Goal: Task Accomplishment & Management: Manage account settings

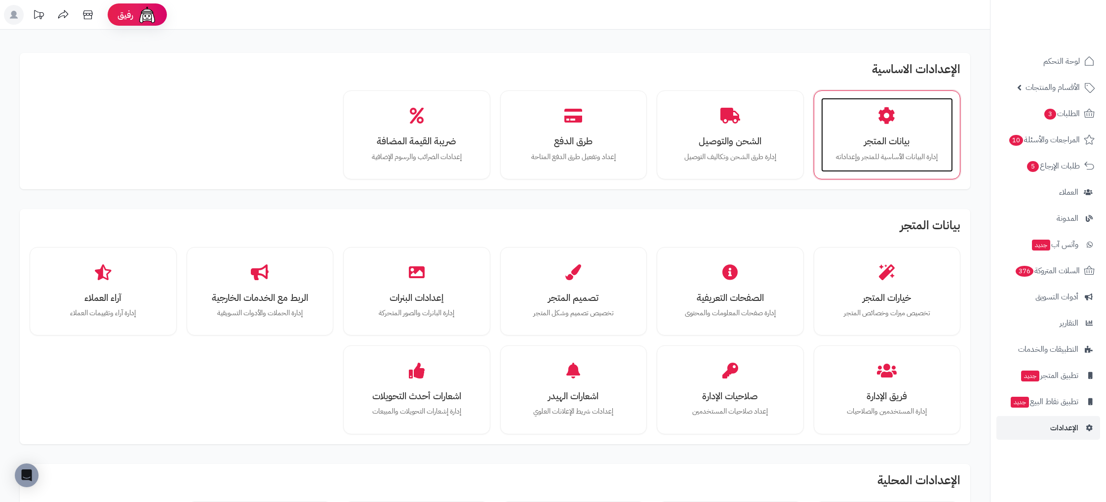
click at [877, 126] on div "بيانات المتجر إدارة البيانات الأساسية للمتجر وإعداداته" at bounding box center [887, 135] width 132 height 74
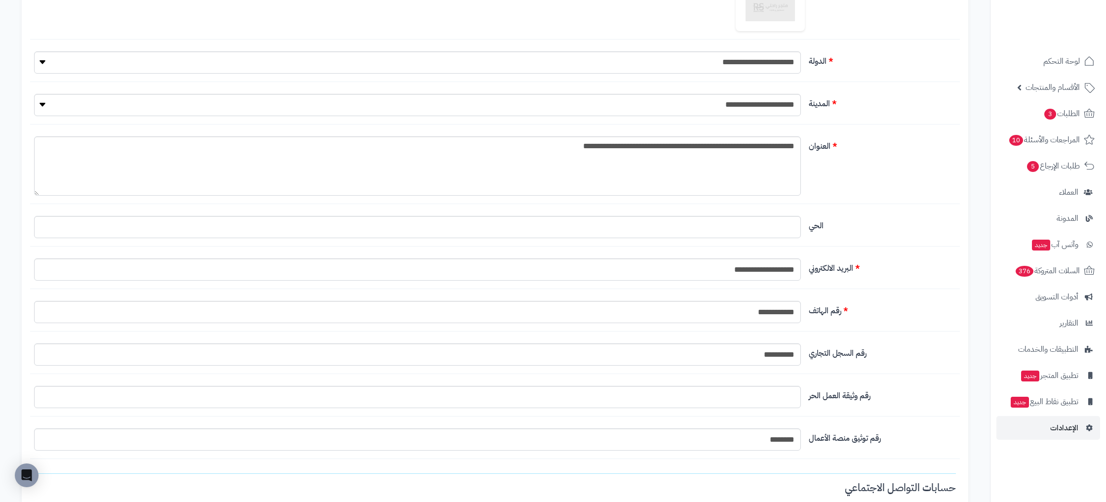
scroll to position [375, 0]
click at [764, 359] on input "**********" at bounding box center [417, 355] width 767 height 22
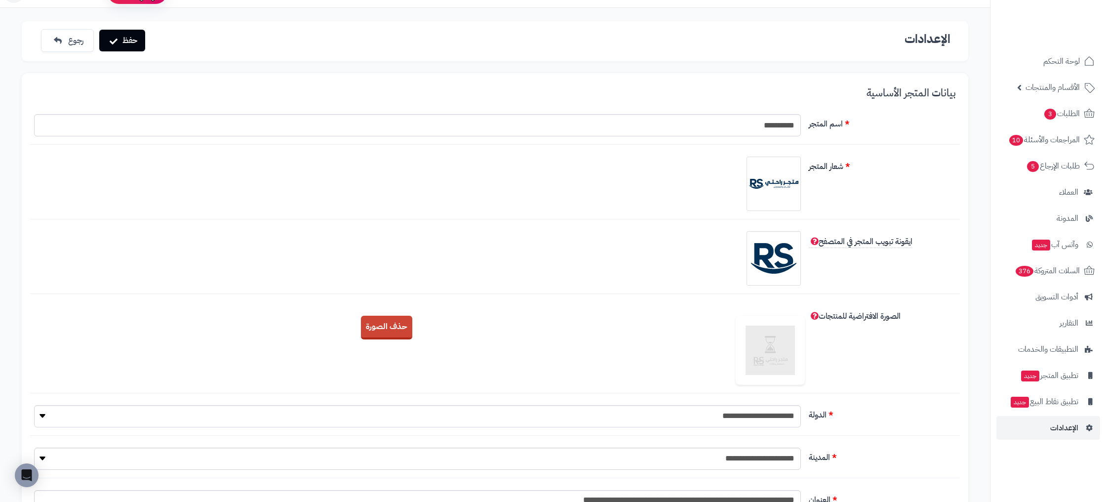
scroll to position [0, 0]
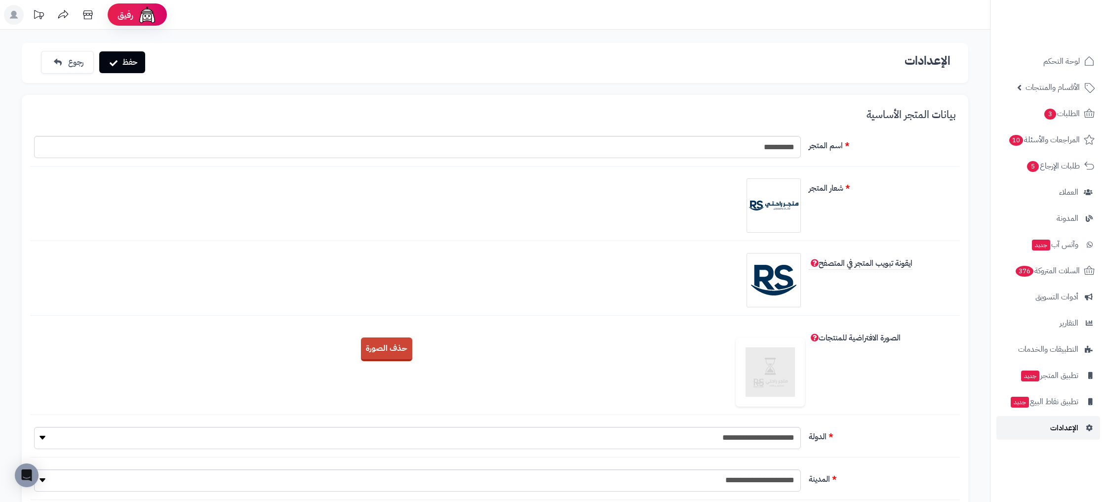
click at [1077, 430] on span "الإعدادات" at bounding box center [1064, 428] width 28 height 14
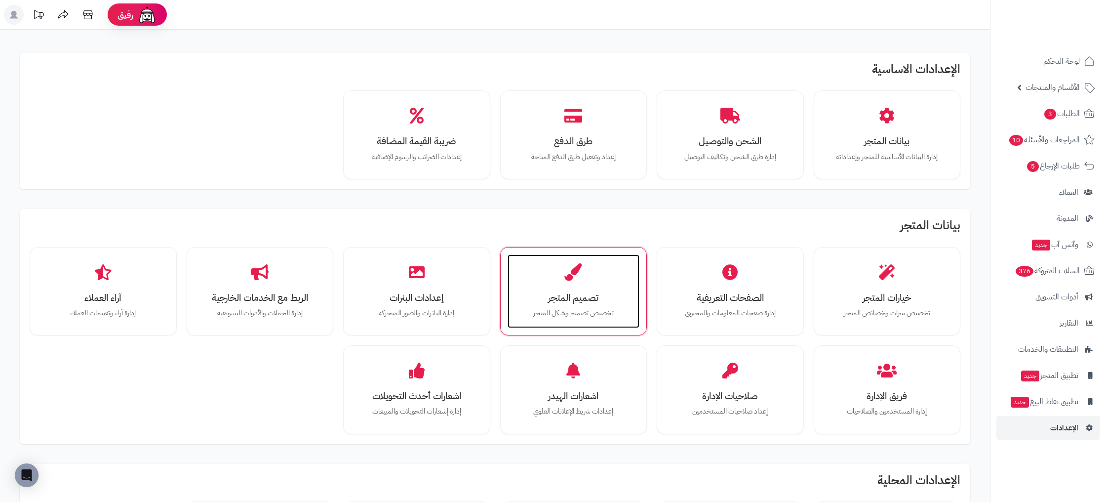
click at [595, 287] on div "تصميم المتجر تخصيص تصميم وشكل المتجر" at bounding box center [574, 291] width 132 height 74
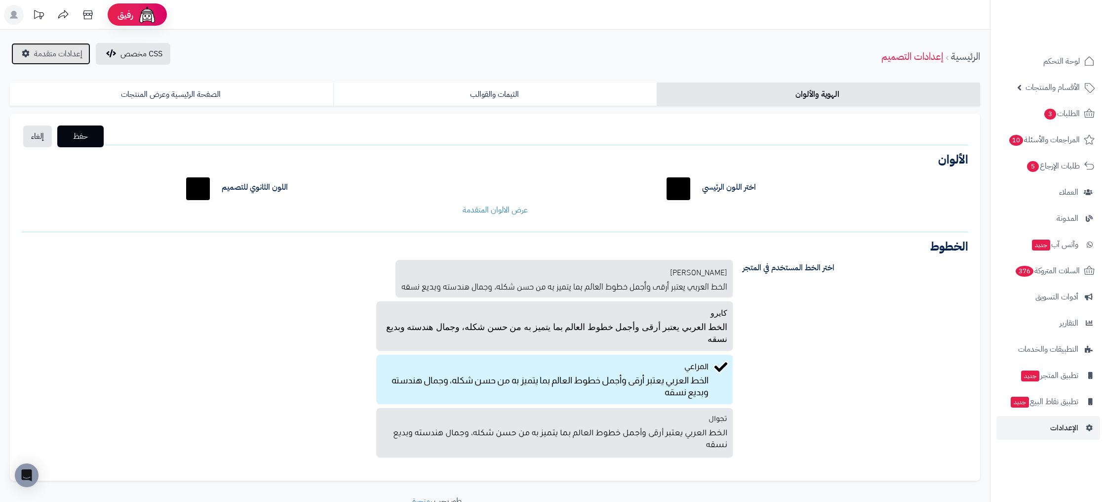
click at [80, 61] on link "إعدادات متقدمة" at bounding box center [50, 54] width 79 height 22
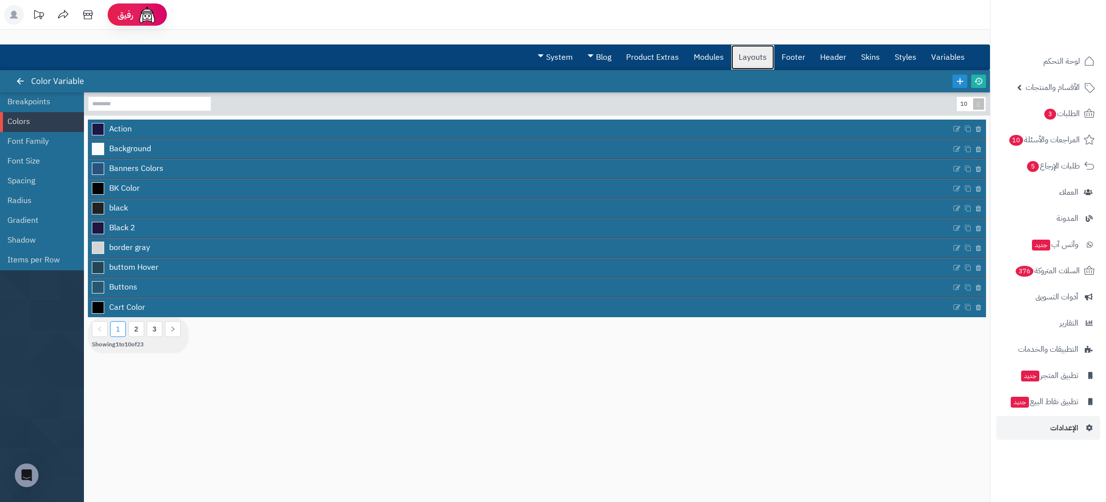
click at [738, 62] on link "Layouts" at bounding box center [752, 57] width 43 height 25
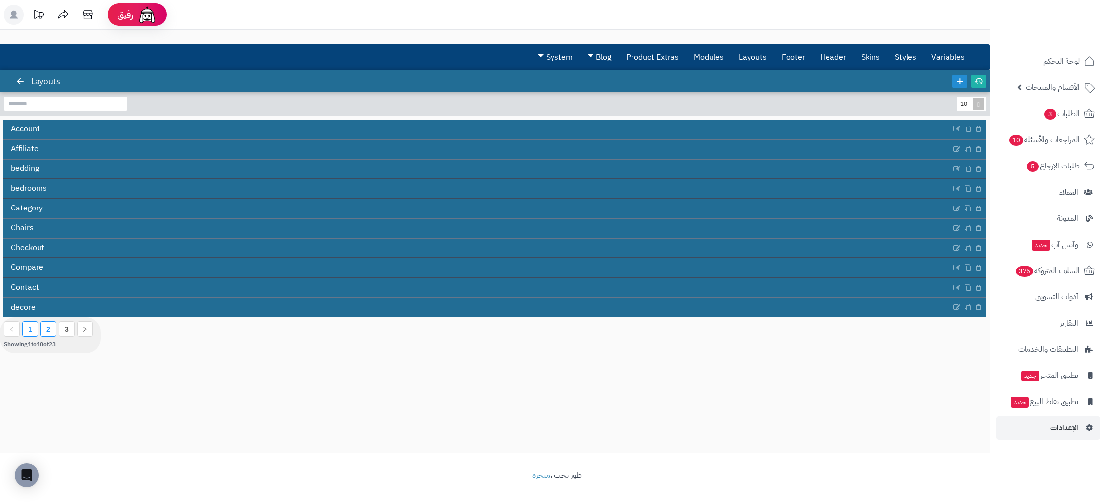
click at [46, 333] on li "2" at bounding box center [48, 329] width 16 height 16
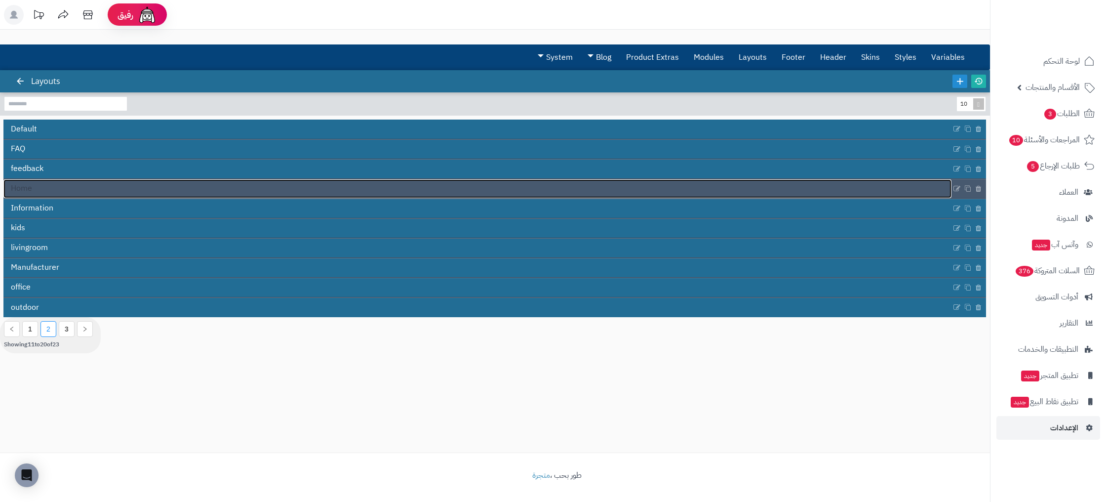
click at [31, 189] on span "Home" at bounding box center [21, 188] width 21 height 11
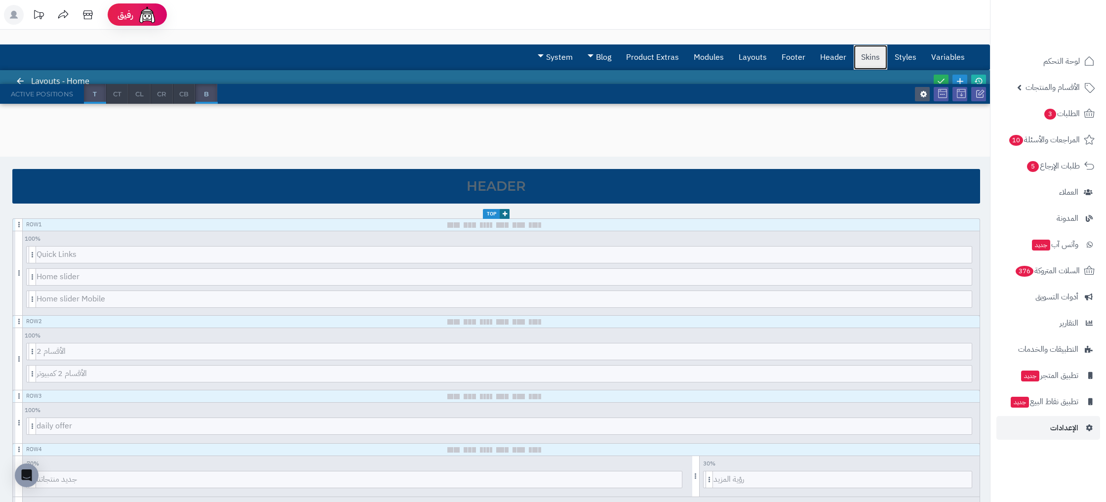
click at [883, 61] on link "Skins" at bounding box center [871, 57] width 34 height 25
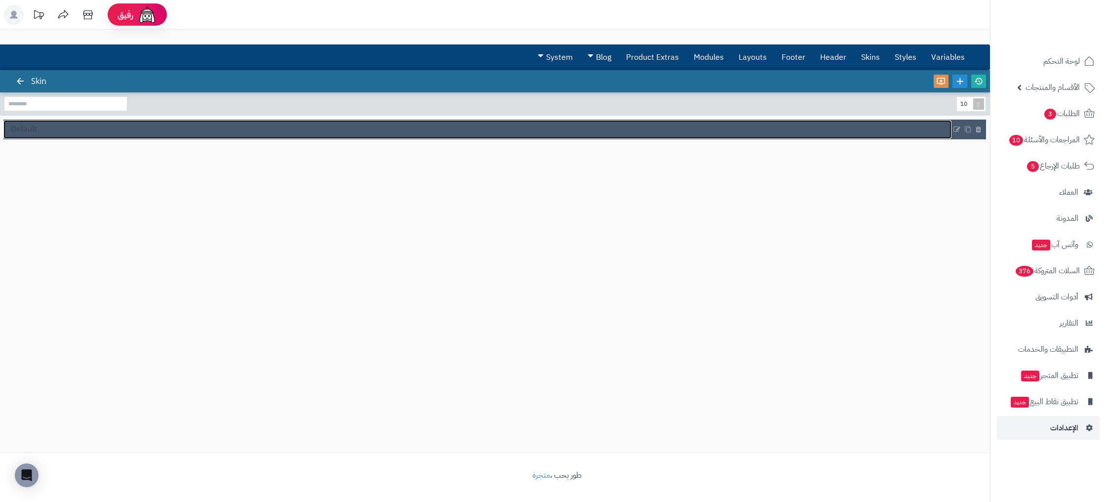
click at [55, 131] on link "Default" at bounding box center [477, 129] width 948 height 19
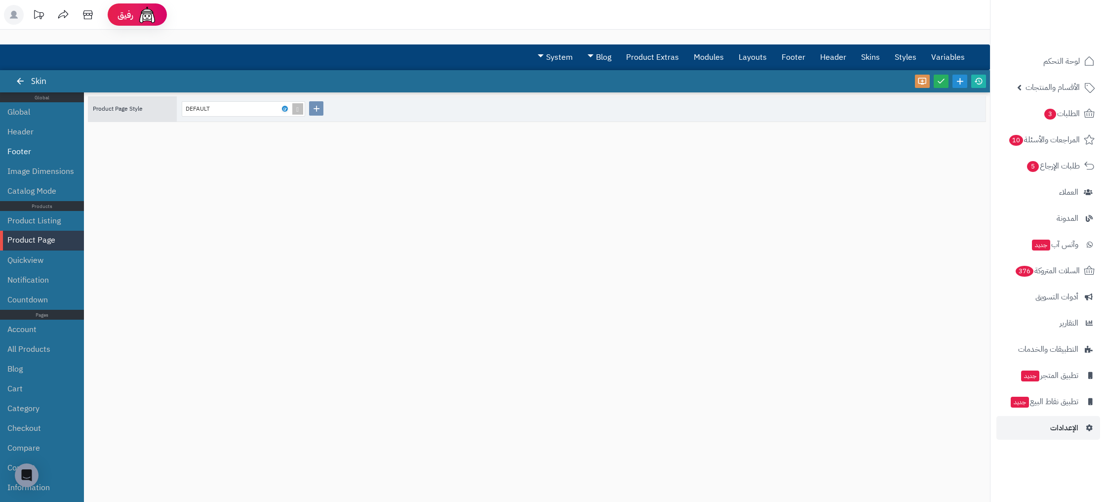
click at [30, 149] on li "Footer" at bounding box center [42, 152] width 84 height 20
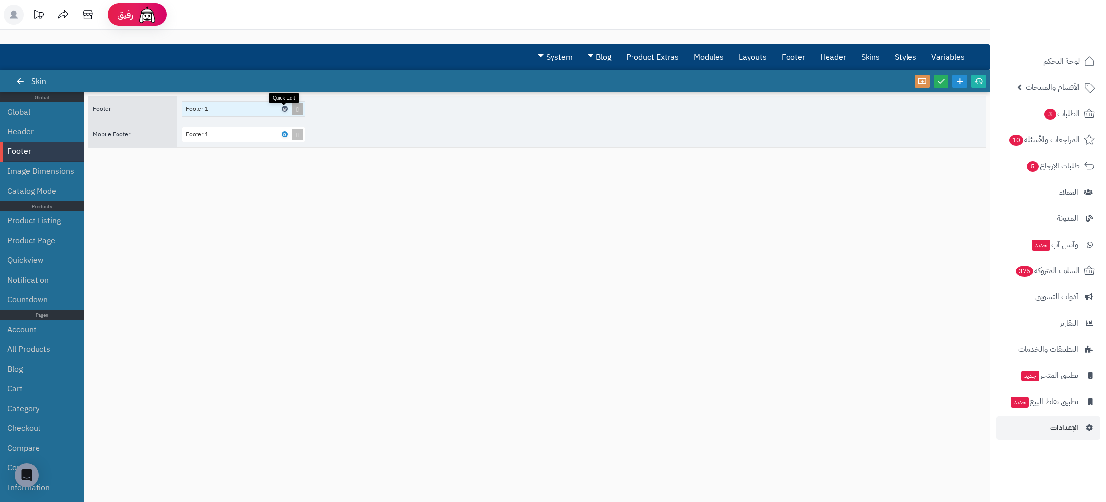
click at [286, 109] on link at bounding box center [285, 109] width 6 height 6
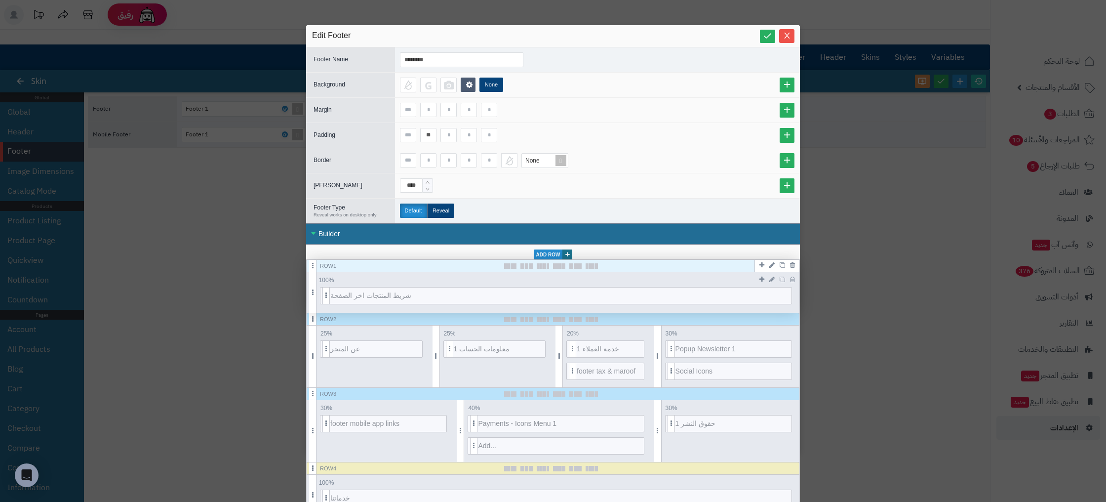
scroll to position [416, 0]
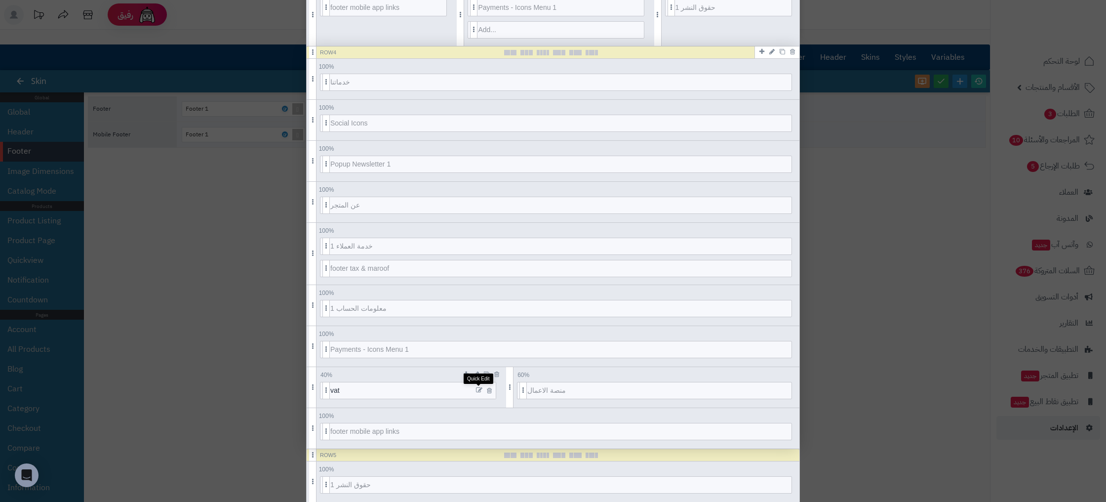
click at [477, 390] on icon at bounding box center [479, 390] width 6 height 7
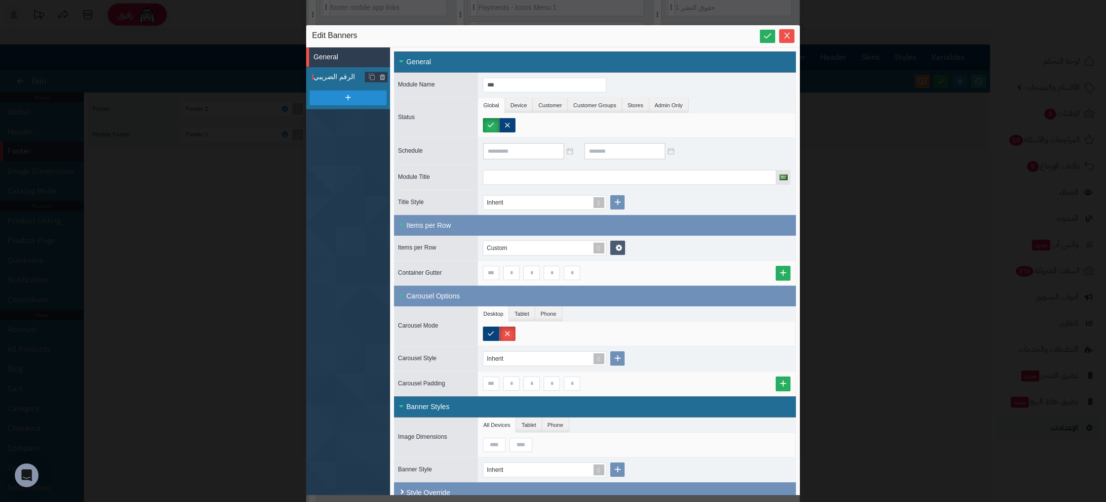
click at [329, 79] on span "الرقم الضريبي" at bounding box center [352, 77] width 77 height 10
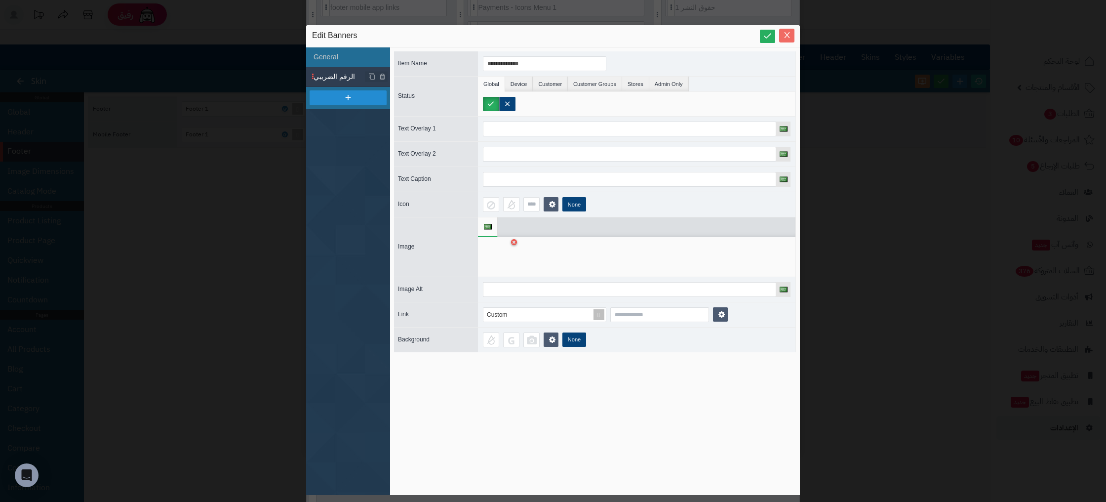
click at [785, 35] on icon "Close" at bounding box center [787, 35] width 8 height 8
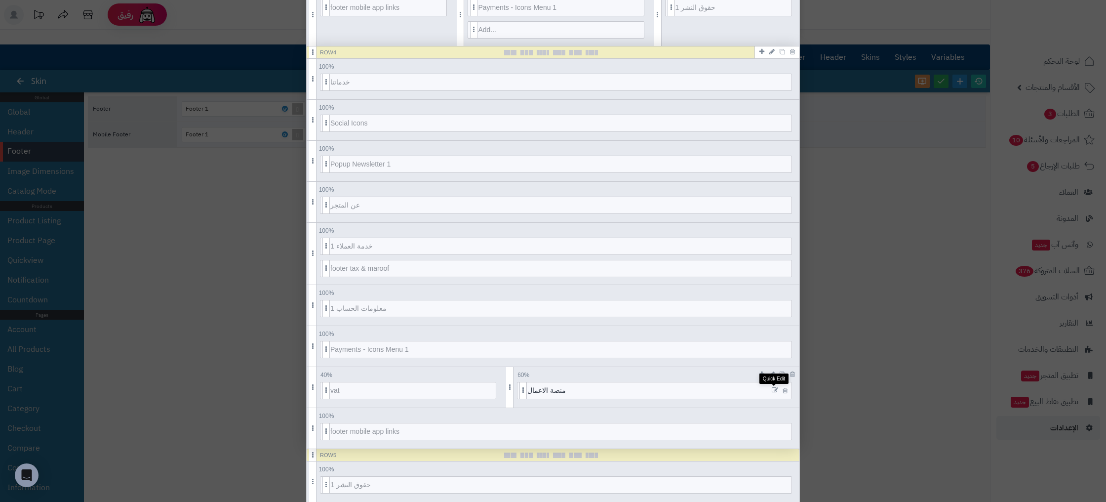
click at [775, 390] on icon at bounding box center [775, 390] width 6 height 7
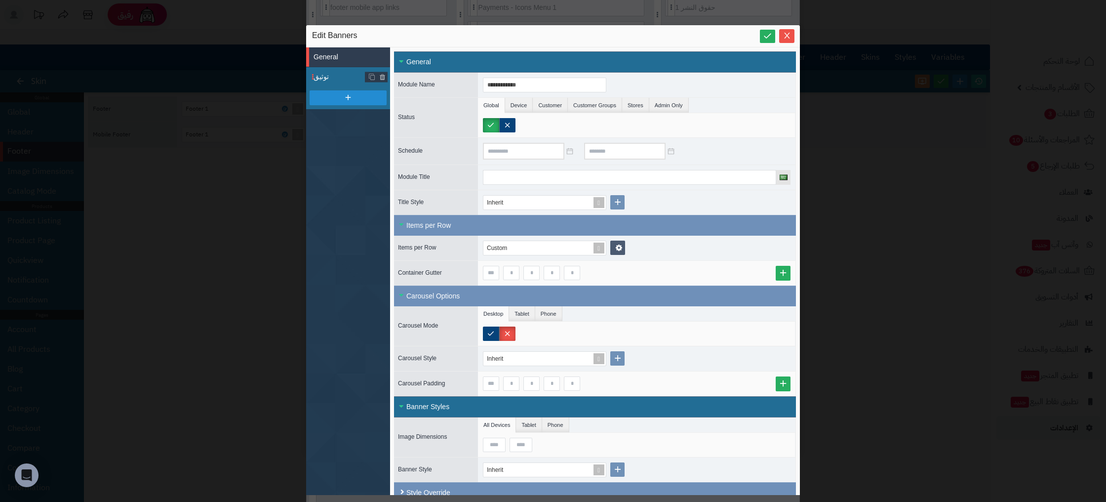
click at [341, 74] on span "توثيق" at bounding box center [352, 77] width 77 height 10
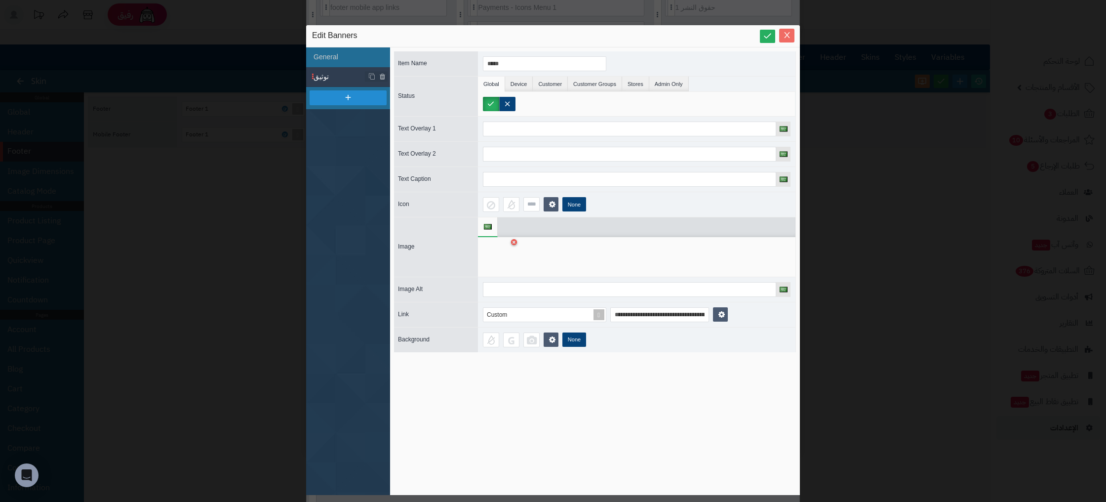
click at [790, 40] on button "Close" at bounding box center [786, 36] width 15 height 14
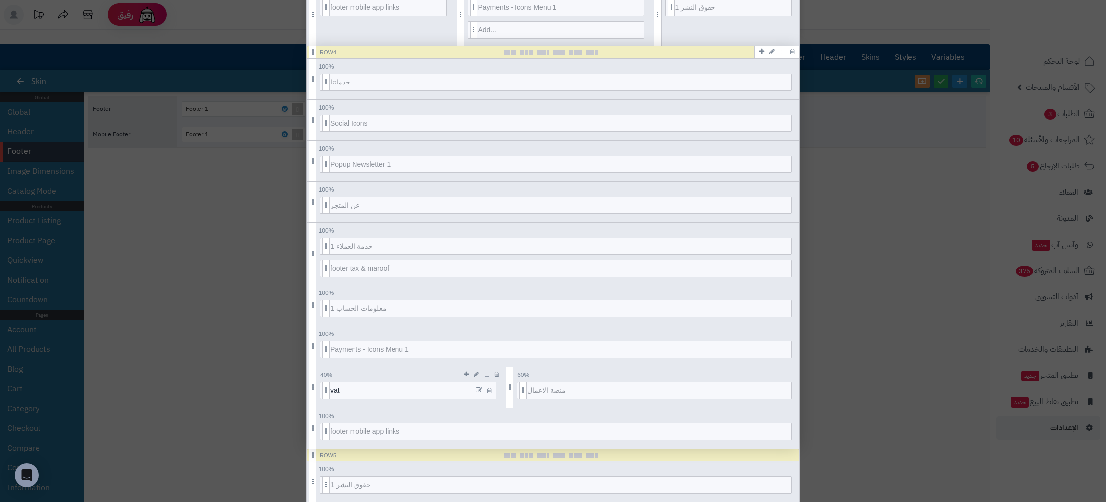
click at [478, 390] on icon at bounding box center [479, 390] width 6 height 7
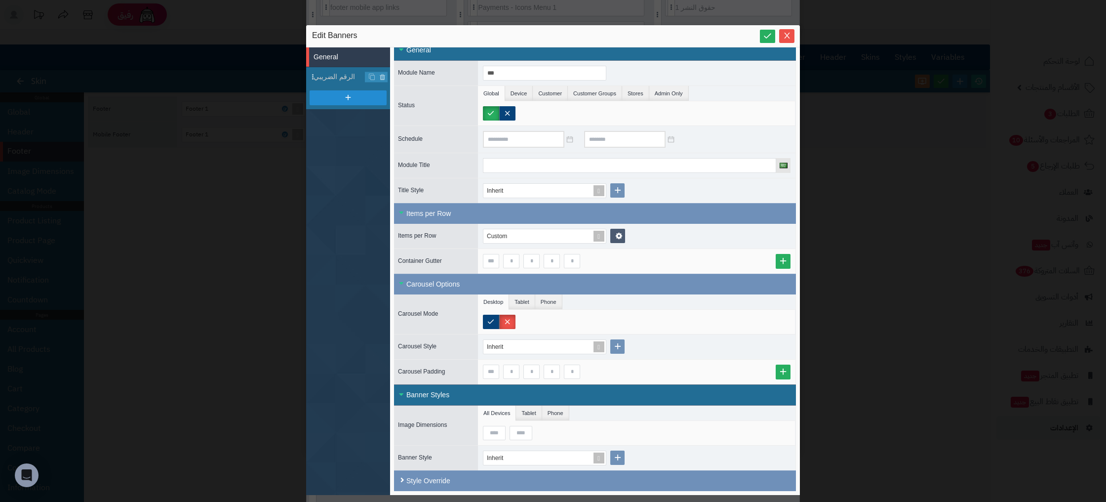
scroll to position [0, 0]
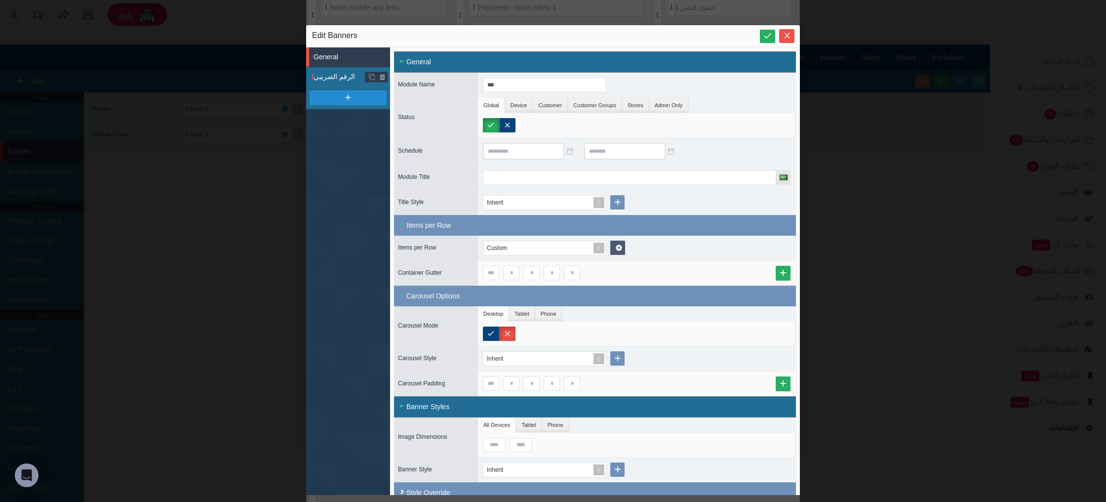
click at [331, 75] on span "الرقم الضريبي" at bounding box center [352, 77] width 77 height 10
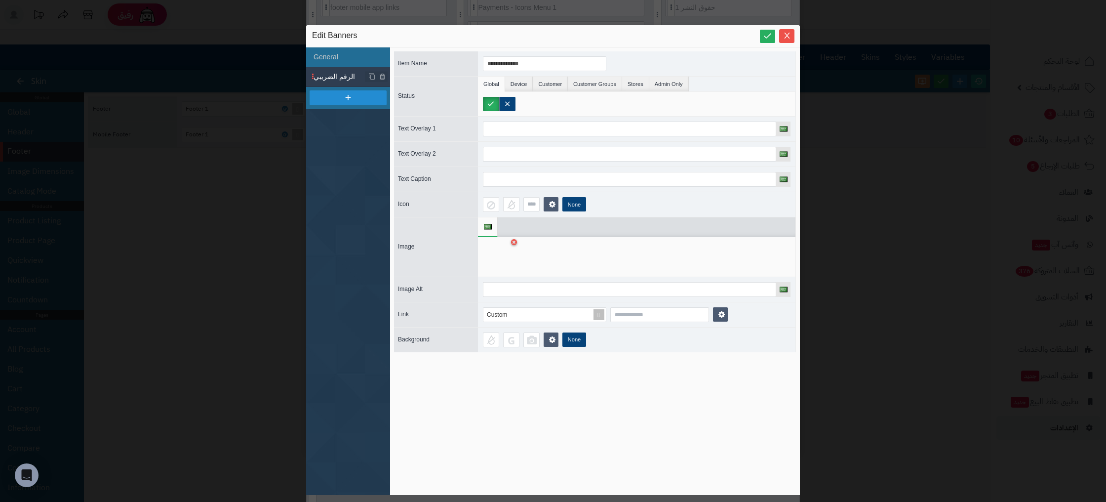
click at [788, 32] on icon "Close" at bounding box center [787, 36] width 8 height 8
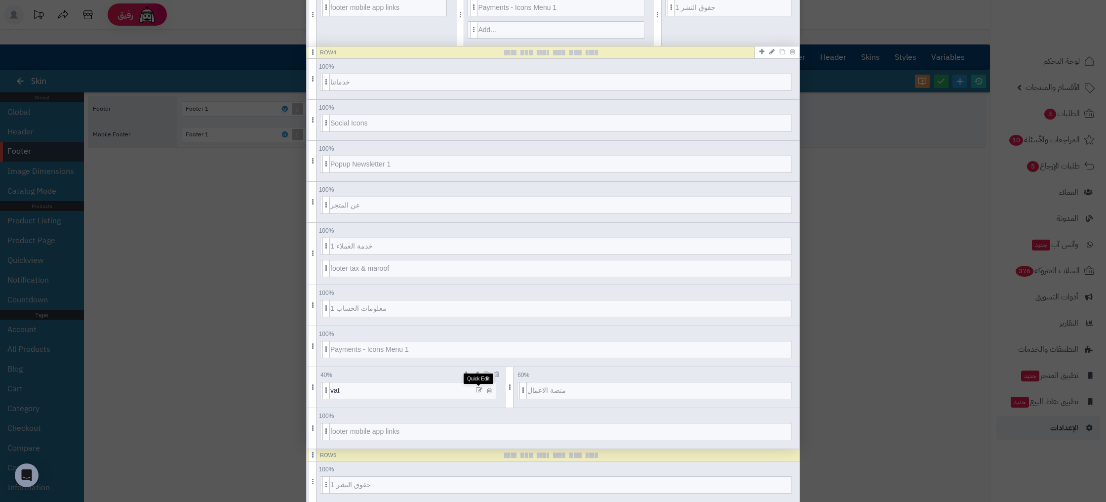
click at [478, 390] on icon at bounding box center [479, 390] width 6 height 7
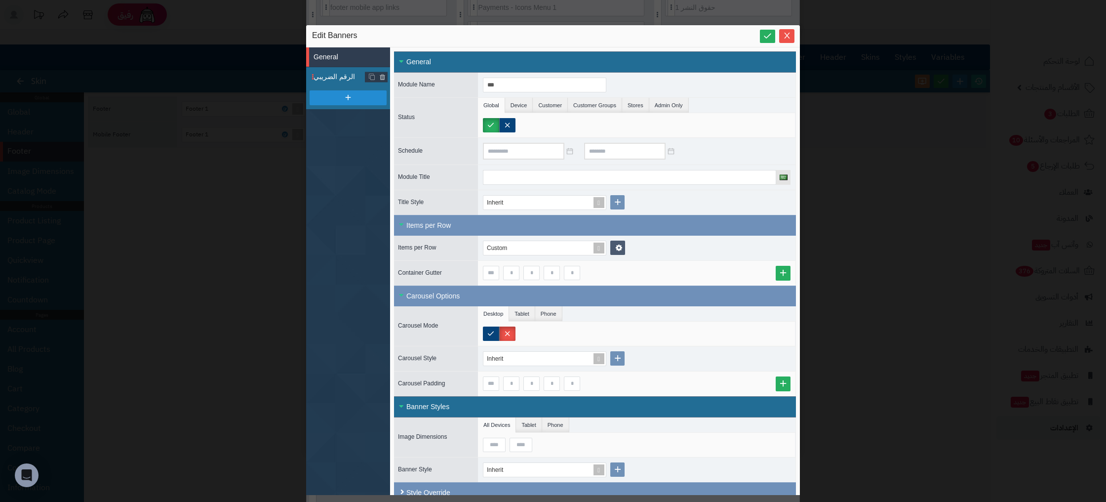
click at [329, 78] on span "الرقم الضريبي" at bounding box center [352, 77] width 77 height 10
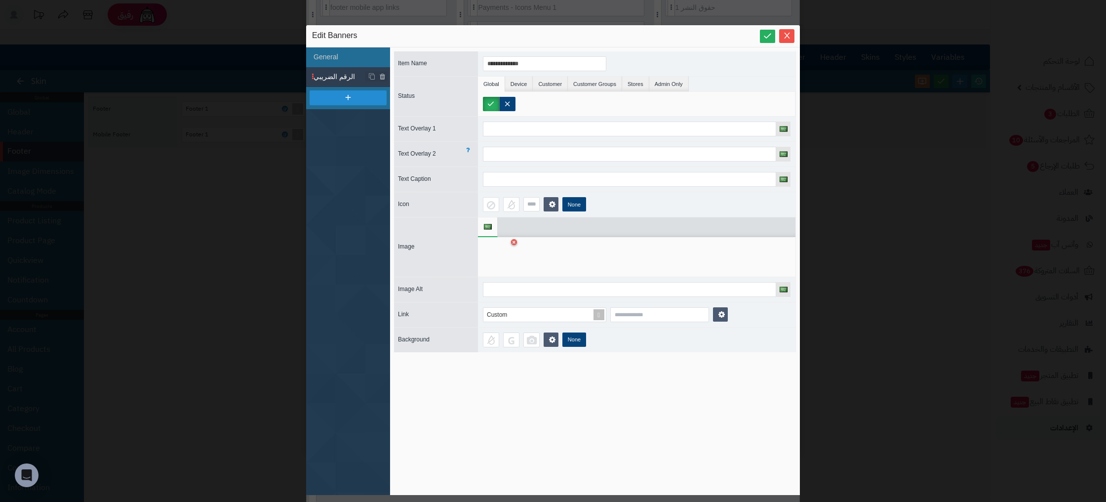
drag, startPoint x: 520, startPoint y: 115, endPoint x: 558, endPoint y: 144, distance: 48.3
click at [520, 116] on div "Text Overlay 1" at bounding box center [595, 128] width 402 height 25
click at [563, 127] on input at bounding box center [629, 128] width 293 height 15
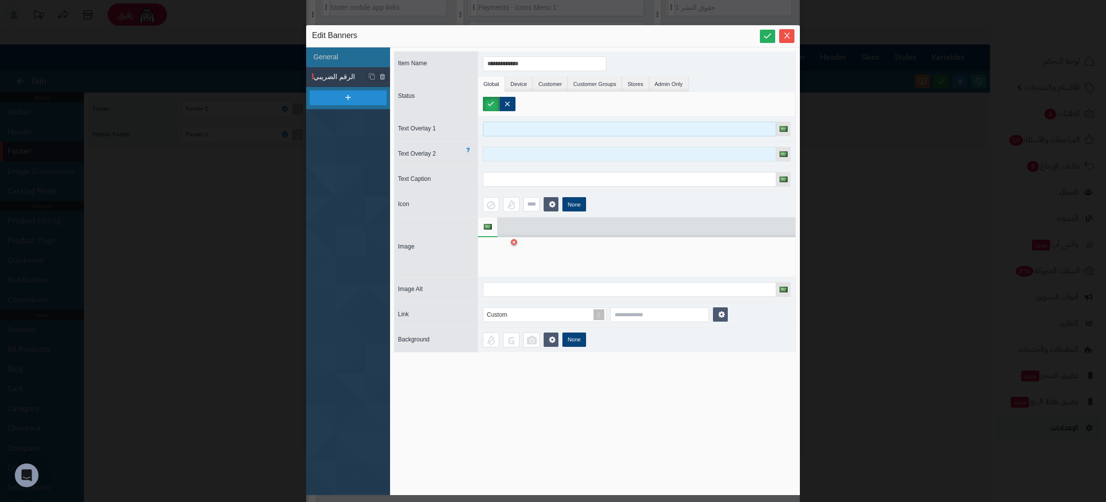
drag, startPoint x: 563, startPoint y: 127, endPoint x: 543, endPoint y: 150, distance: 29.7
click at [562, 128] on input at bounding box center [629, 128] width 293 height 15
click at [540, 150] on input at bounding box center [629, 154] width 293 height 15
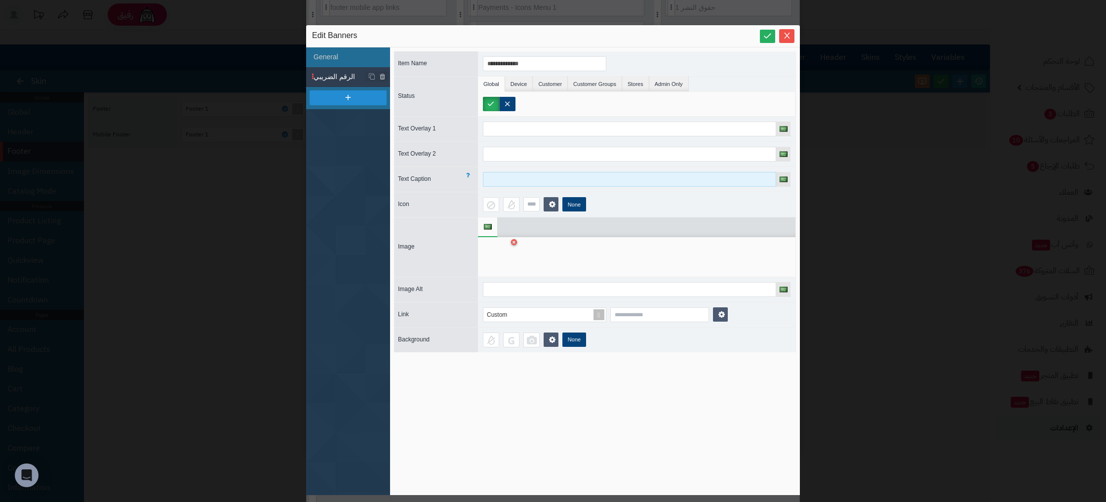
click at [539, 172] on input at bounding box center [629, 179] width 293 height 15
click at [786, 36] on icon "Close" at bounding box center [786, 35] width 5 height 6
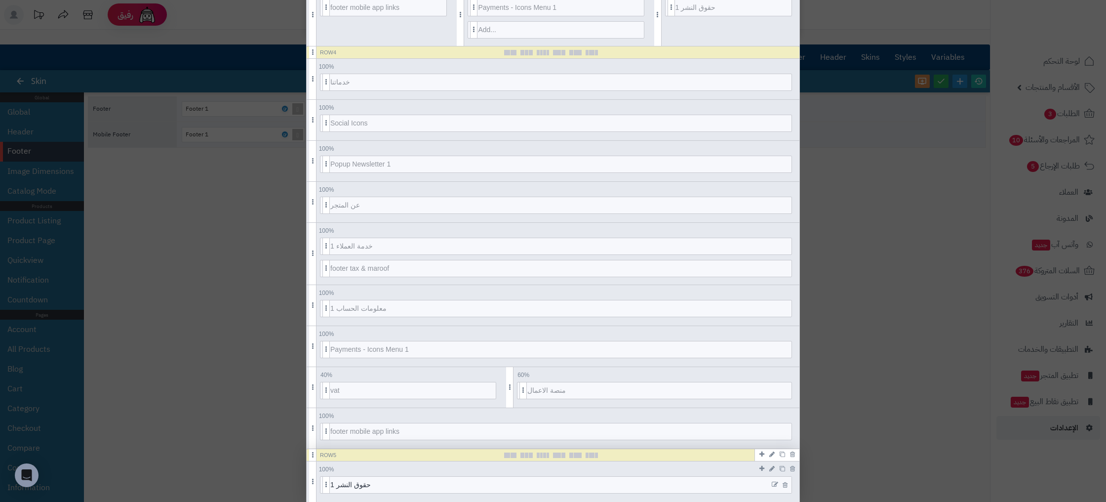
click at [774, 484] on icon at bounding box center [775, 484] width 6 height 7
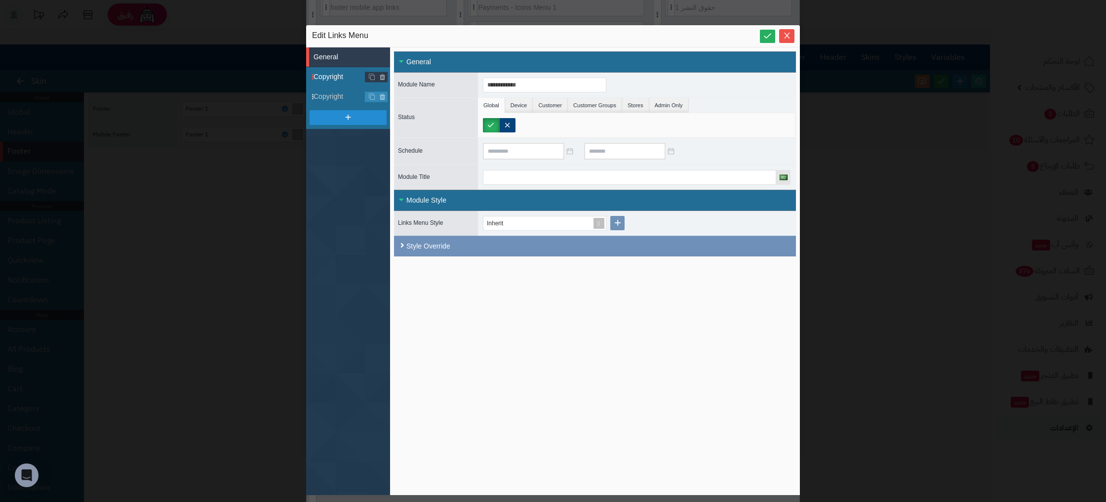
click at [325, 79] on span "Copyright" at bounding box center [352, 77] width 77 height 10
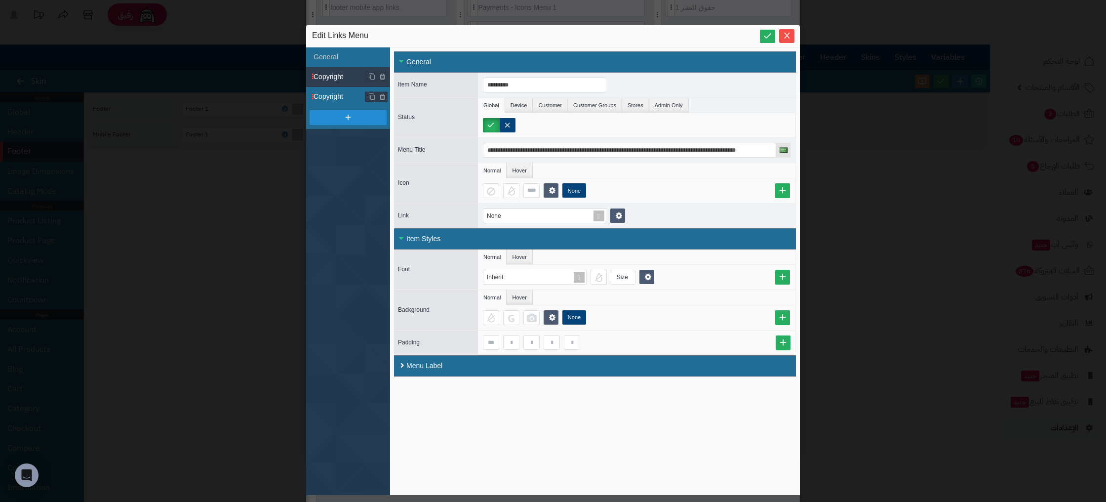
click at [327, 97] on span "Copyright" at bounding box center [352, 96] width 77 height 10
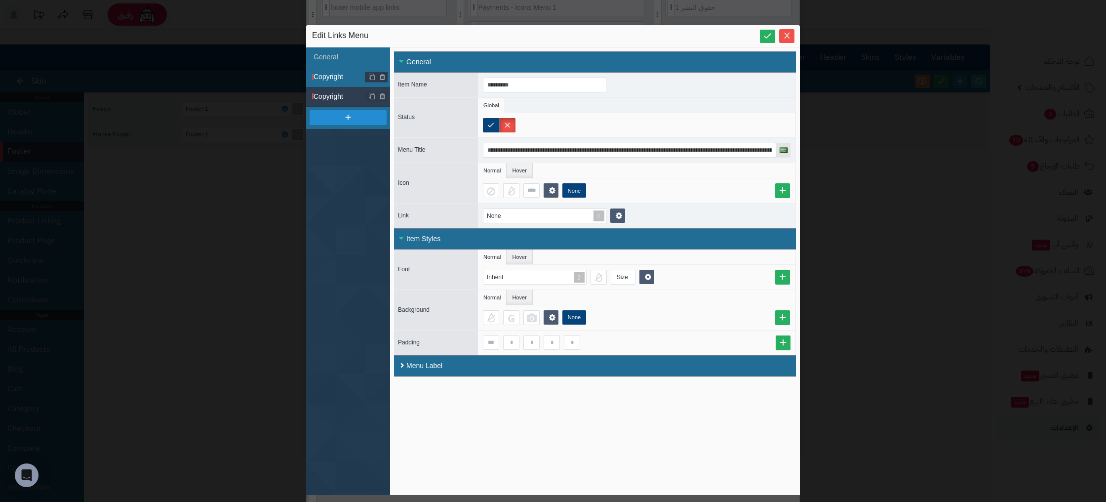
click at [333, 75] on span "Copyright" at bounding box center [352, 77] width 77 height 10
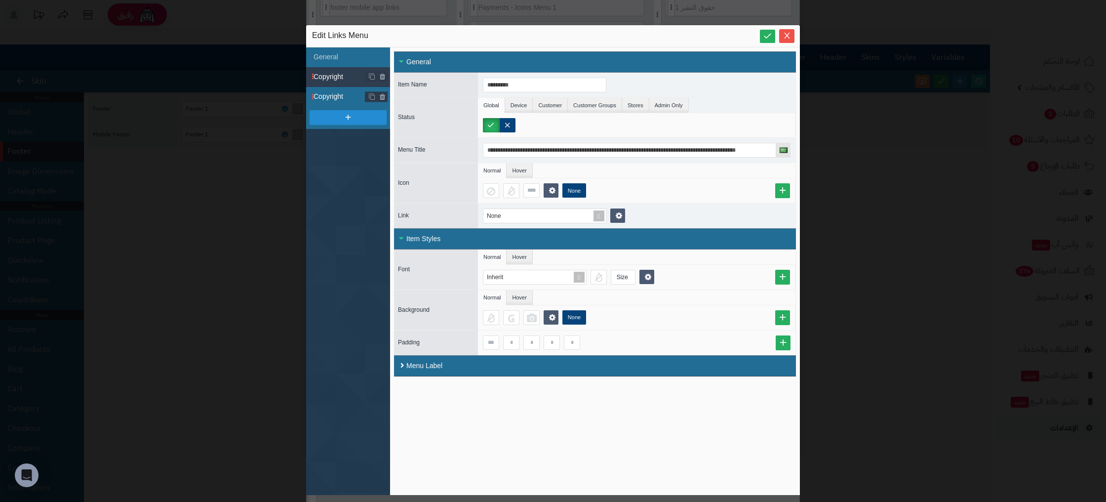
click at [328, 97] on span "Copyright" at bounding box center [352, 96] width 77 height 10
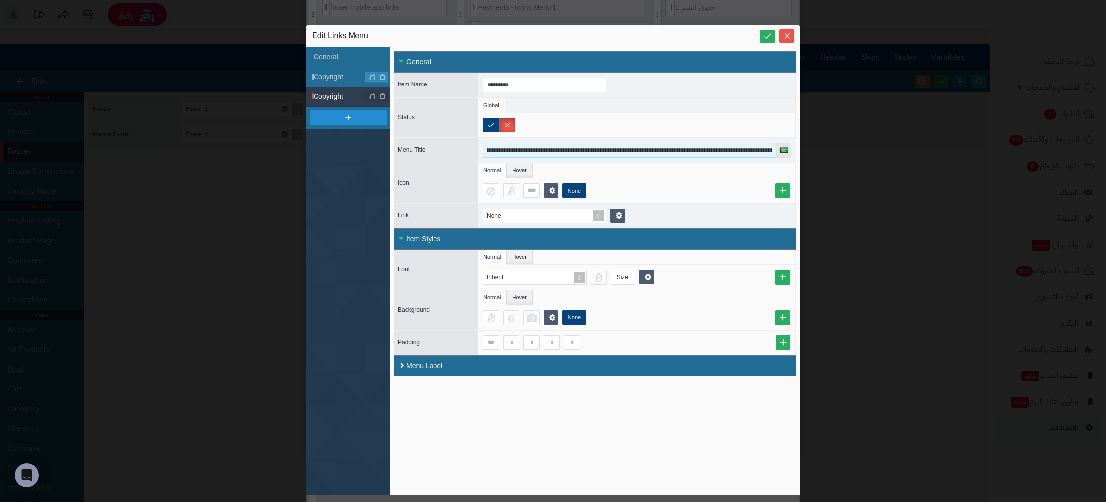
scroll to position [0, 1065]
drag, startPoint x: 610, startPoint y: 151, endPoint x: 814, endPoint y: 145, distance: 204.0
click at [814, 145] on div "**********" at bounding box center [553, 251] width 1106 height 502
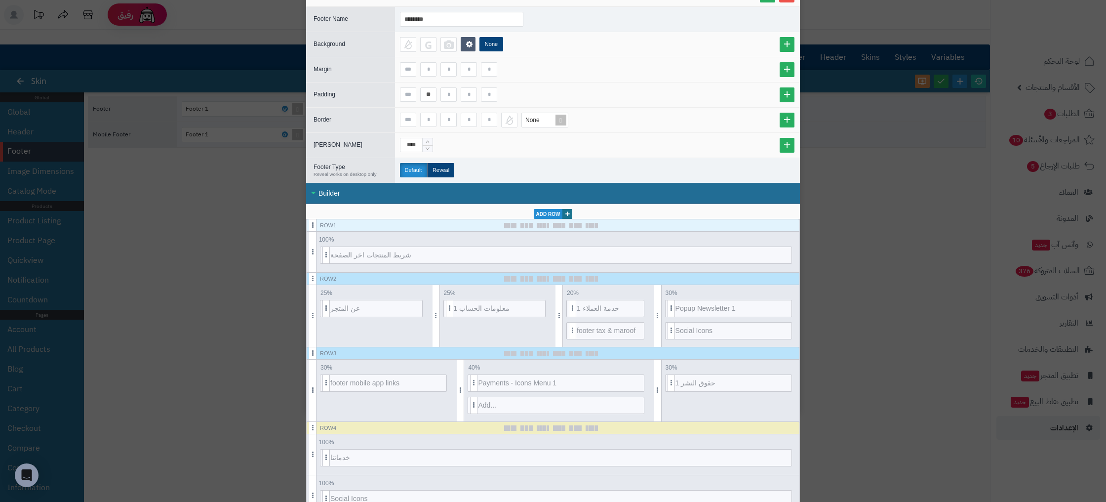
scroll to position [0, 0]
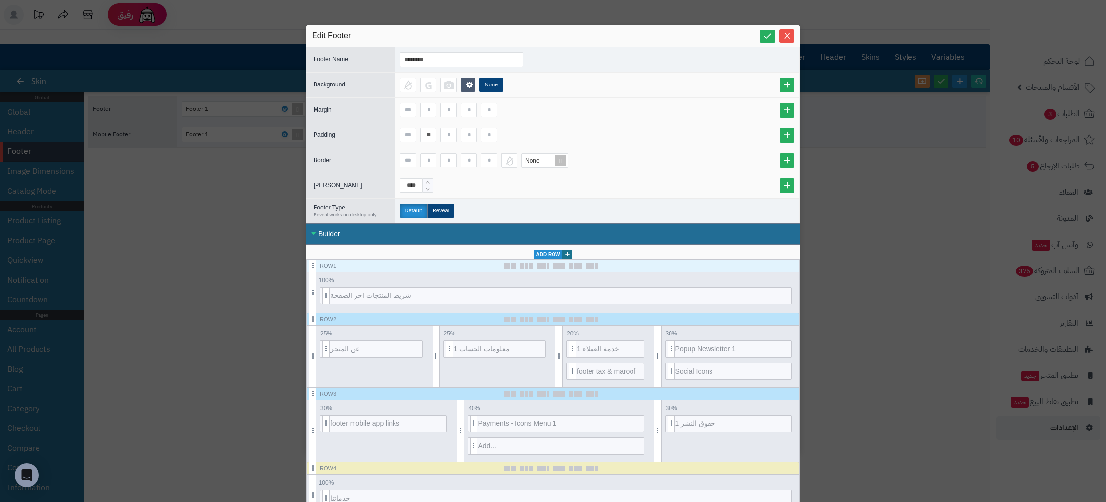
click at [281, 247] on div "sentinelStart Edit Footer Footer Name ******** Background None Margin Padding *…" at bounding box center [553, 251] width 1106 height 502
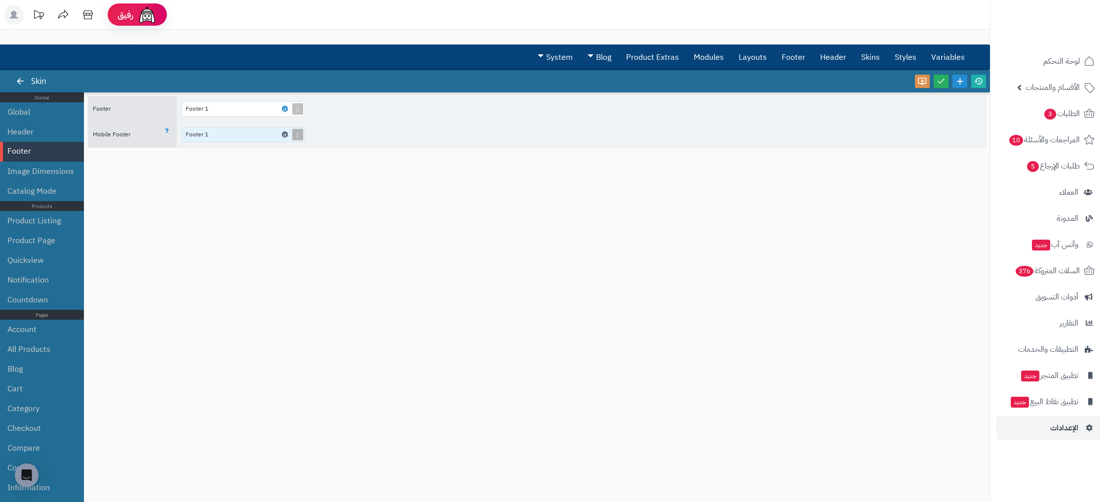
click at [285, 135] on icon at bounding box center [284, 134] width 3 height 4
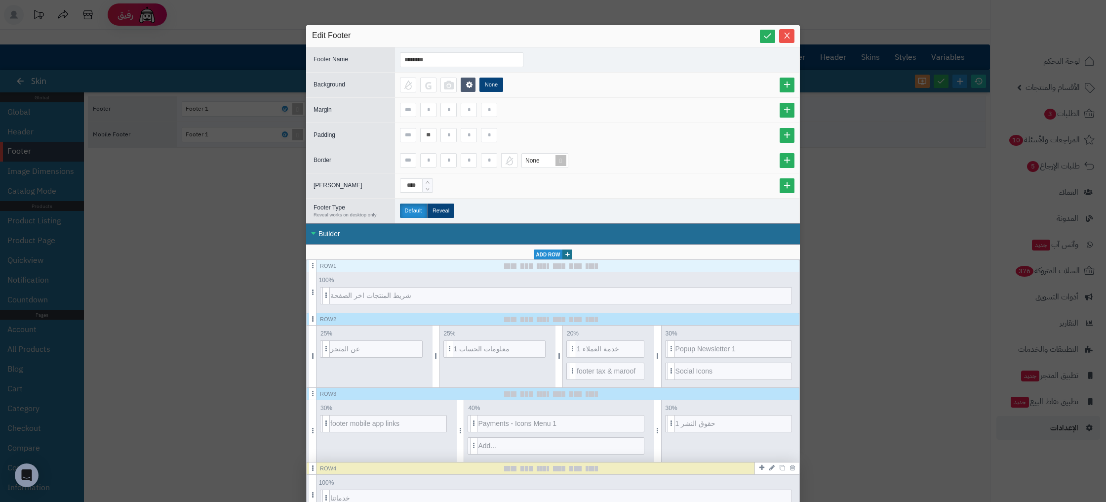
scroll to position [416, 0]
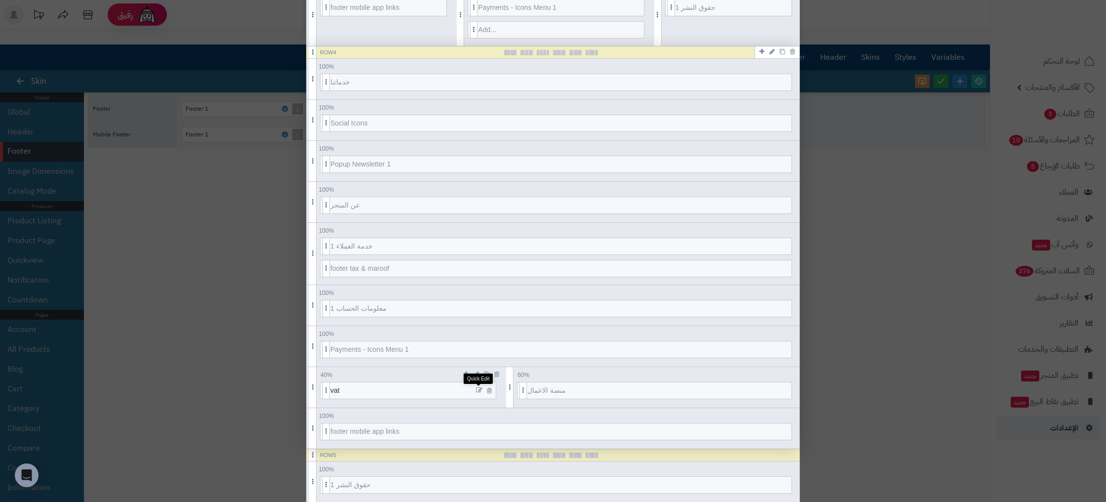
click at [480, 389] on icon at bounding box center [479, 390] width 6 height 7
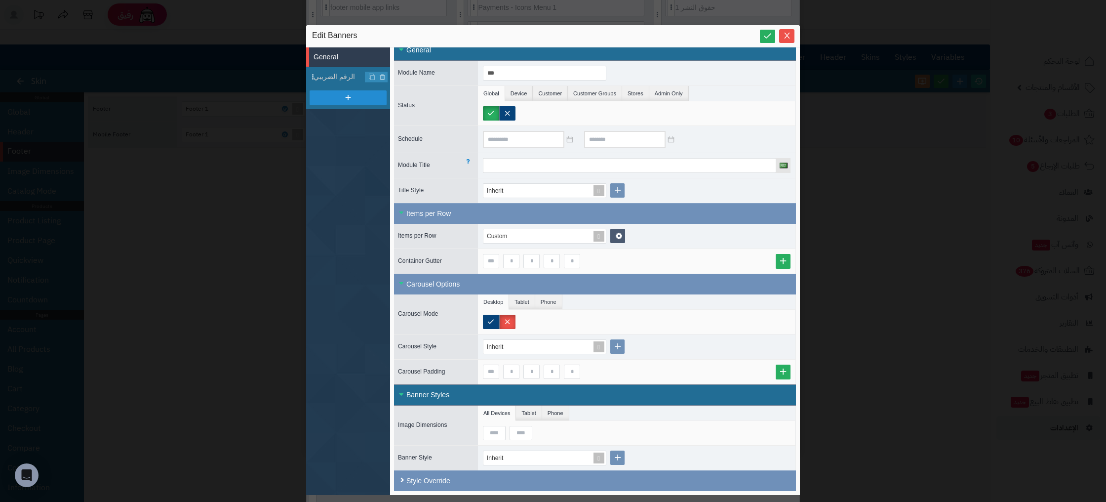
scroll to position [0, 0]
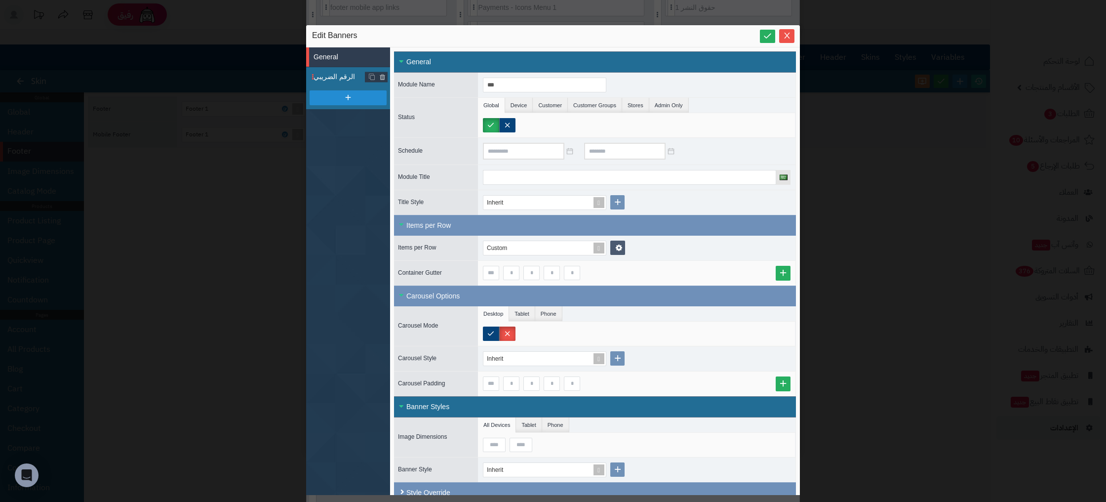
click at [341, 79] on span "الرقم الضريبي" at bounding box center [352, 77] width 77 height 10
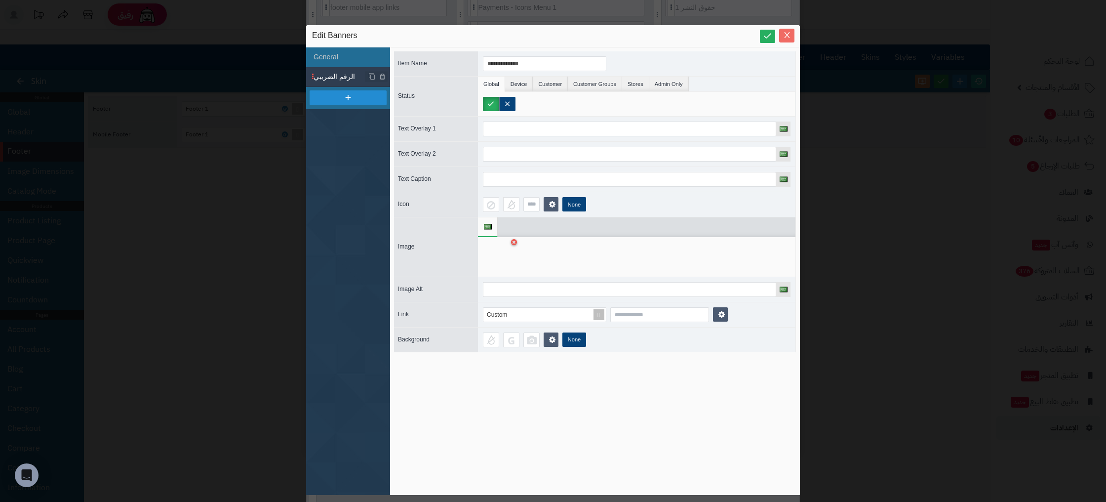
click at [782, 35] on span "Close" at bounding box center [786, 35] width 15 height 8
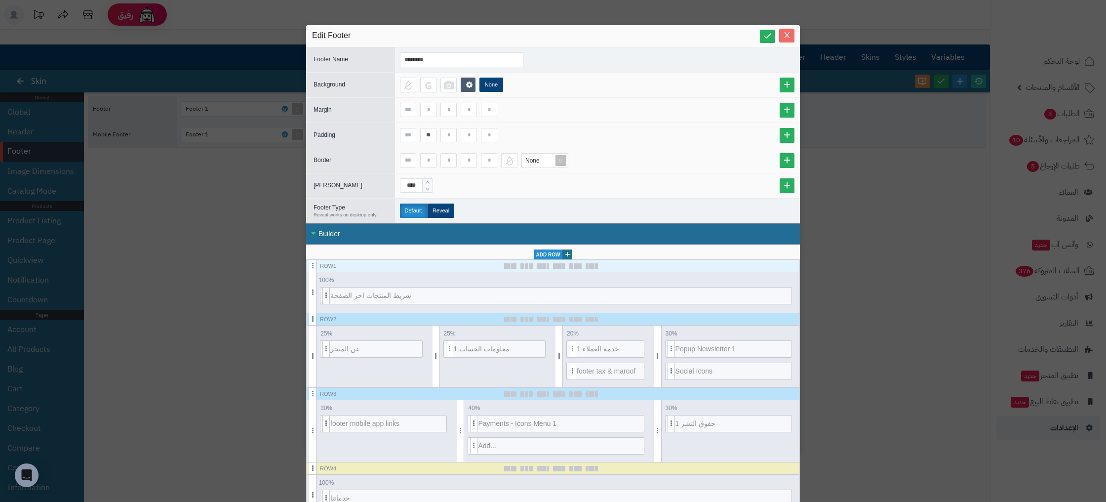
click at [783, 40] on button "Close" at bounding box center [786, 36] width 15 height 14
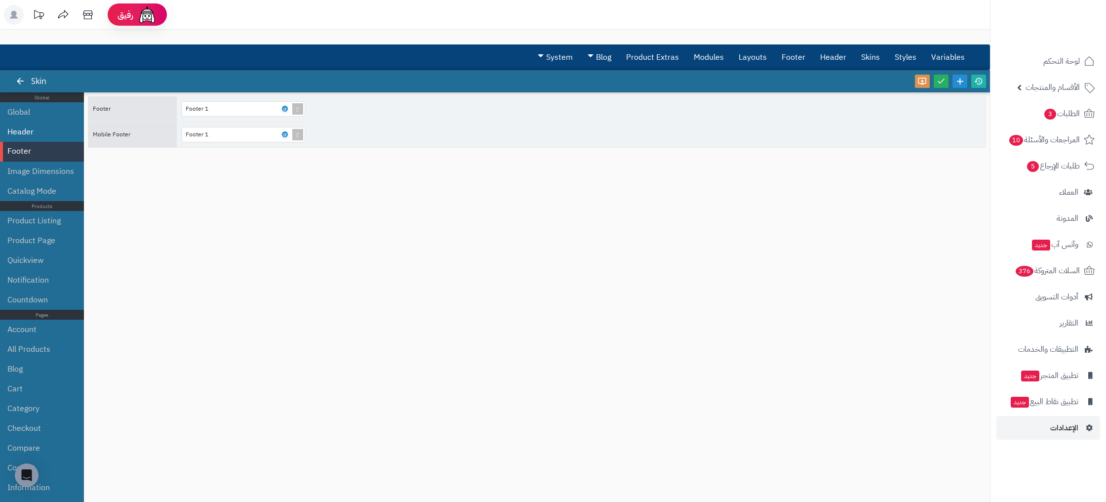
click at [35, 129] on li "Header" at bounding box center [42, 132] width 84 height 20
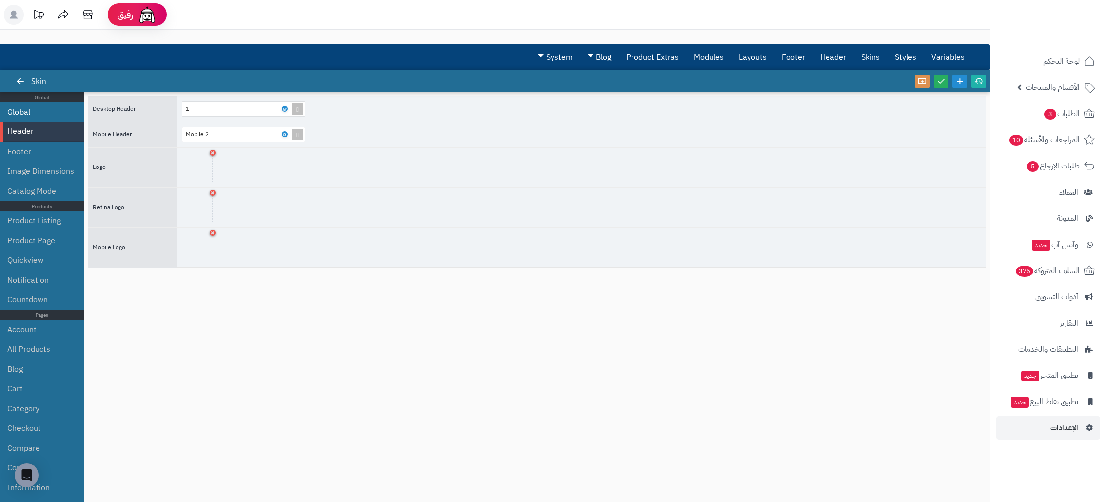
click at [36, 113] on li "Global" at bounding box center [42, 112] width 84 height 20
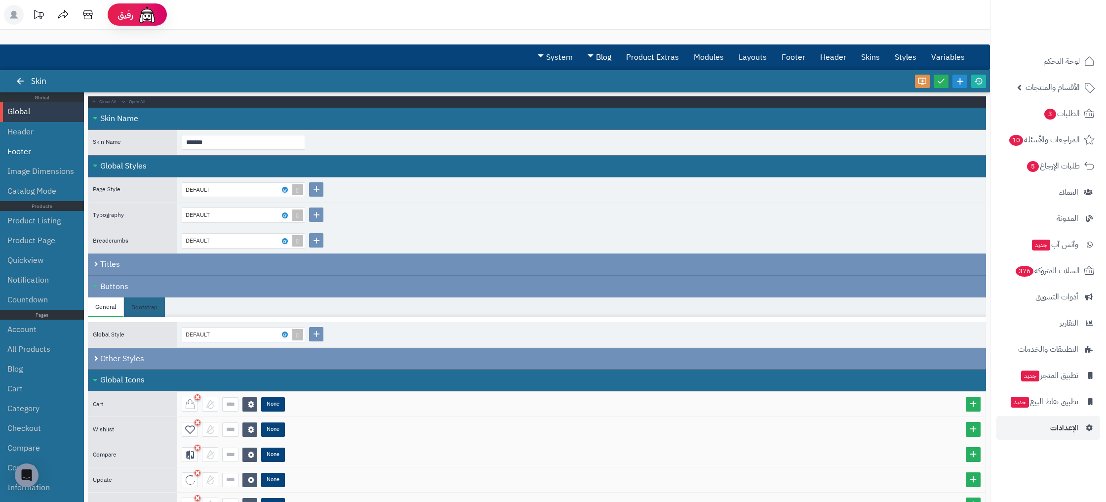
click at [31, 144] on li "Footer" at bounding box center [42, 152] width 84 height 20
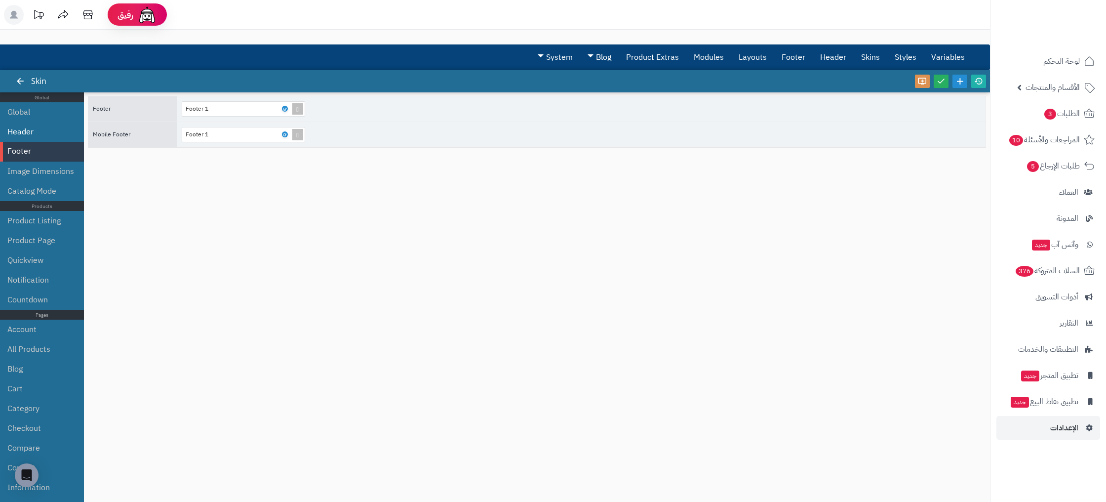
click at [32, 135] on li "Header" at bounding box center [42, 132] width 84 height 20
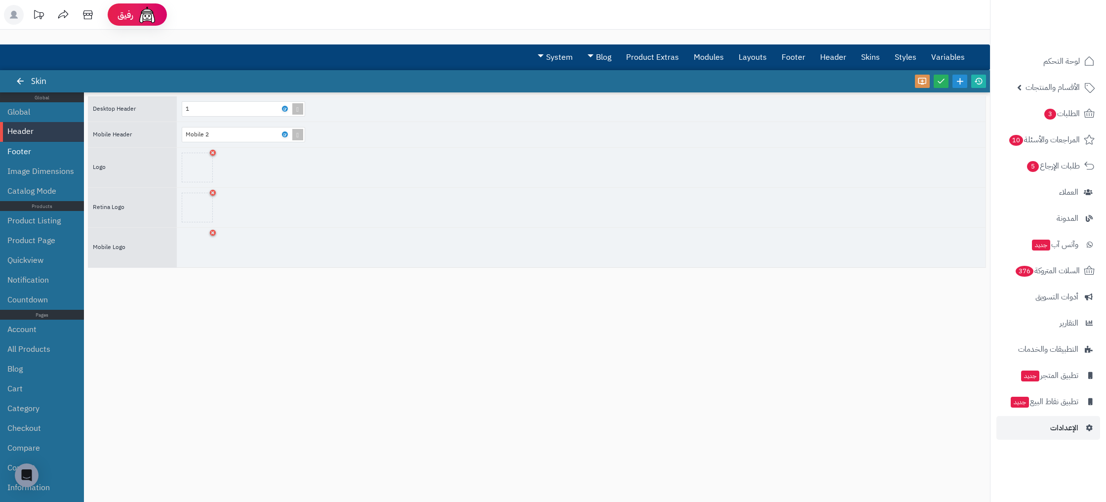
click at [43, 150] on li "Footer" at bounding box center [42, 152] width 84 height 20
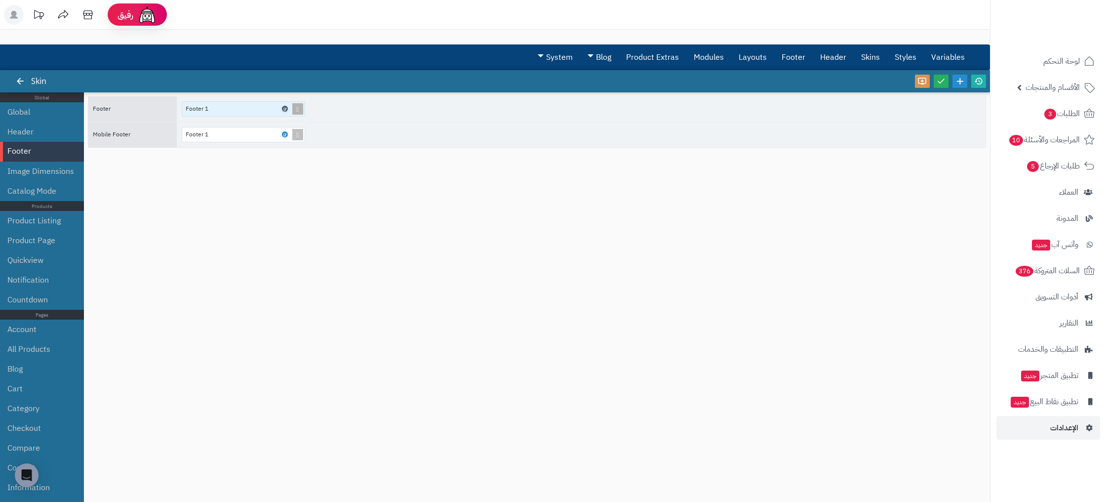
click at [285, 111] on icon at bounding box center [284, 109] width 3 height 4
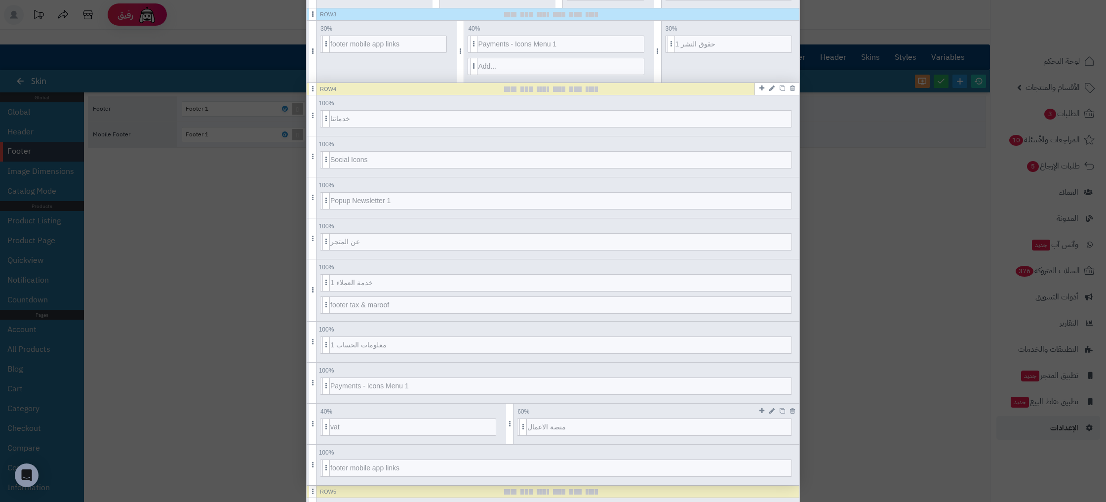
scroll to position [416, 0]
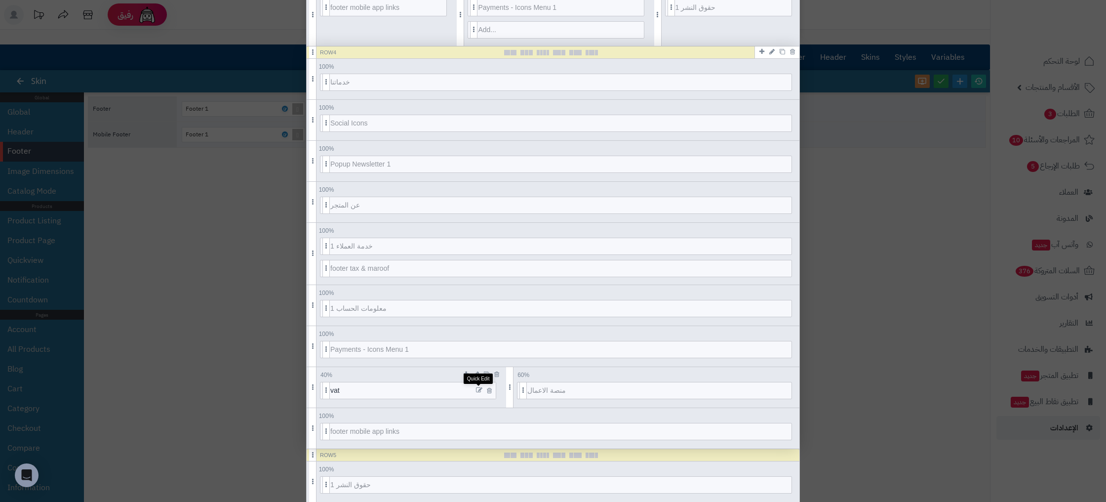
click at [477, 390] on icon at bounding box center [479, 390] width 6 height 7
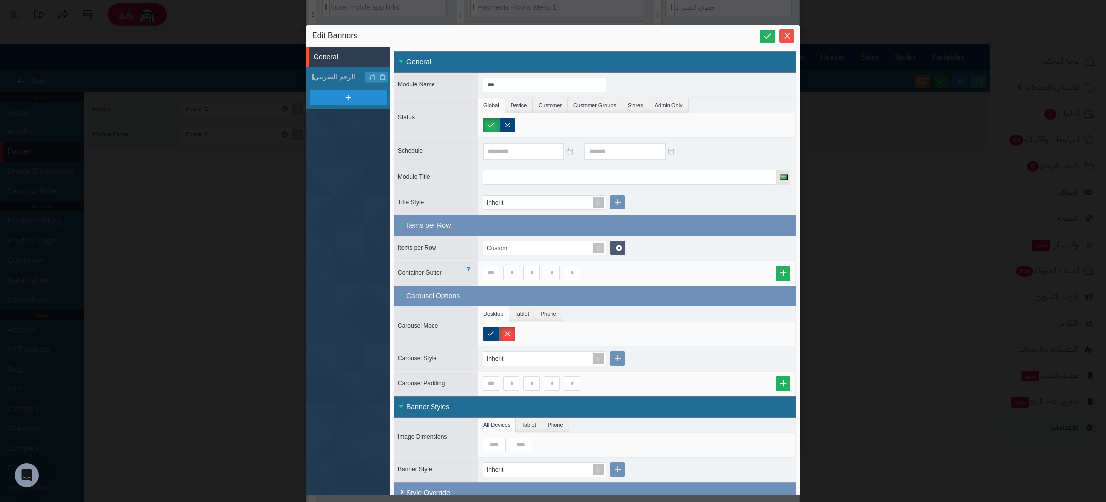
scroll to position [12, 0]
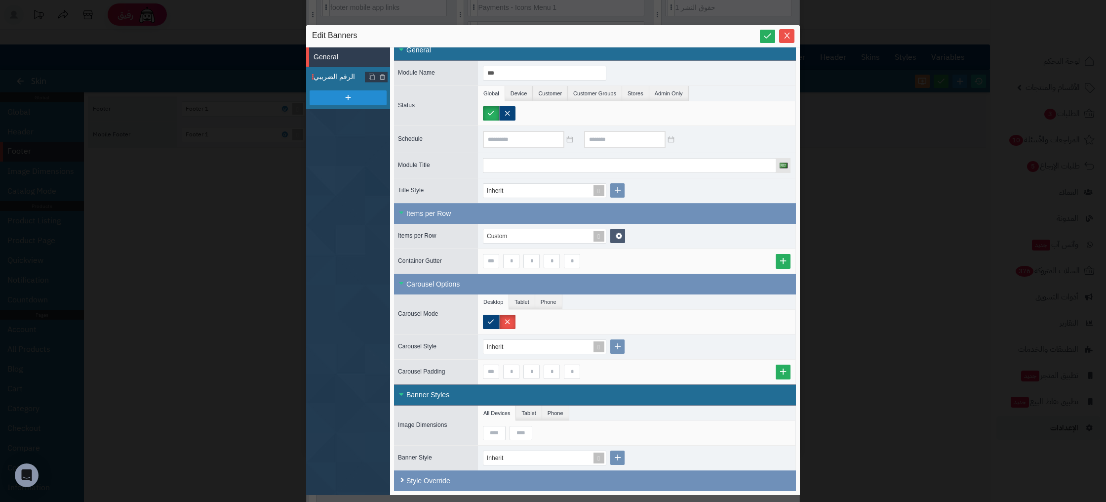
click at [343, 81] on span "الرقم الضريبي" at bounding box center [352, 77] width 77 height 10
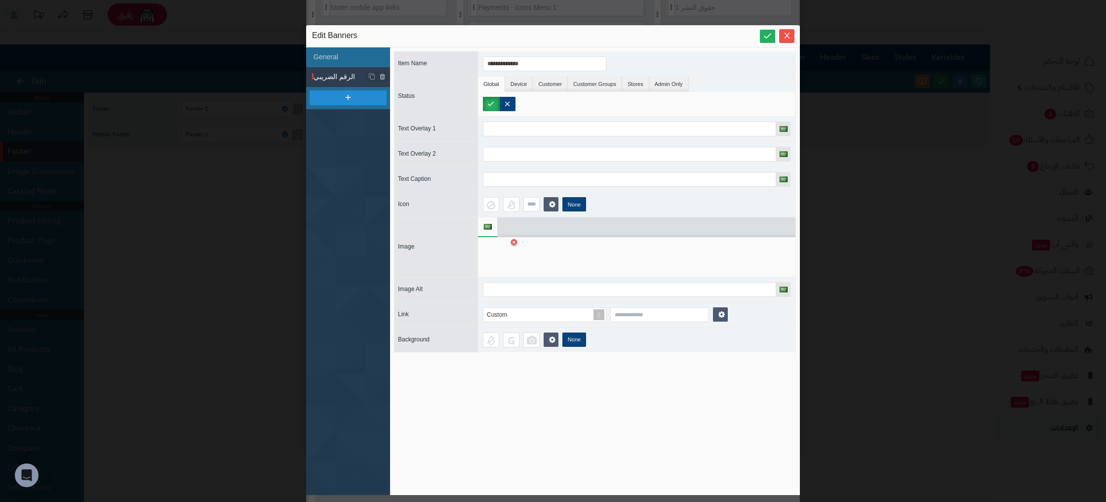
scroll to position [0, 0]
click at [341, 55] on li "General" at bounding box center [348, 57] width 84 height 20
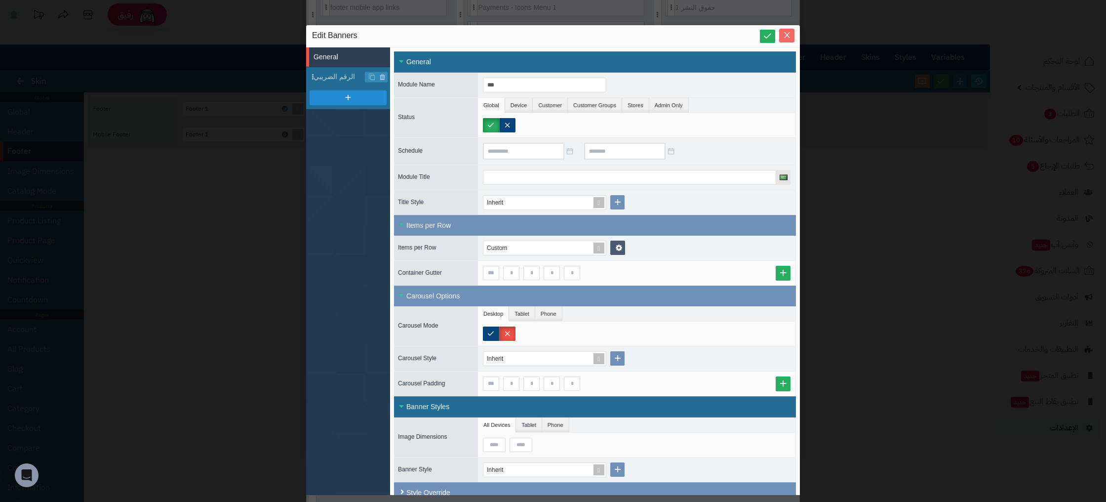
click at [793, 34] on span "Close" at bounding box center [786, 35] width 15 height 8
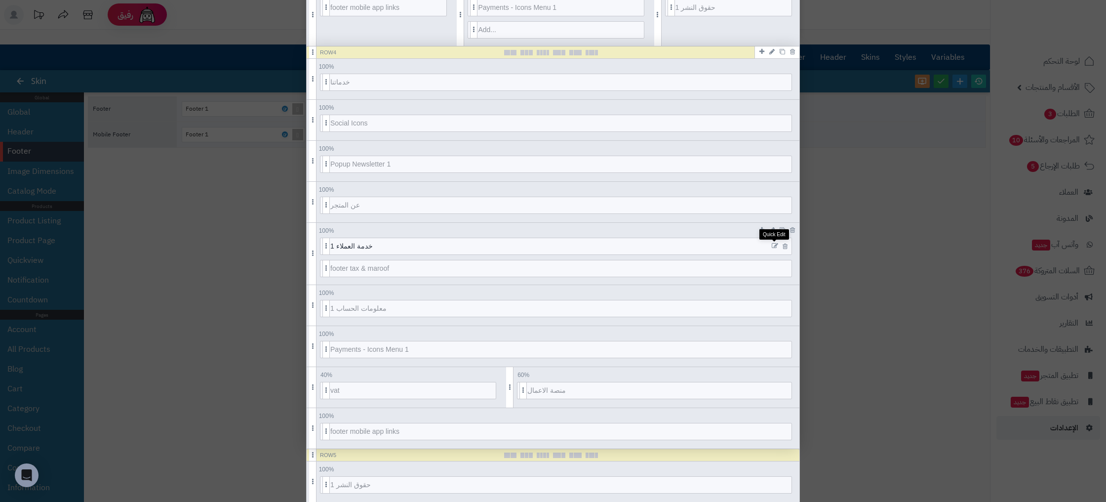
click at [774, 244] on icon at bounding box center [775, 245] width 6 height 7
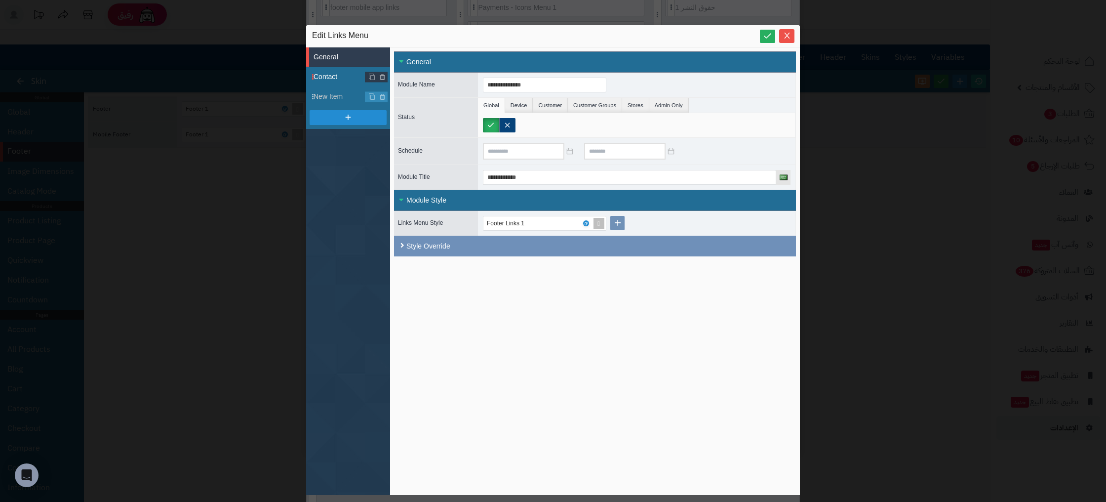
click at [328, 71] on li "Contact" at bounding box center [348, 77] width 84 height 20
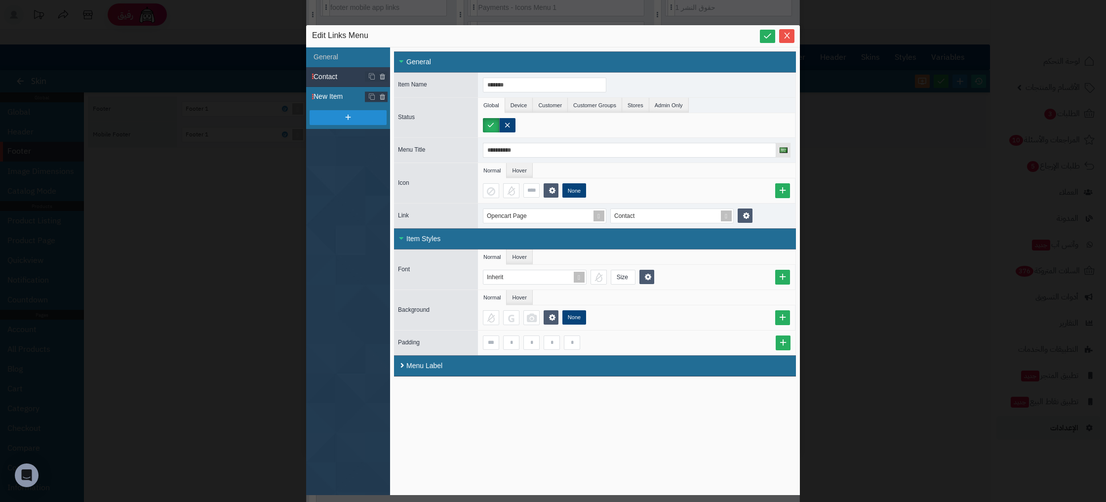
click at [335, 98] on span "New Item" at bounding box center [352, 96] width 77 height 10
click at [787, 41] on button "Close" at bounding box center [786, 36] width 15 height 14
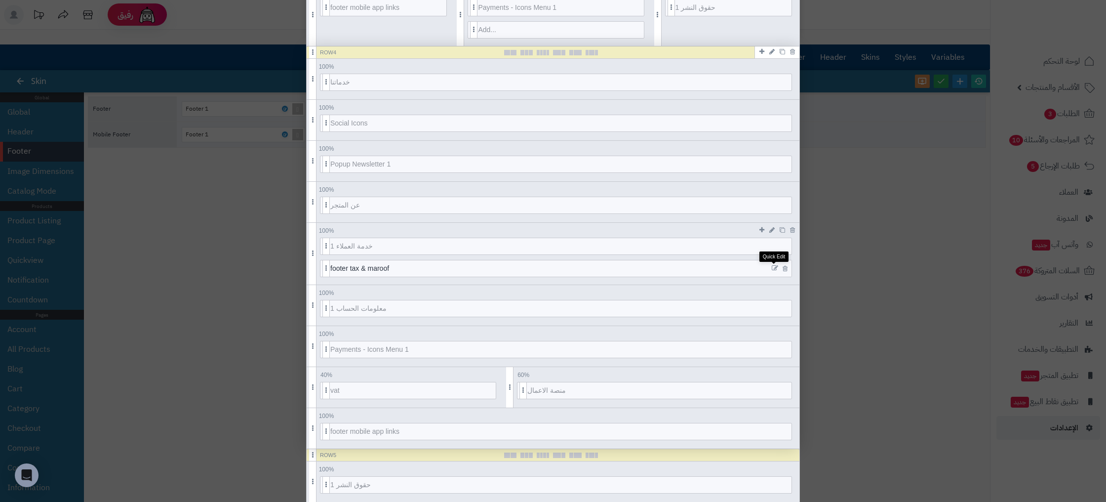
click at [776, 268] on icon at bounding box center [775, 268] width 6 height 7
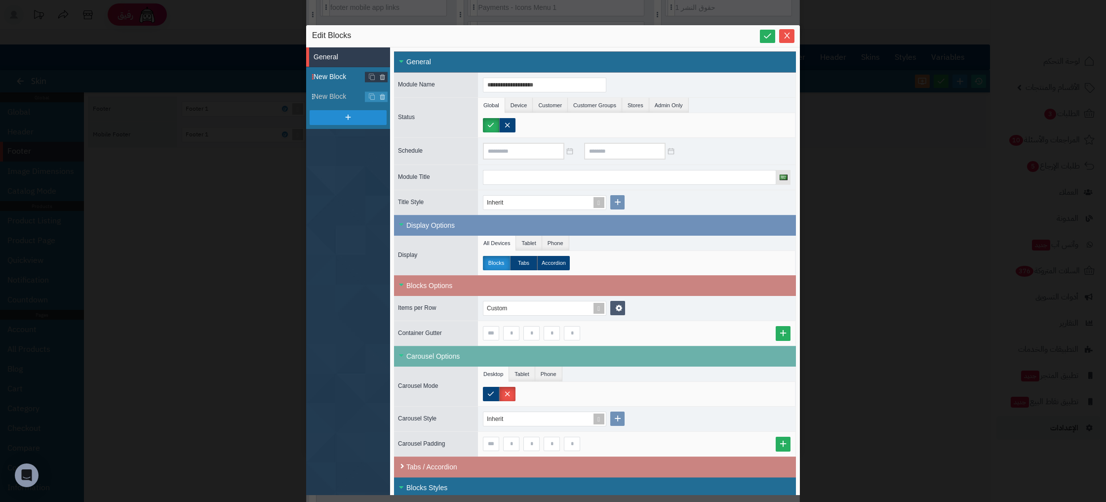
click at [338, 75] on span "New Block" at bounding box center [352, 77] width 77 height 10
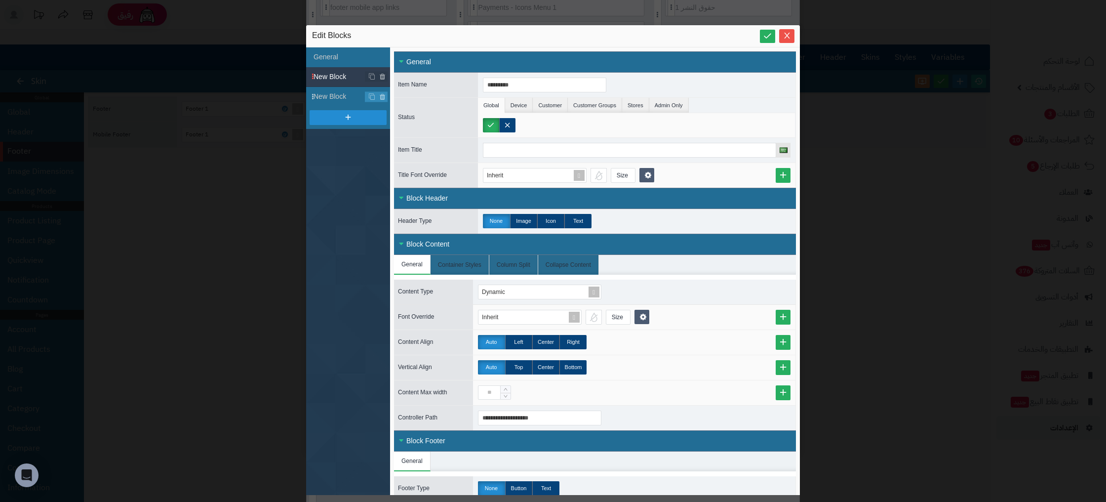
scroll to position [10, 0]
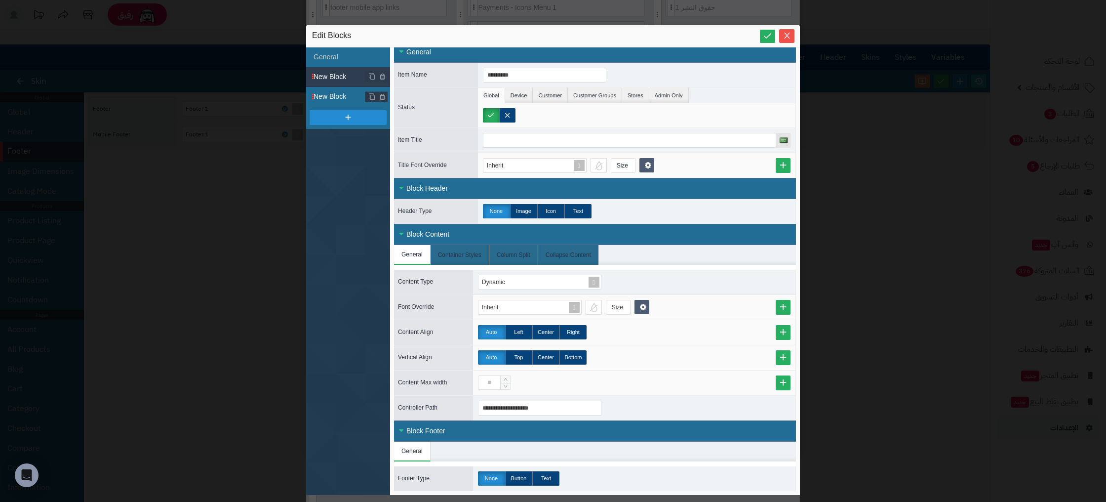
click at [344, 94] on span "New Block" at bounding box center [352, 96] width 77 height 10
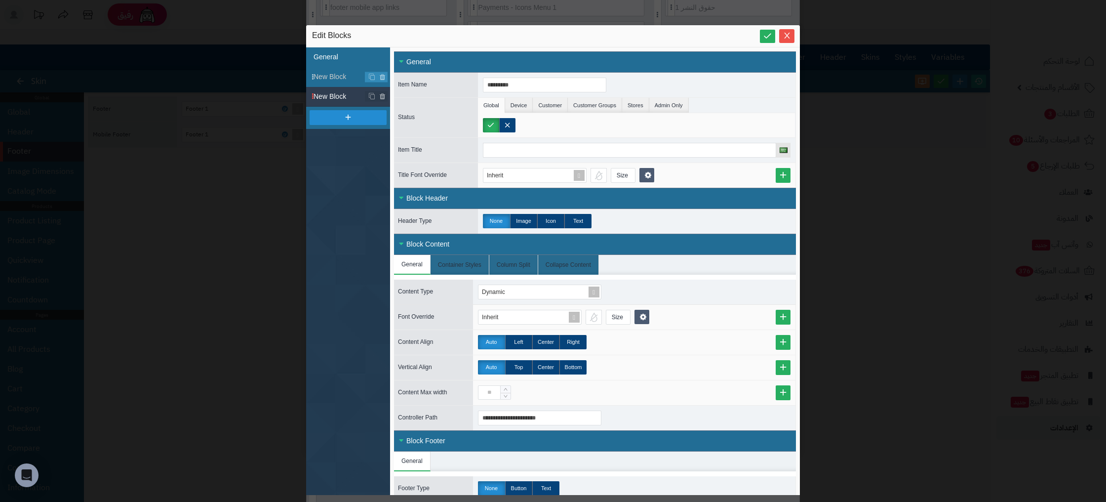
click at [318, 59] on li "General" at bounding box center [348, 57] width 84 height 20
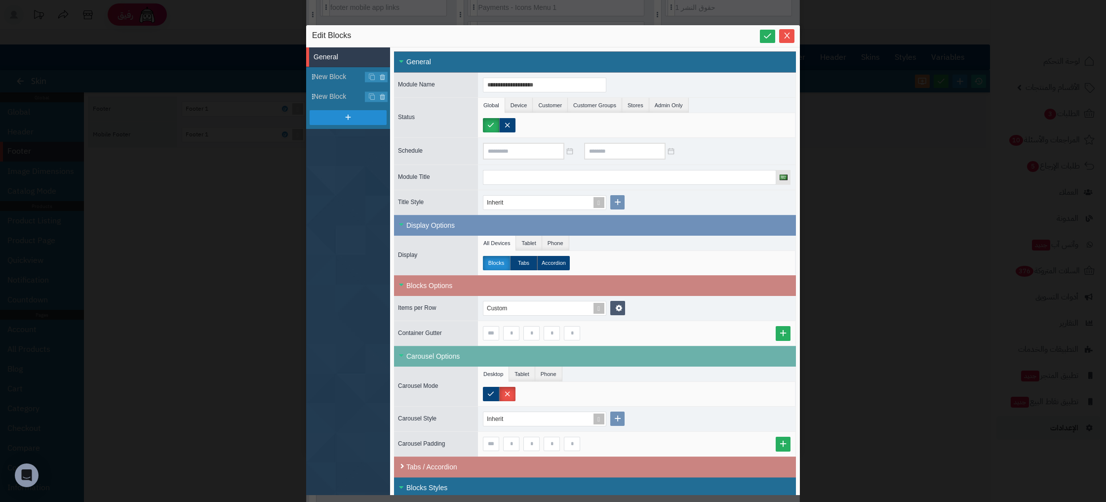
scroll to position [153, 0]
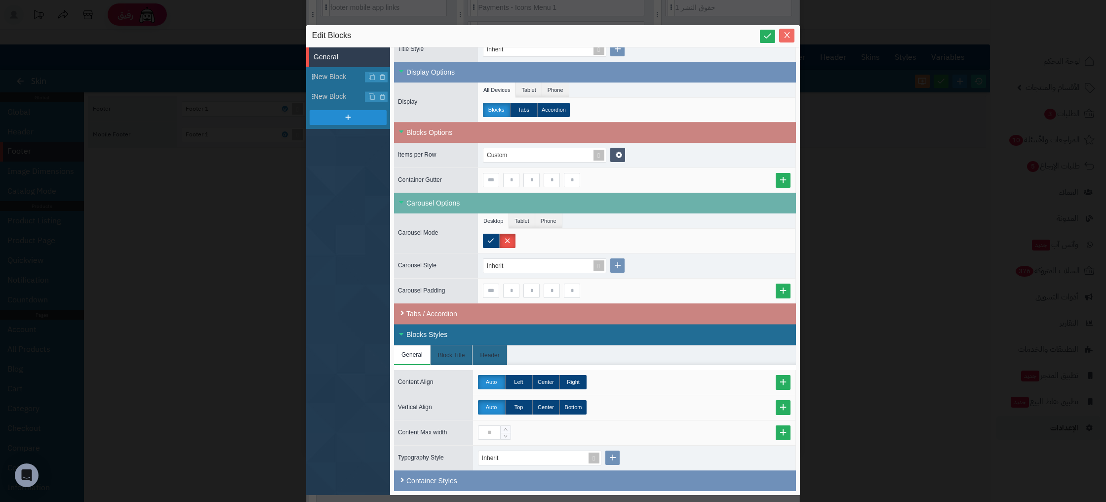
click at [784, 37] on icon "Close" at bounding box center [787, 35] width 8 height 8
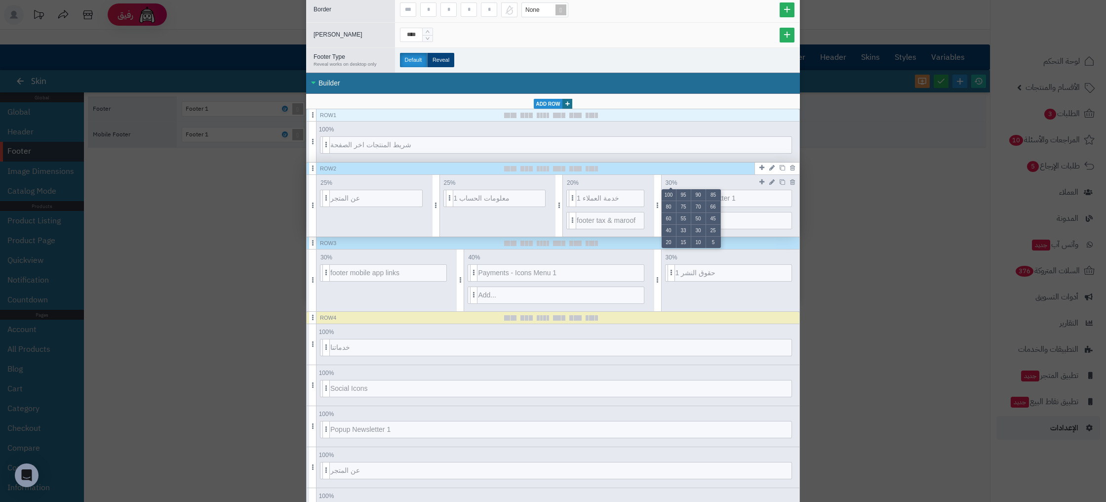
scroll to position [151, 0]
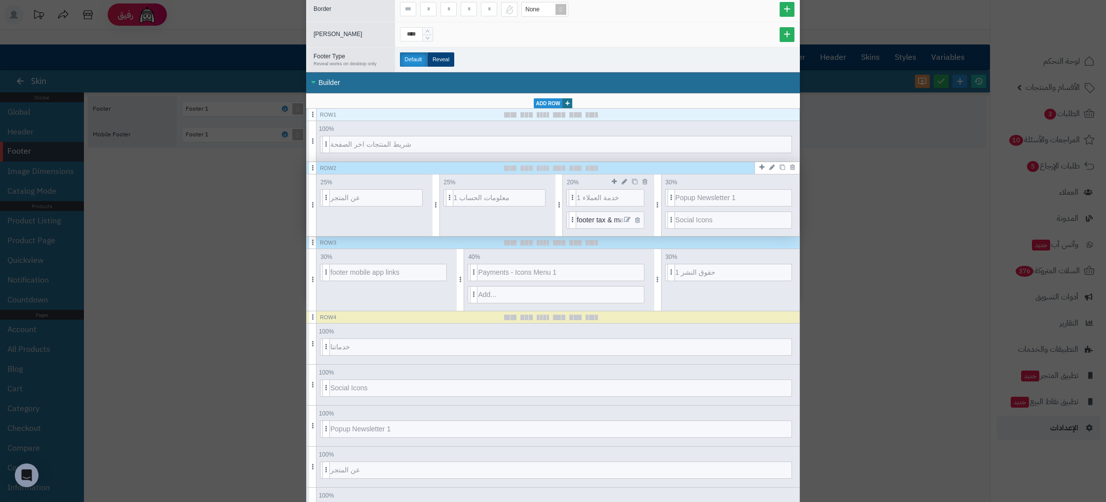
click at [626, 219] on icon at bounding box center [627, 219] width 6 height 7
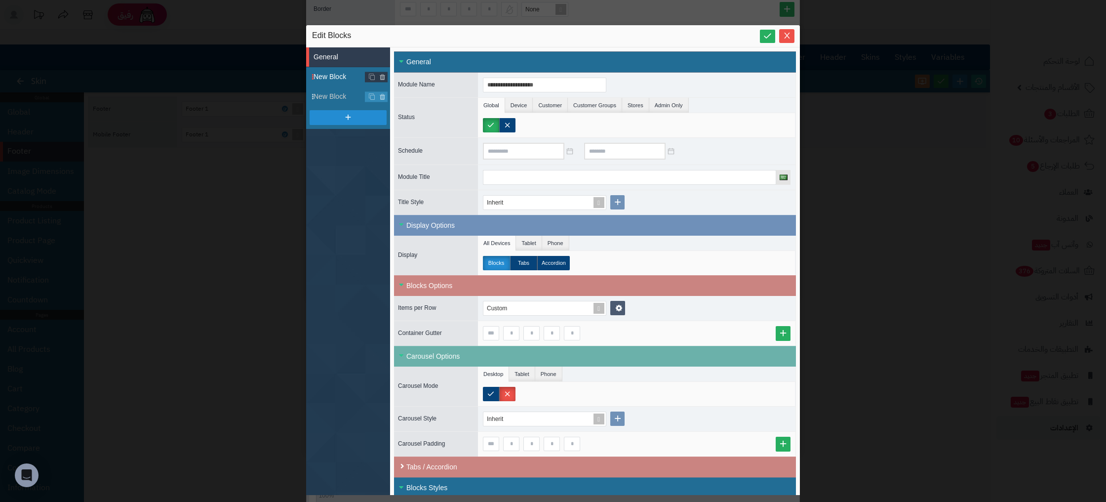
click at [333, 85] on li "New Block" at bounding box center [348, 77] width 84 height 20
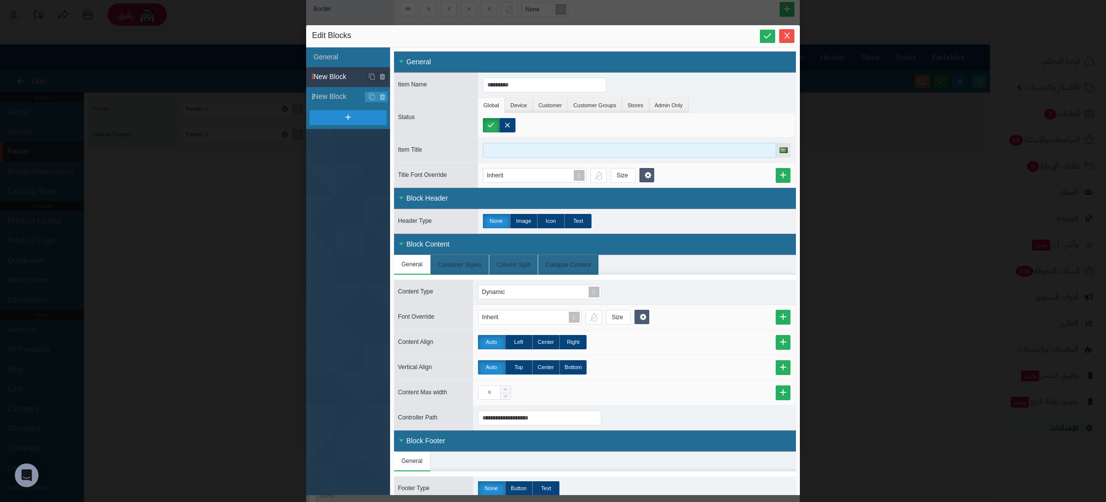
drag, startPoint x: 626, startPoint y: 142, endPoint x: 627, endPoint y: 150, distance: 8.0
click at [626, 143] on input at bounding box center [629, 150] width 293 height 15
click at [628, 151] on input at bounding box center [629, 150] width 293 height 15
click at [327, 99] on span "New Block" at bounding box center [352, 96] width 77 height 10
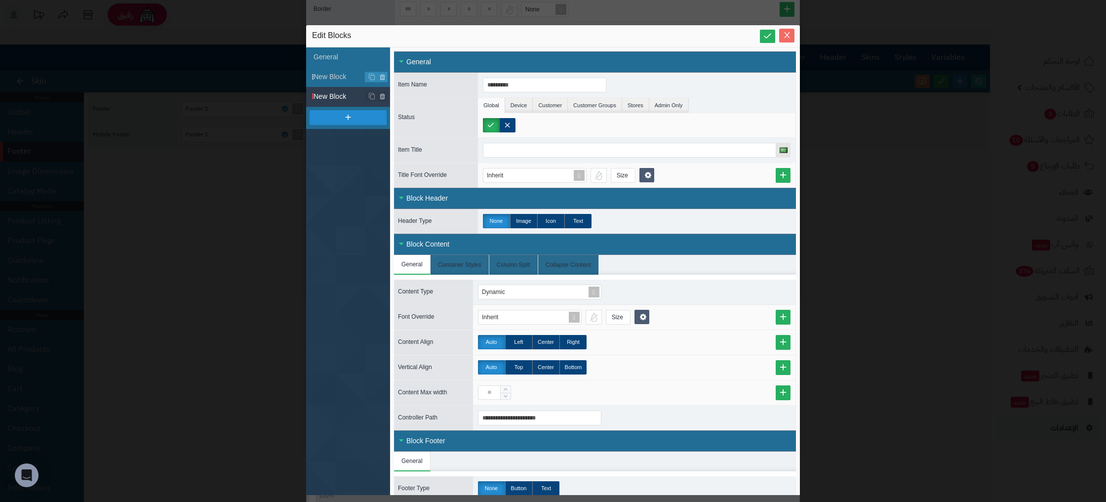
click at [790, 38] on icon "Close" at bounding box center [787, 35] width 8 height 8
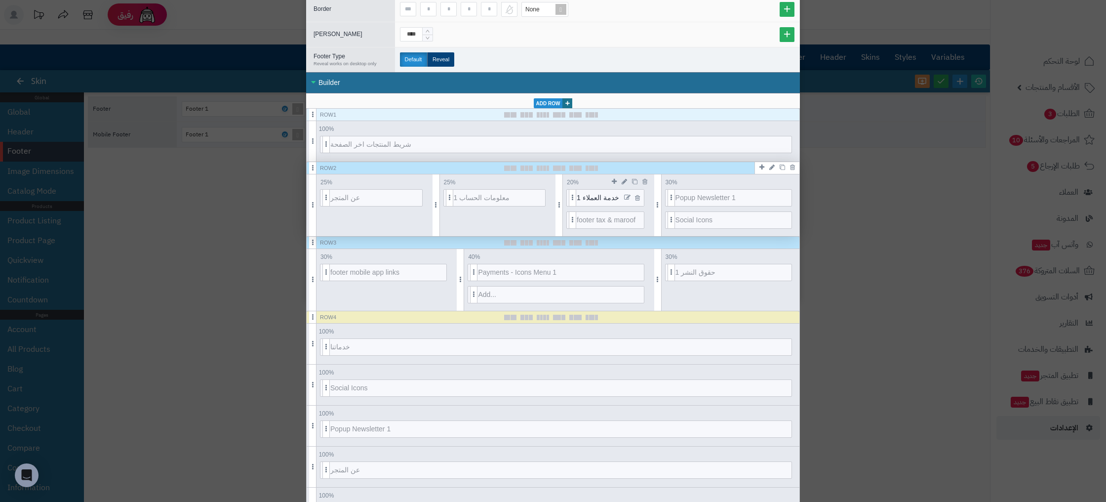
click at [627, 198] on icon at bounding box center [627, 197] width 6 height 7
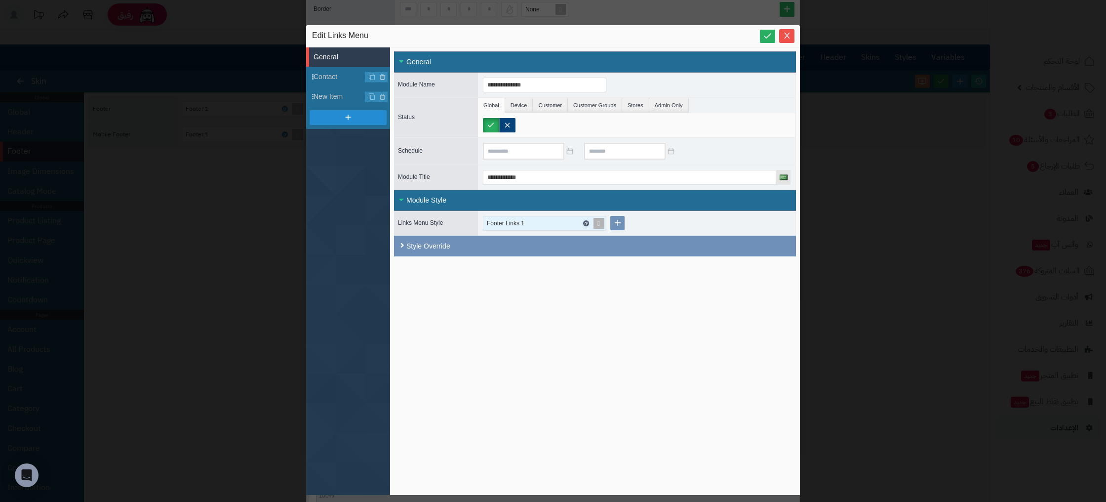
click at [587, 223] on link at bounding box center [586, 223] width 6 height 6
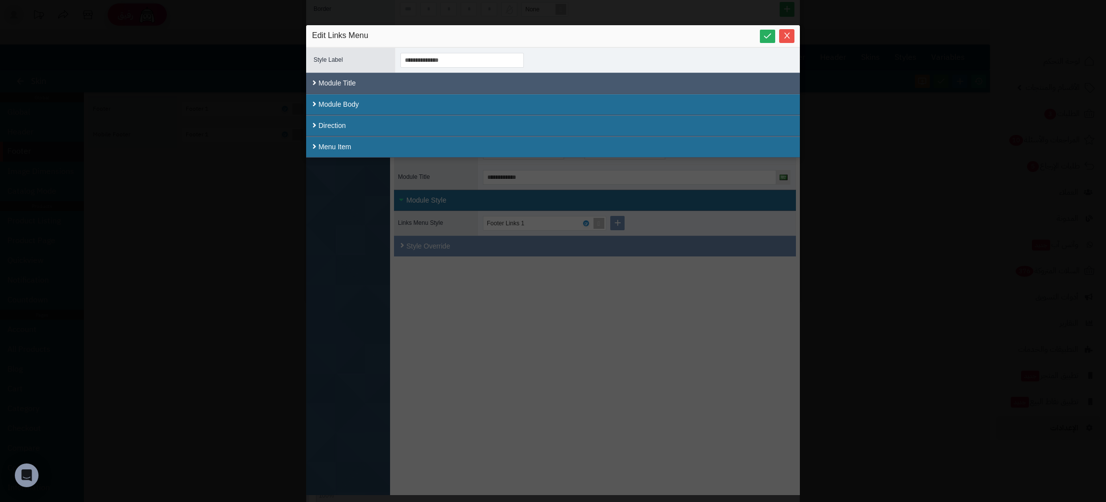
click at [366, 86] on div "Module Title" at bounding box center [553, 83] width 494 height 21
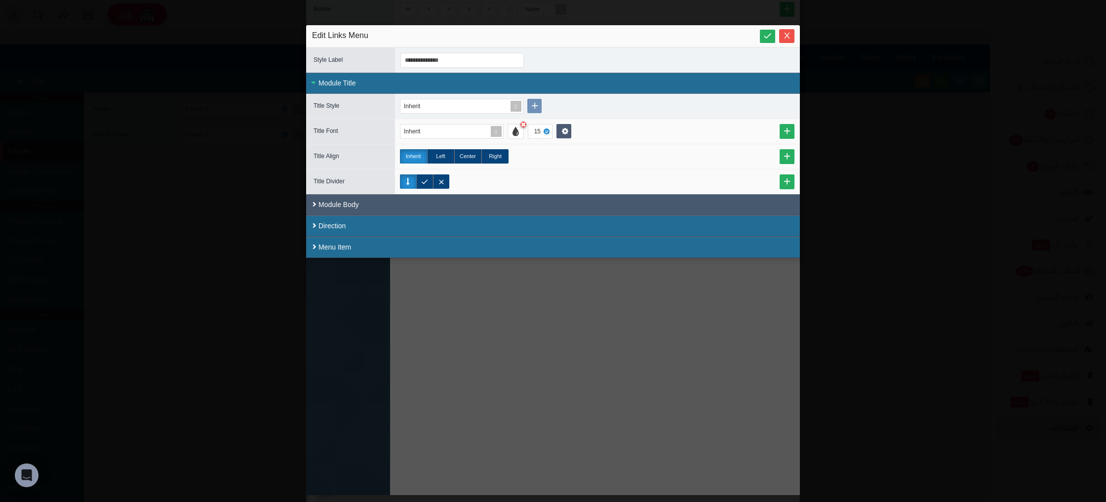
click at [345, 208] on div "Module Body" at bounding box center [553, 204] width 494 height 21
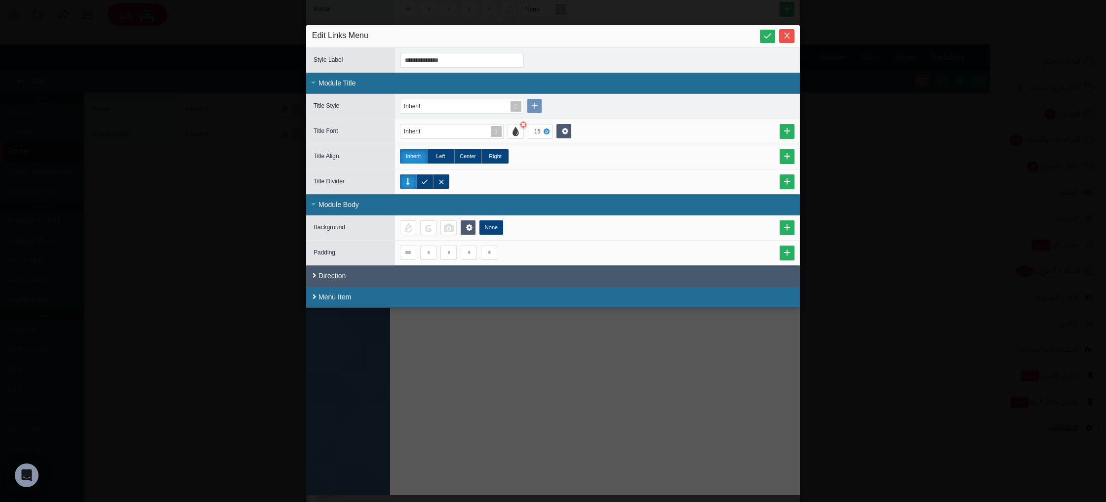
click at [338, 272] on div "Direction" at bounding box center [553, 275] width 494 height 21
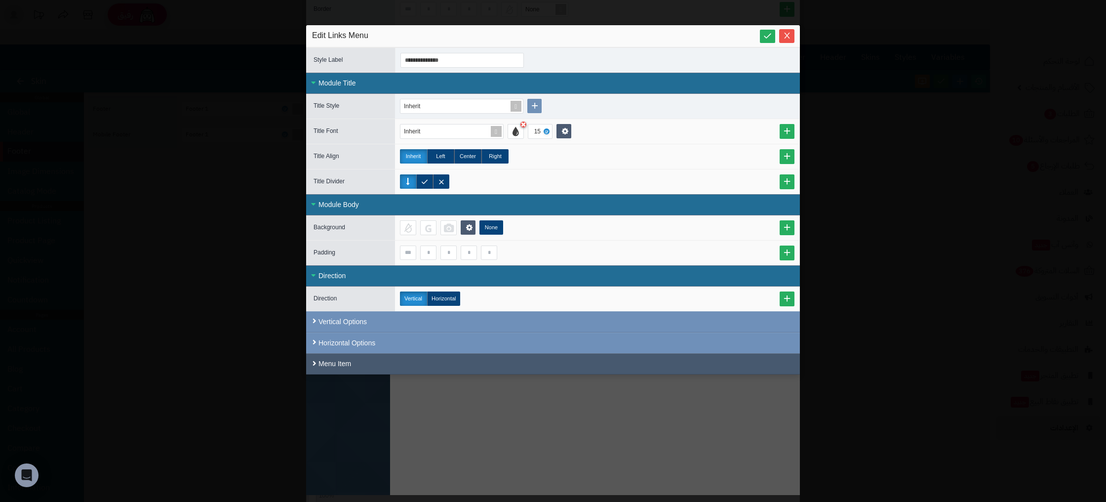
click at [348, 364] on div "Menu Item" at bounding box center [553, 363] width 494 height 21
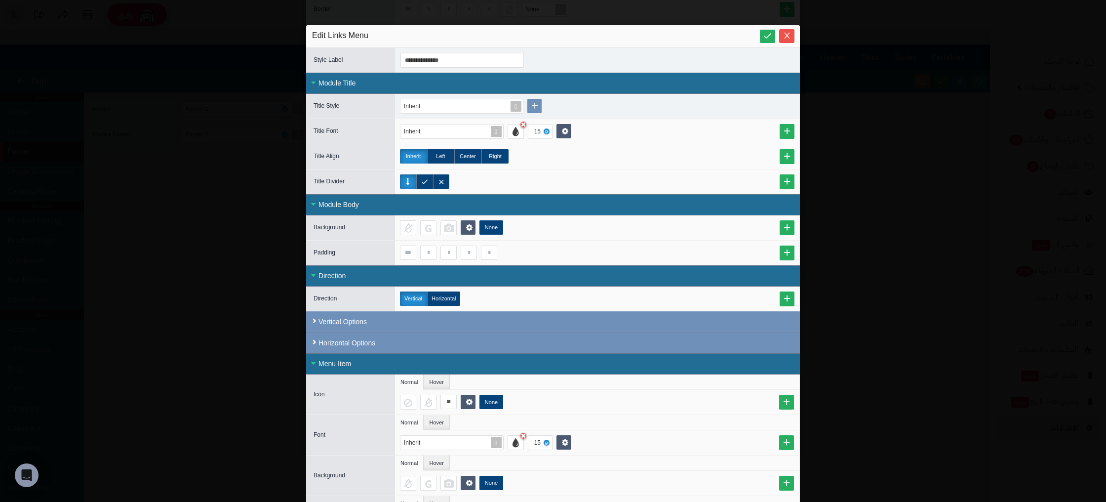
scroll to position [105, 0]
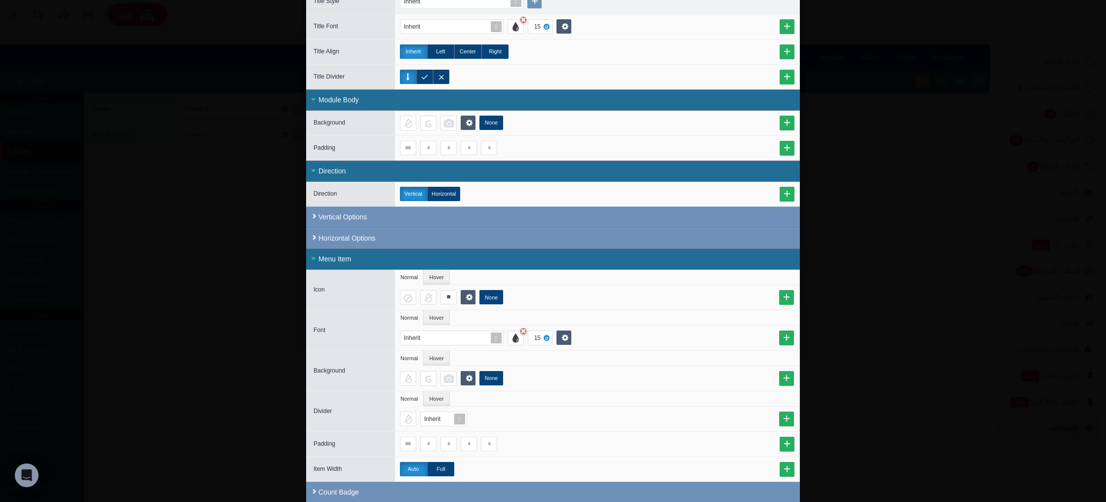
click at [905, 321] on div "**********" at bounding box center [553, 251] width 1106 height 502
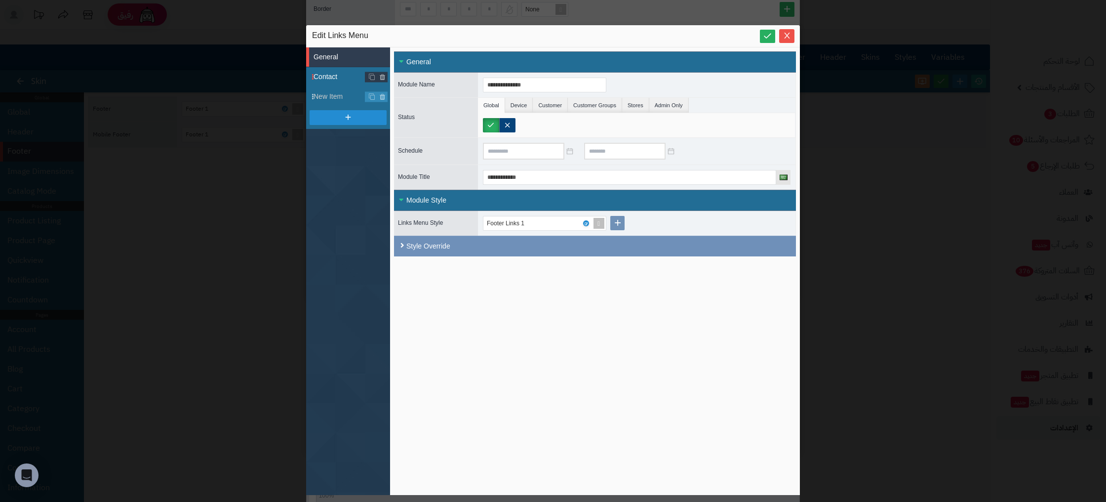
click at [332, 74] on span "Contact" at bounding box center [352, 77] width 77 height 10
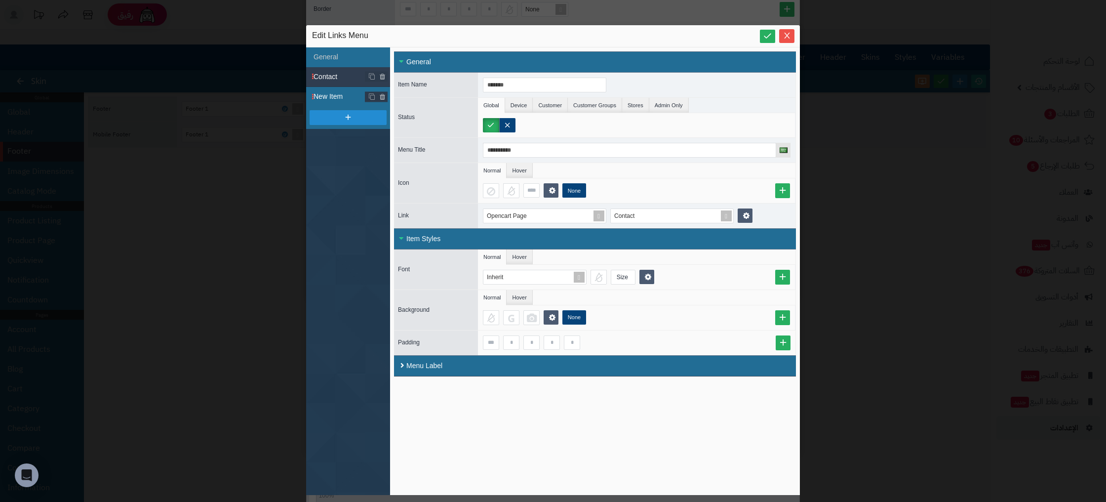
click at [340, 100] on span "New Item" at bounding box center [352, 96] width 77 height 10
click at [786, 38] on icon "Close" at bounding box center [787, 35] width 8 height 8
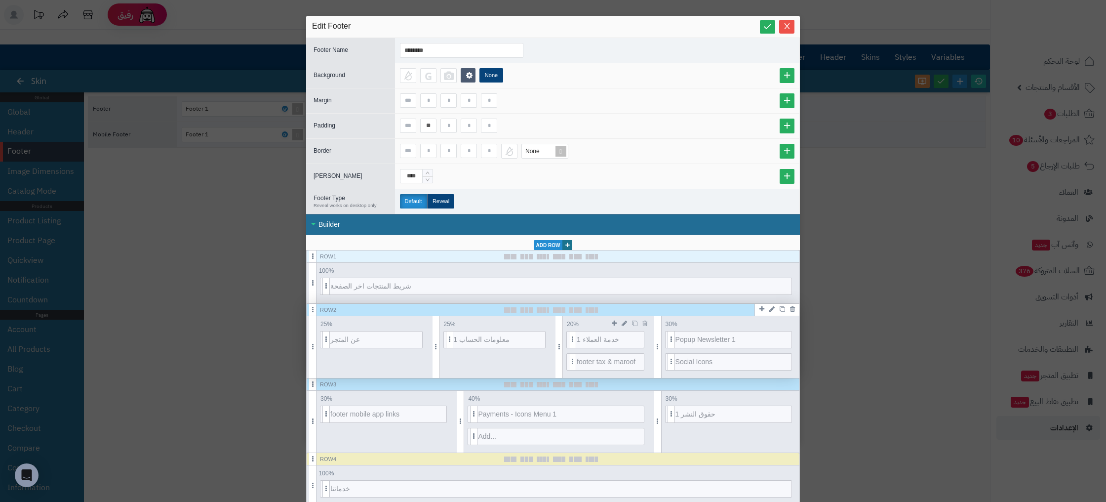
scroll to position [11, 0]
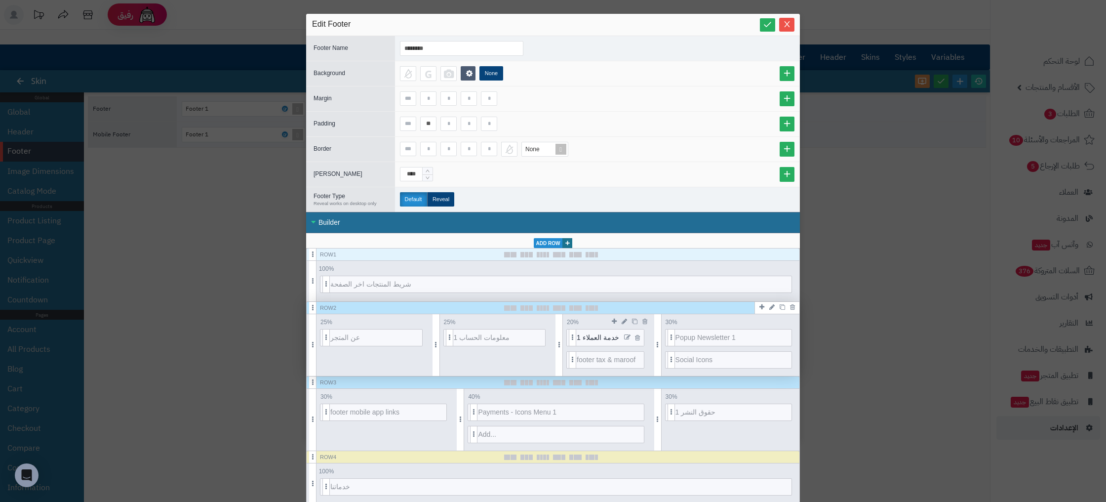
click at [627, 336] on icon at bounding box center [627, 337] width 6 height 7
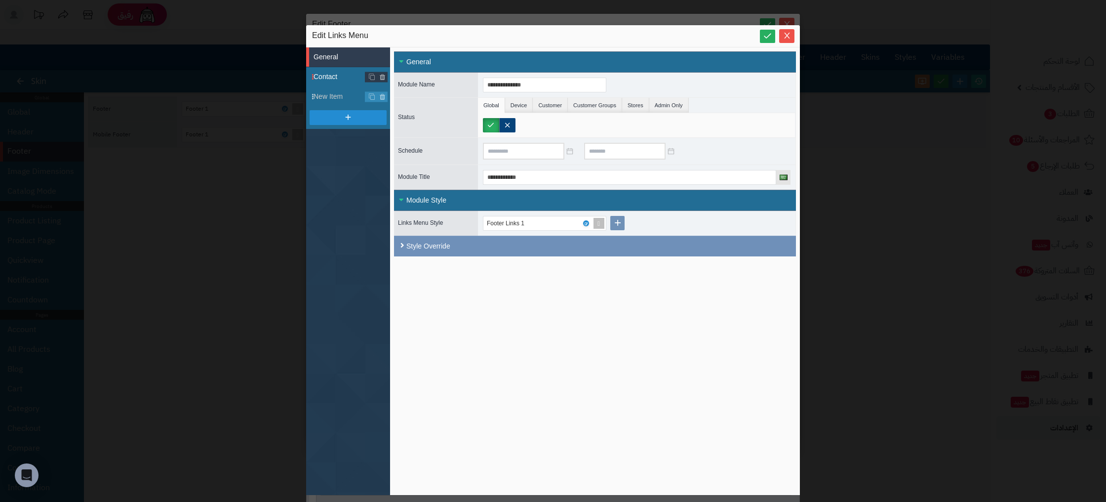
click at [335, 81] on span "Contact" at bounding box center [352, 77] width 77 height 10
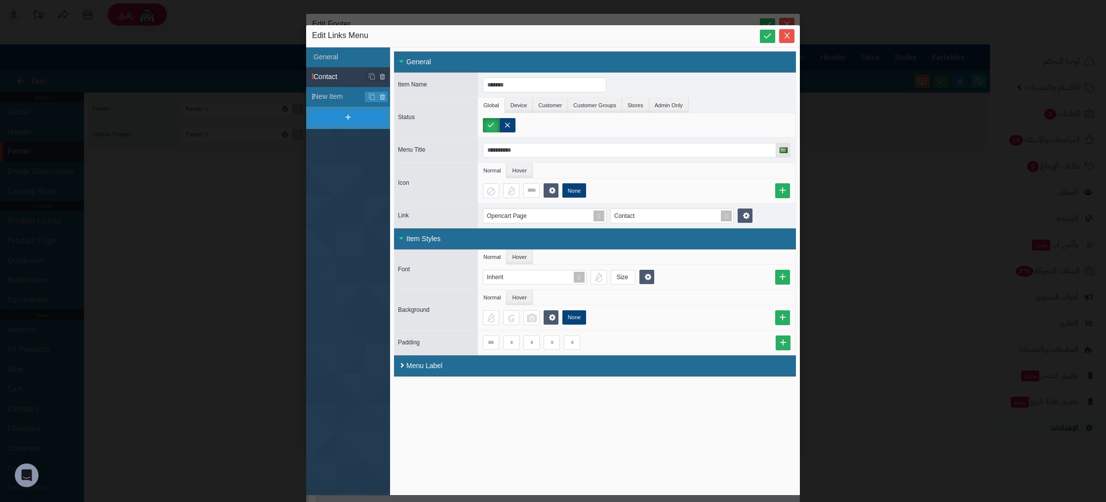
click at [343, 107] on li at bounding box center [348, 118] width 84 height 22
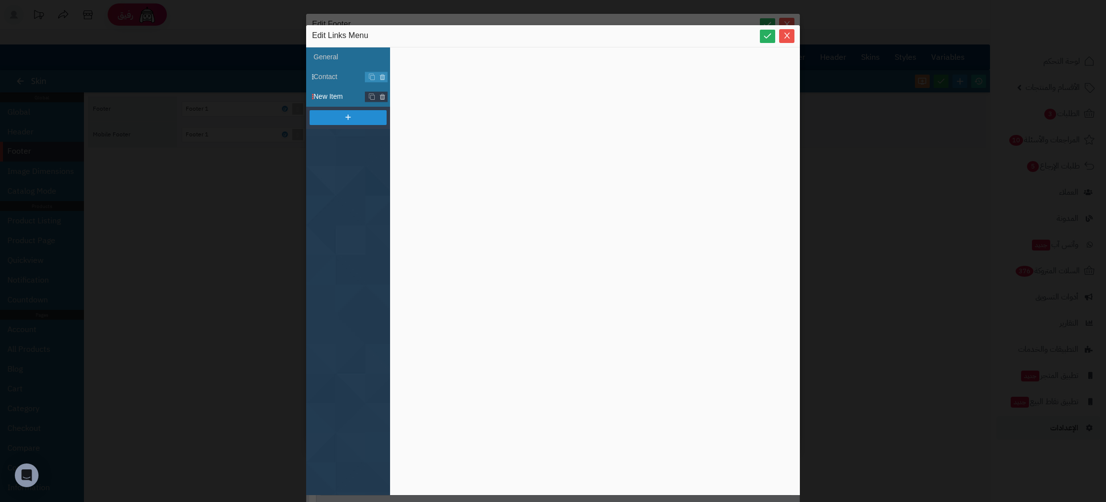
click at [332, 92] on span "New Item" at bounding box center [352, 96] width 77 height 10
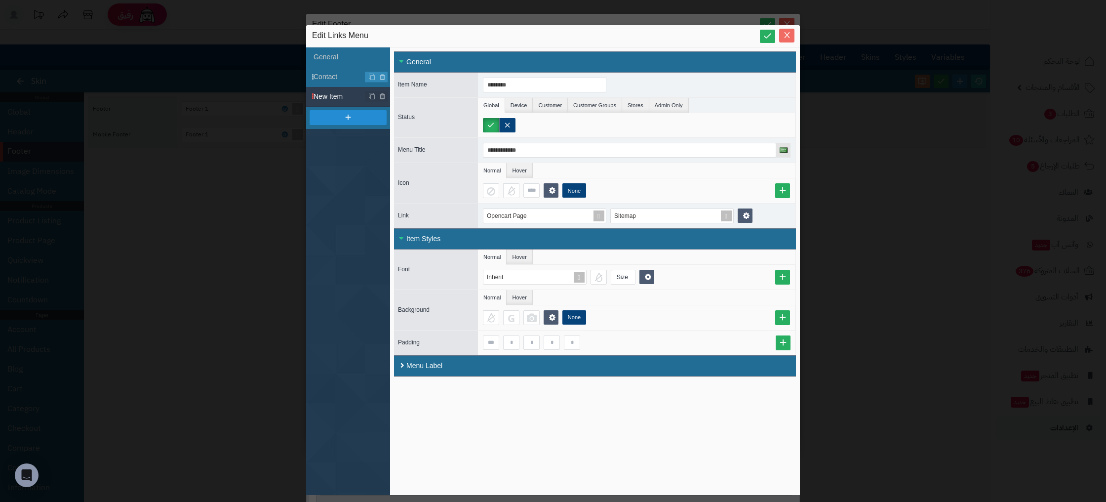
click at [783, 34] on icon "Close" at bounding box center [787, 35] width 8 height 8
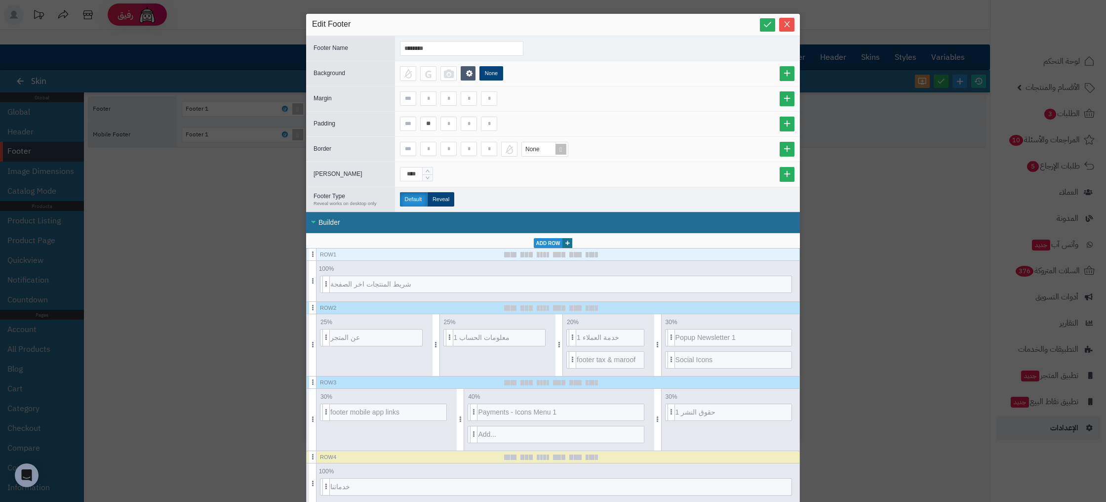
click at [788, 28] on button "Close" at bounding box center [786, 25] width 15 height 14
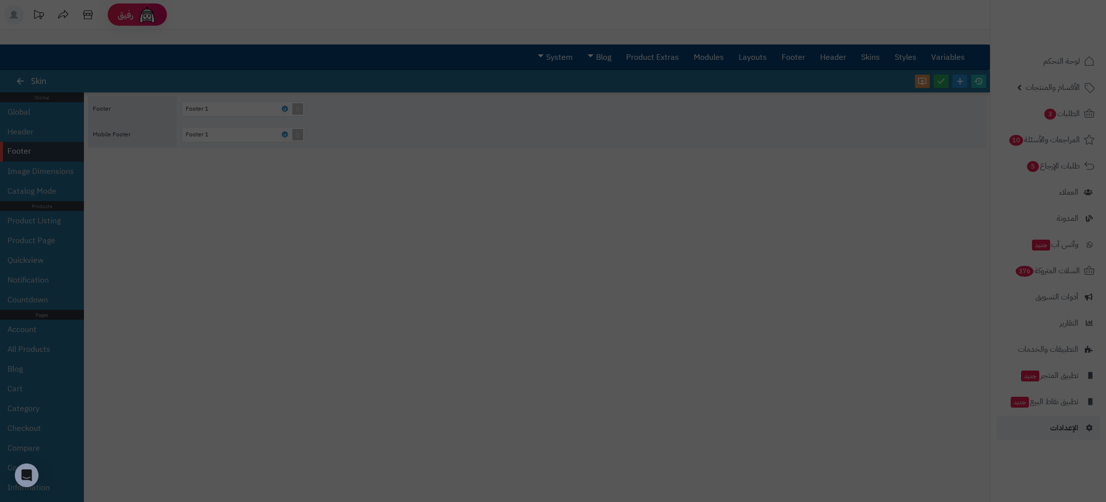
scroll to position [0, 0]
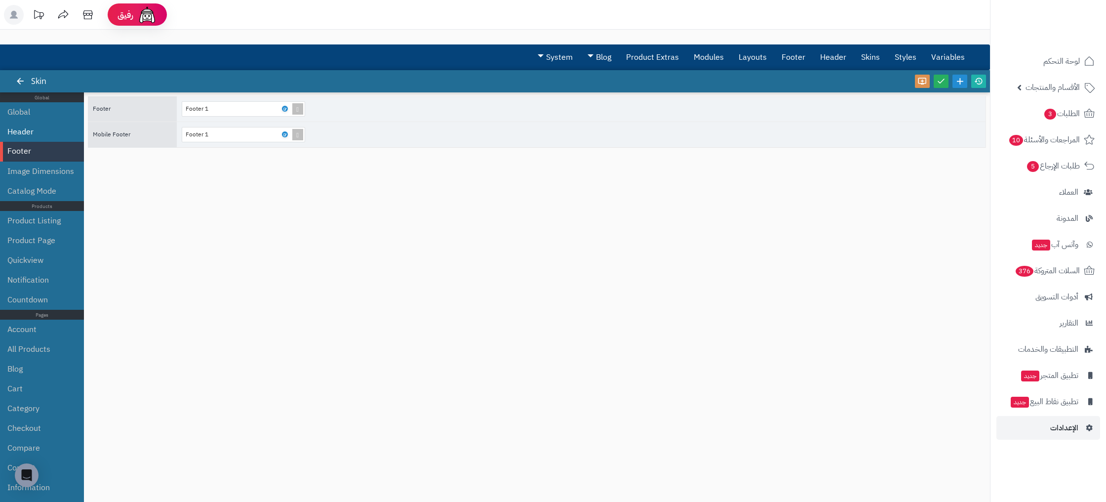
click at [27, 135] on li "Header" at bounding box center [42, 132] width 84 height 20
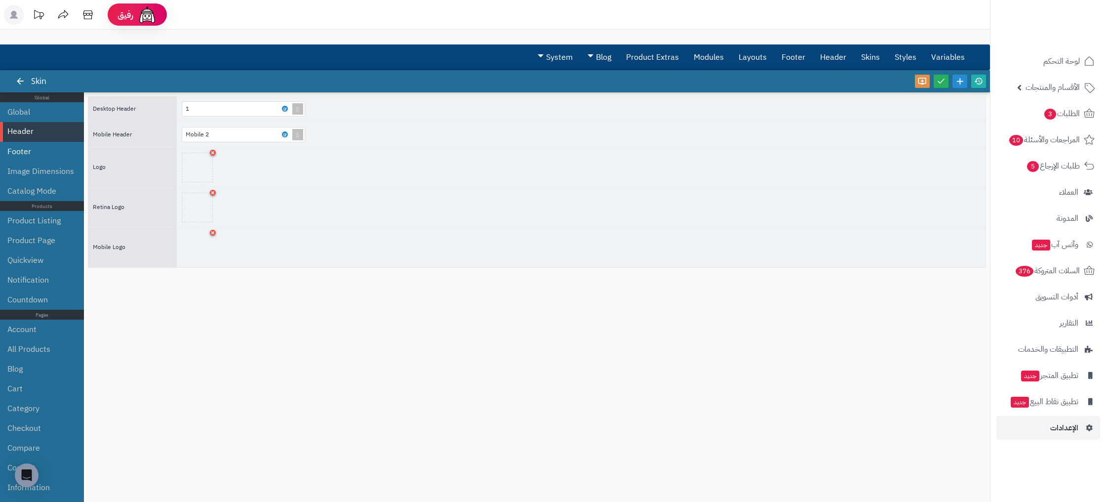
click at [47, 144] on li "Footer" at bounding box center [42, 152] width 84 height 20
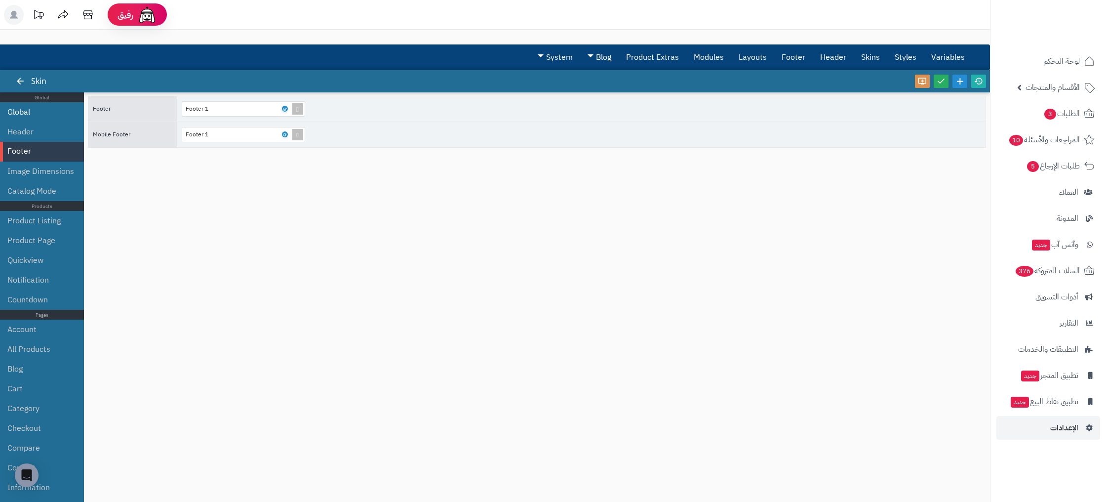
click at [46, 109] on li "Global" at bounding box center [42, 112] width 84 height 20
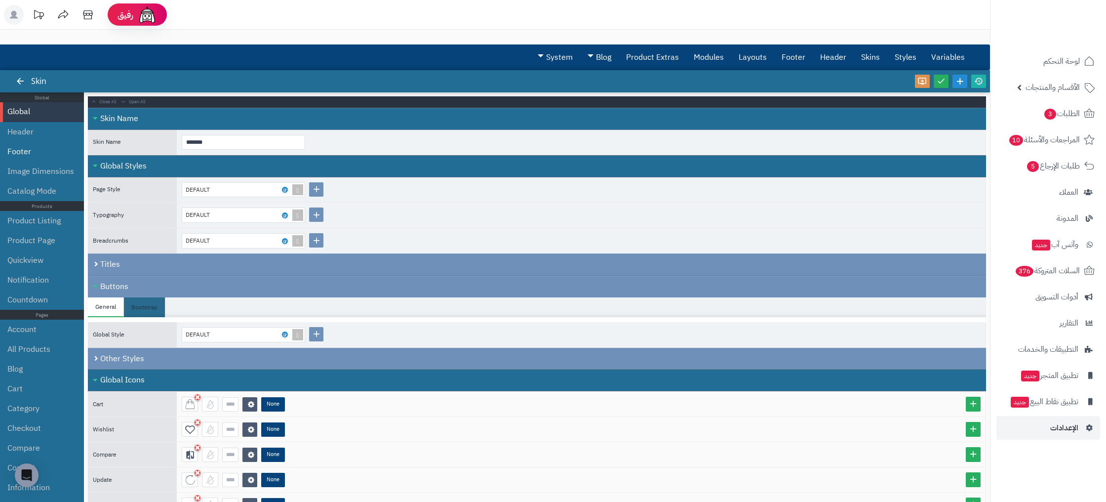
click at [50, 145] on li "Footer" at bounding box center [42, 152] width 84 height 20
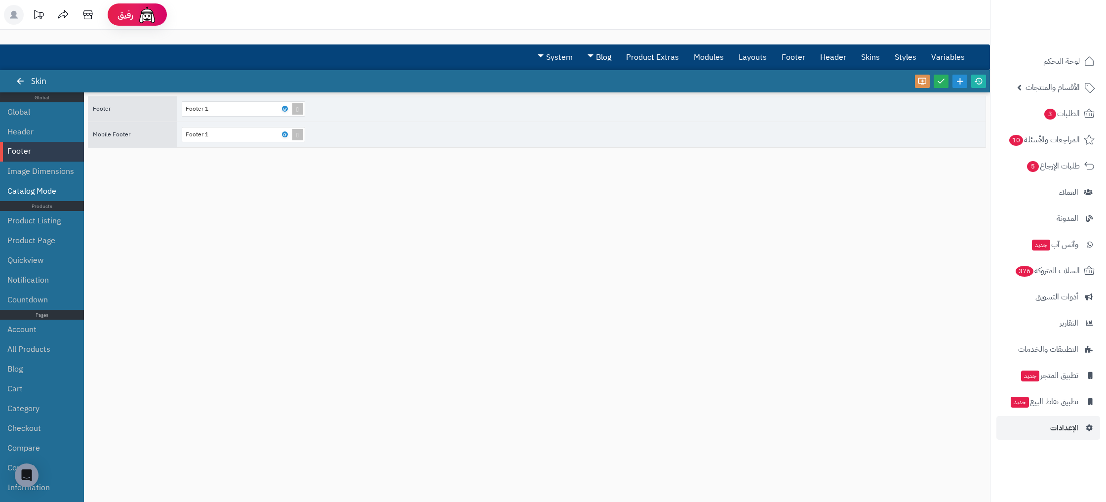
drag, startPoint x: 51, startPoint y: 190, endPoint x: 50, endPoint y: 175, distance: 15.3
click at [51, 190] on li "Catalog Mode" at bounding box center [42, 191] width 84 height 20
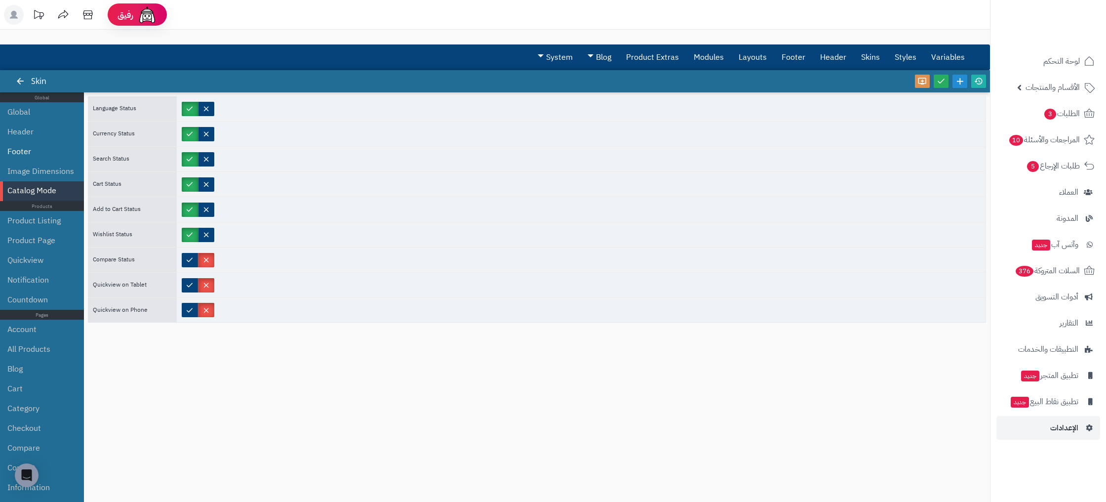
click at [41, 150] on li "Footer" at bounding box center [42, 152] width 84 height 20
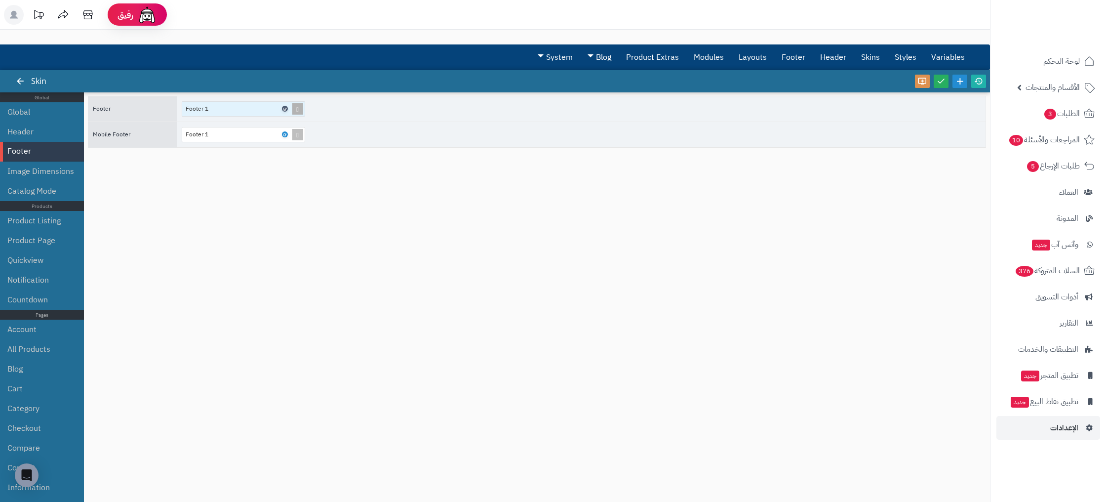
click at [286, 109] on link at bounding box center [285, 109] width 6 height 6
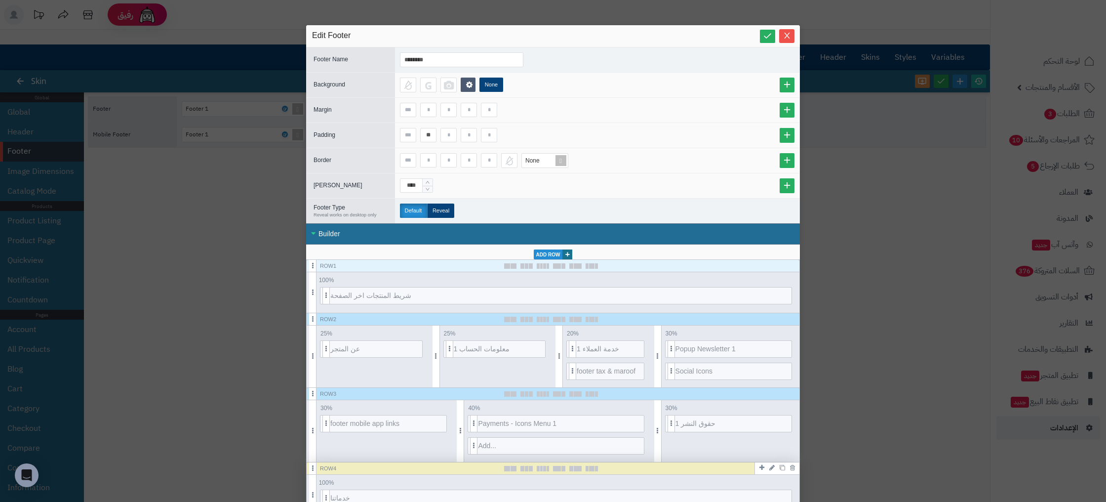
scroll to position [416, 0]
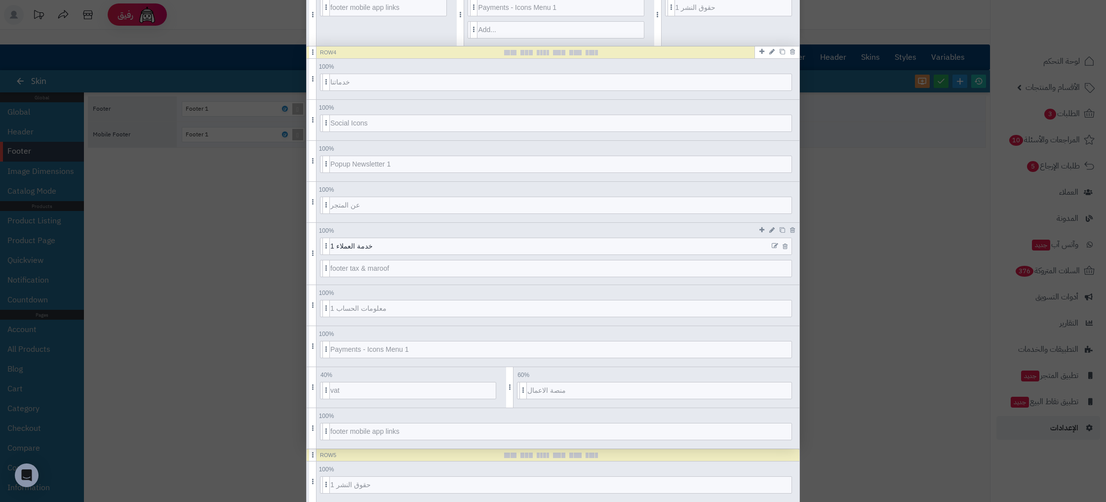
click at [774, 244] on icon at bounding box center [775, 245] width 6 height 7
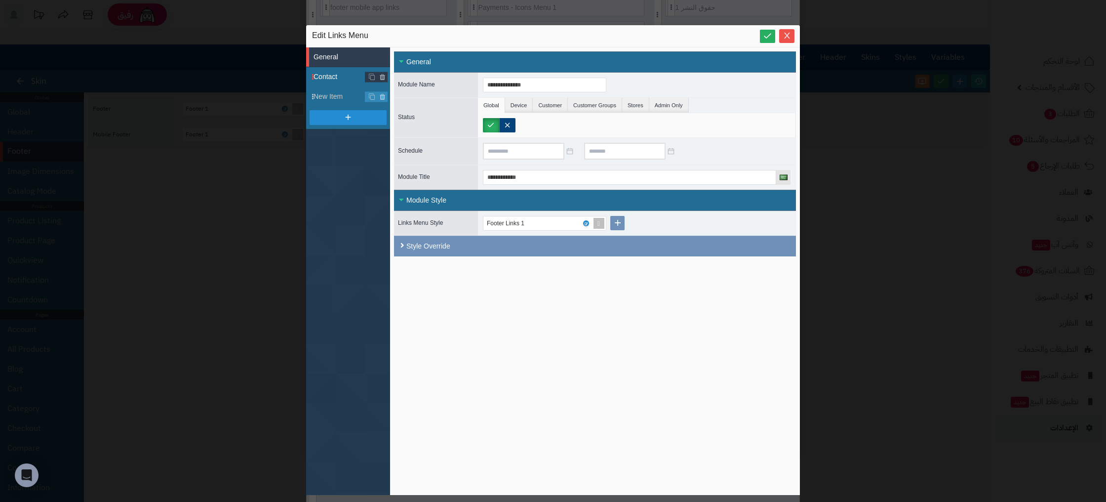
click at [342, 76] on span "Contact" at bounding box center [352, 77] width 77 height 10
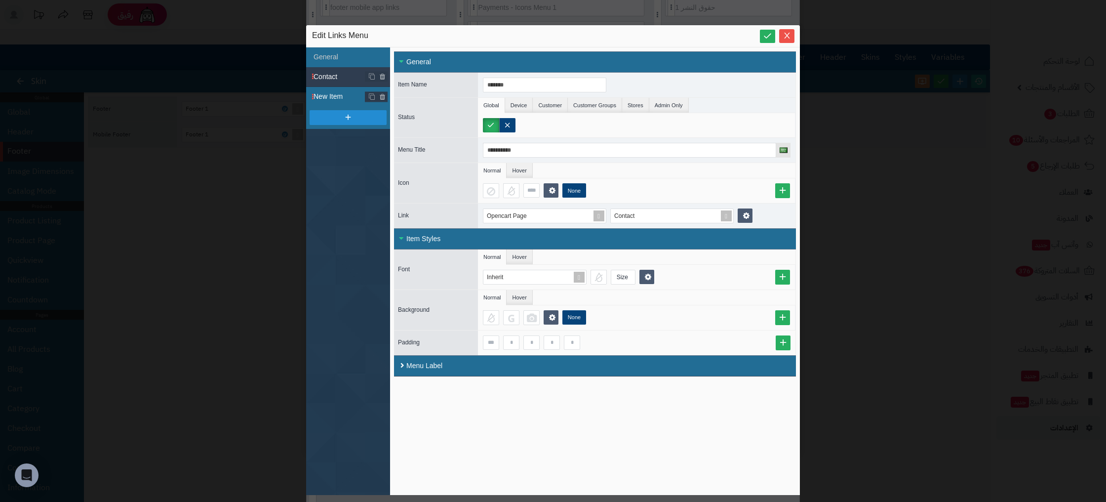
click at [337, 97] on span "New Item" at bounding box center [352, 96] width 77 height 10
click at [790, 40] on button "Close" at bounding box center [786, 36] width 15 height 14
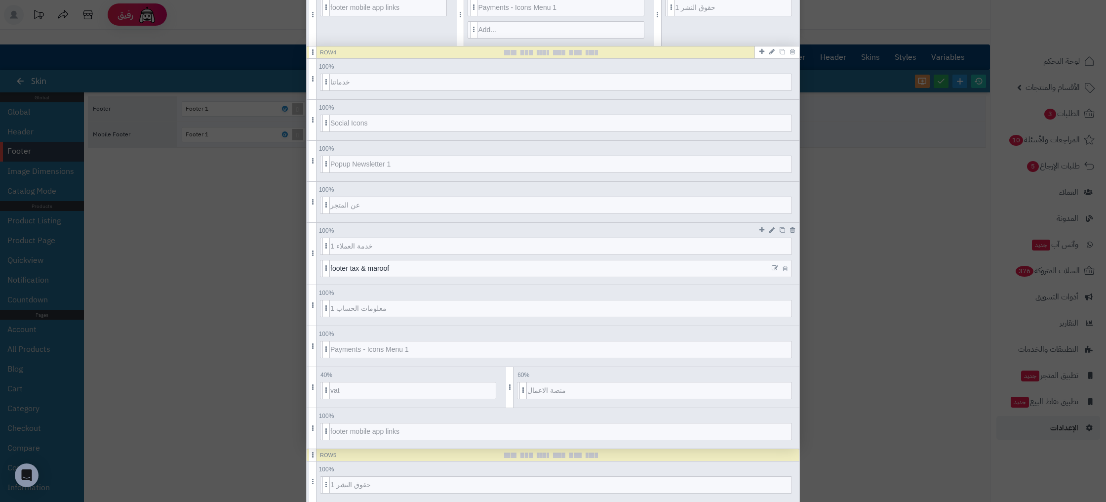
click at [776, 267] on icon at bounding box center [775, 268] width 6 height 7
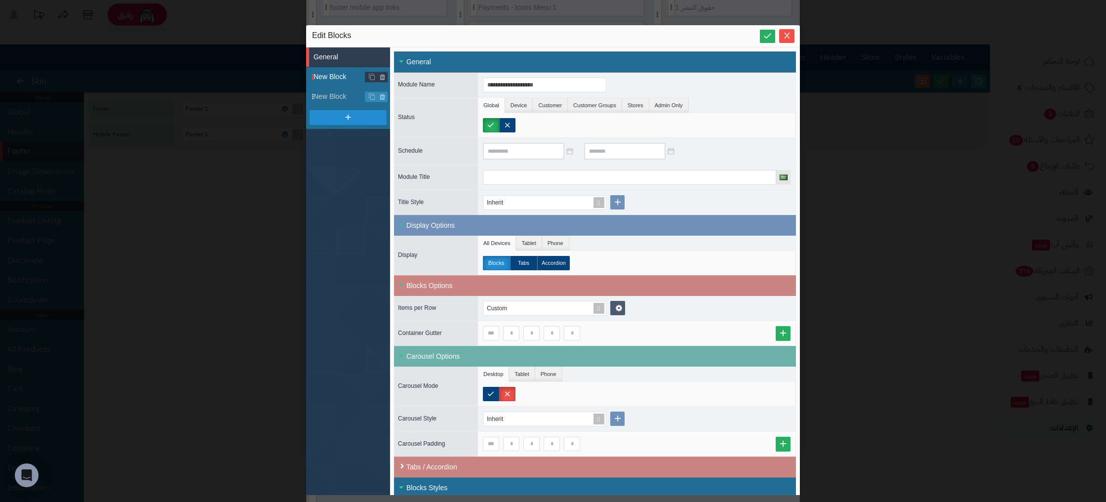
click at [336, 76] on span "New Block" at bounding box center [352, 77] width 77 height 10
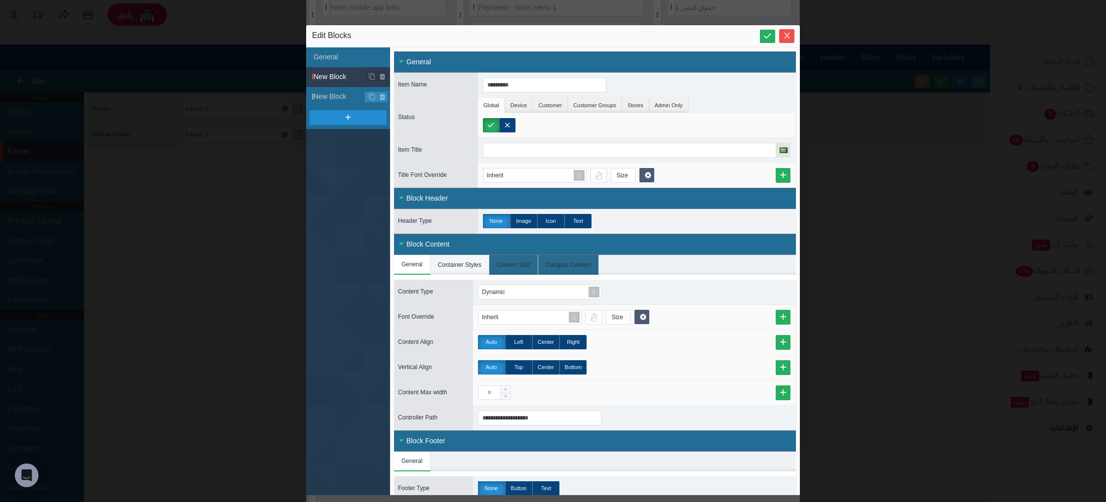
click at [454, 272] on li "Container Styles" at bounding box center [460, 265] width 59 height 20
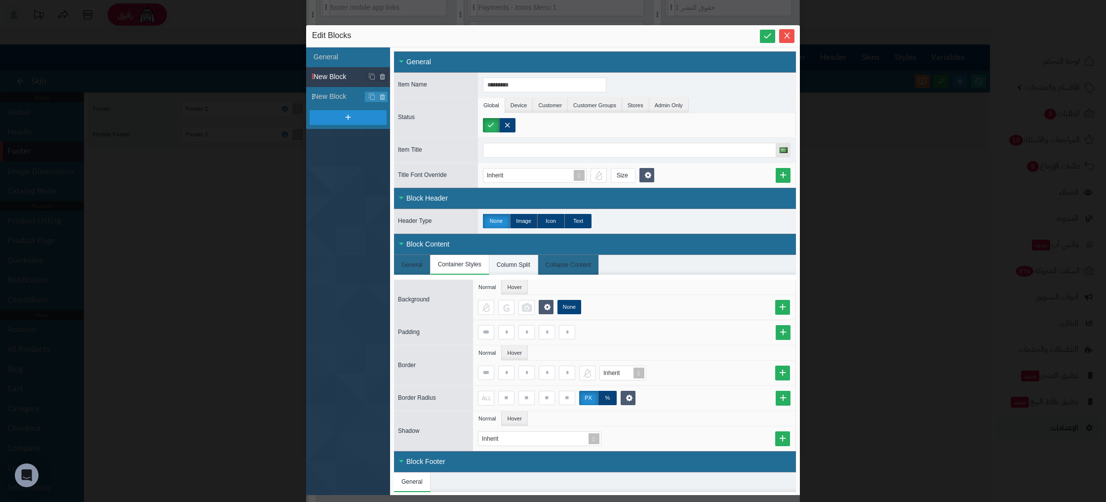
click at [530, 264] on li "Column Split" at bounding box center [513, 265] width 49 height 20
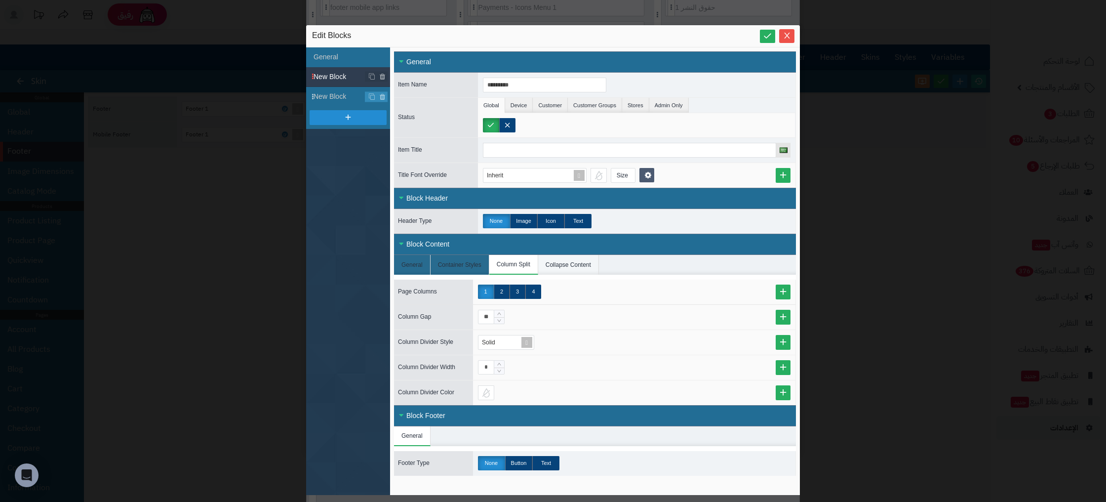
click at [573, 269] on li "Collapse Content" at bounding box center [568, 265] width 61 height 20
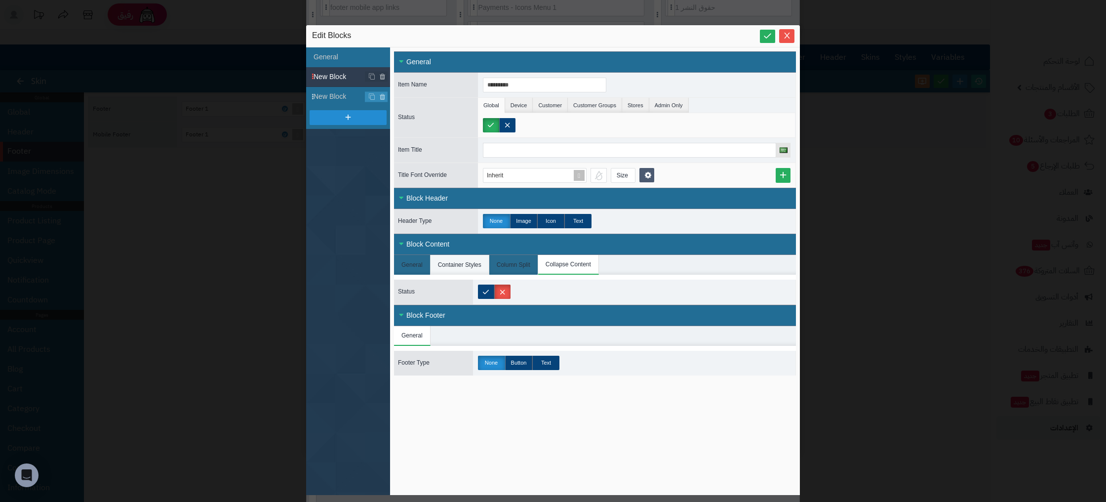
click at [433, 262] on li "Container Styles" at bounding box center [460, 265] width 59 height 20
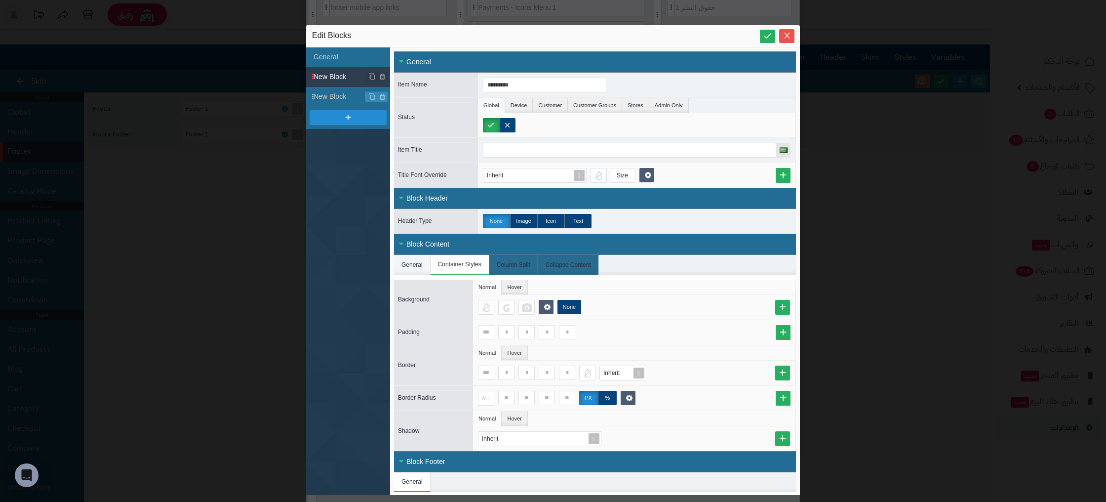
click at [407, 261] on li "General" at bounding box center [412, 265] width 37 height 20
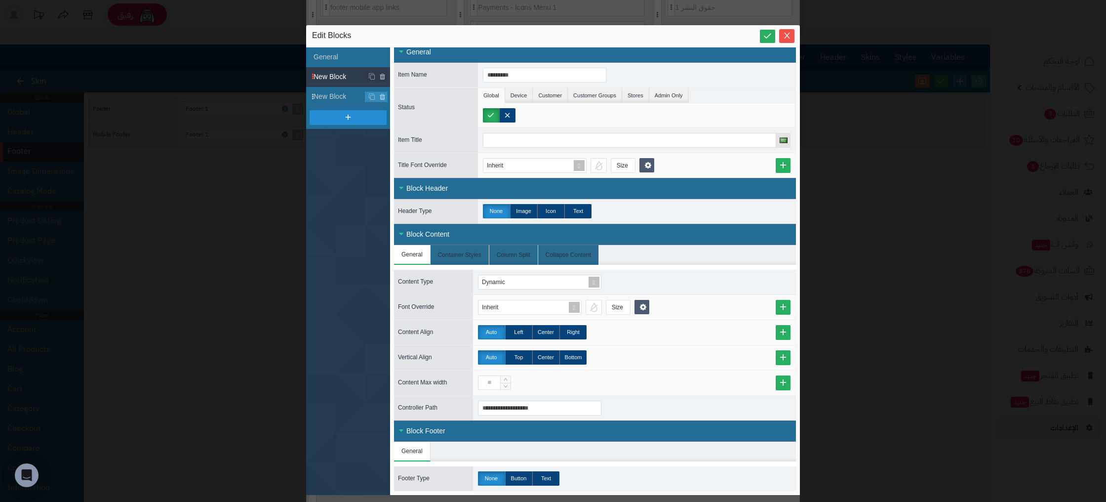
scroll to position [0, 0]
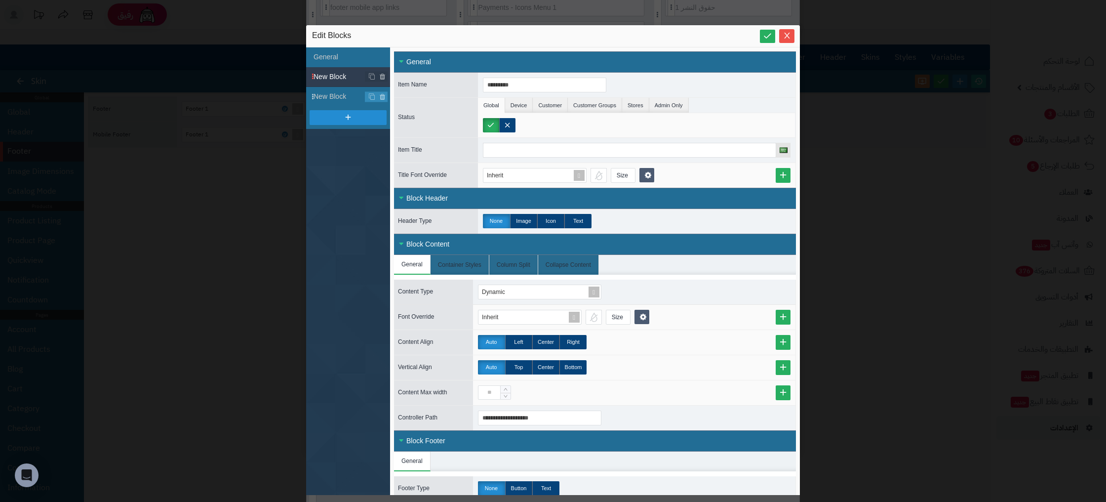
click at [633, 140] on div at bounding box center [636, 150] width 317 height 25
drag, startPoint x: 650, startPoint y: 148, endPoint x: 775, endPoint y: 62, distance: 151.6
click at [661, 144] on input at bounding box center [629, 150] width 293 height 15
click at [792, 37] on span "Close" at bounding box center [786, 35] width 15 height 8
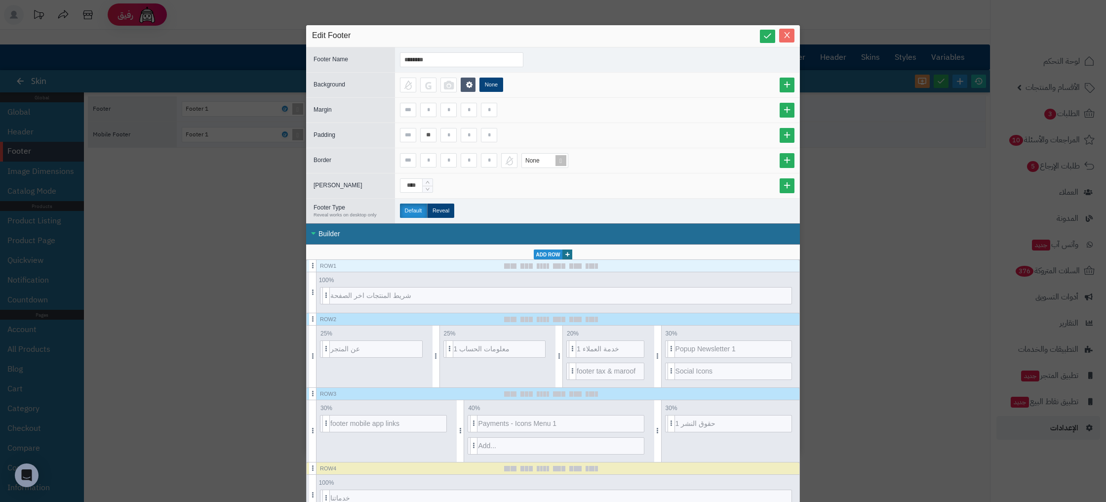
click at [787, 41] on button "Close" at bounding box center [786, 36] width 15 height 14
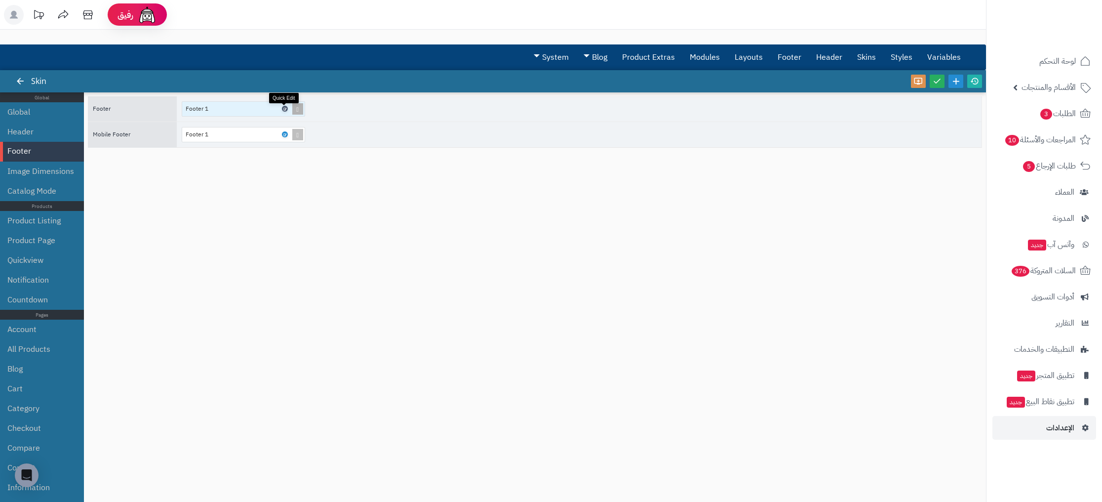
click at [283, 109] on icon at bounding box center [284, 109] width 3 height 4
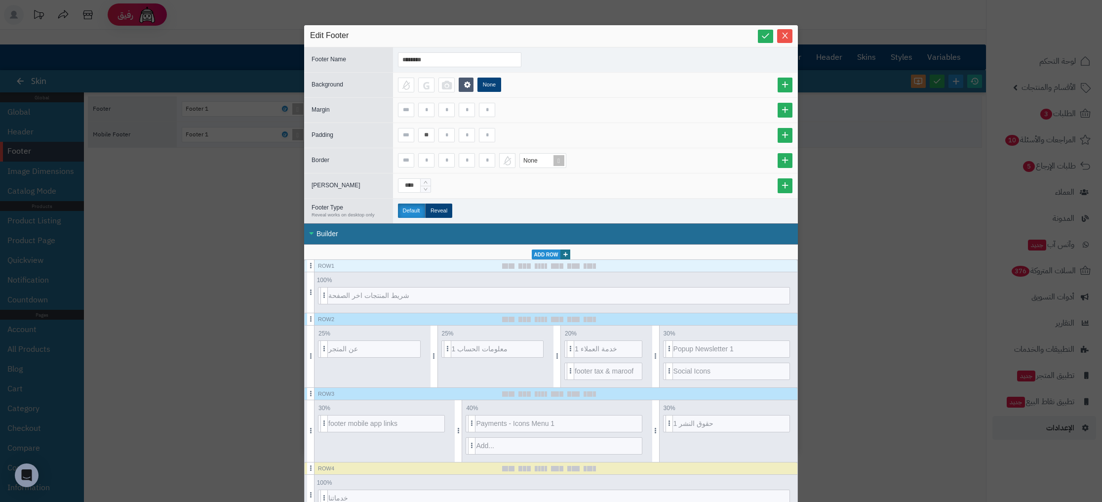
click at [367, 233] on div "Builder" at bounding box center [551, 233] width 494 height 21
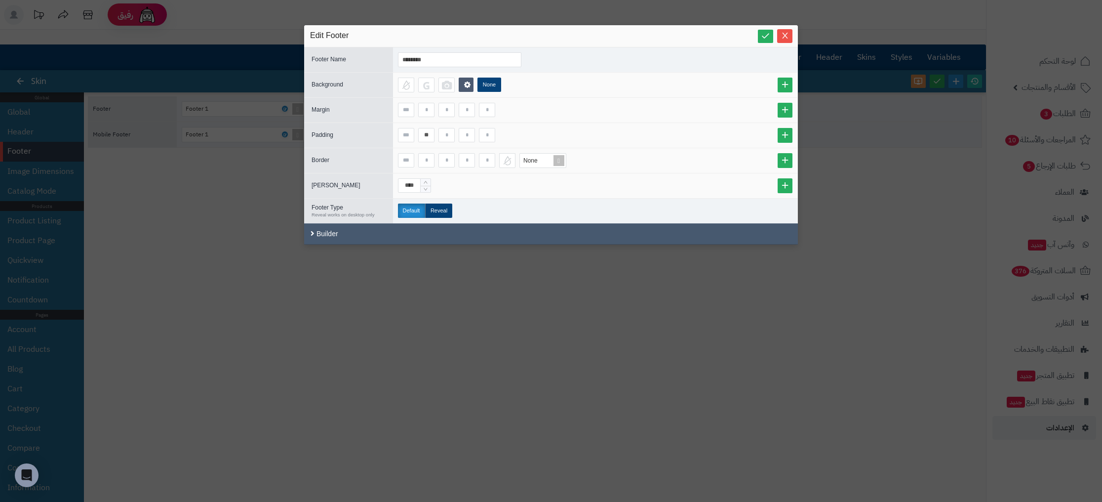
click at [367, 233] on div "Builder" at bounding box center [551, 233] width 494 height 21
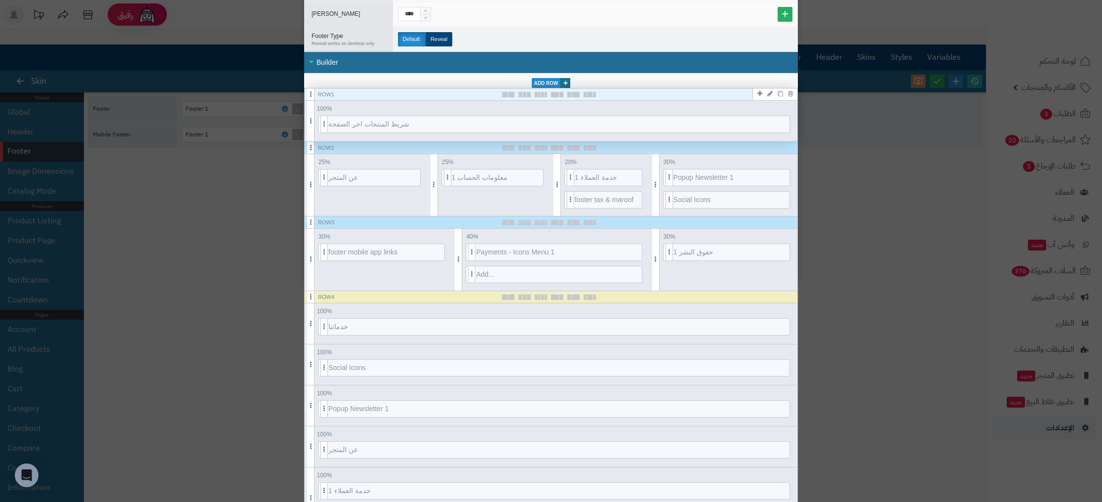
scroll to position [172, 0]
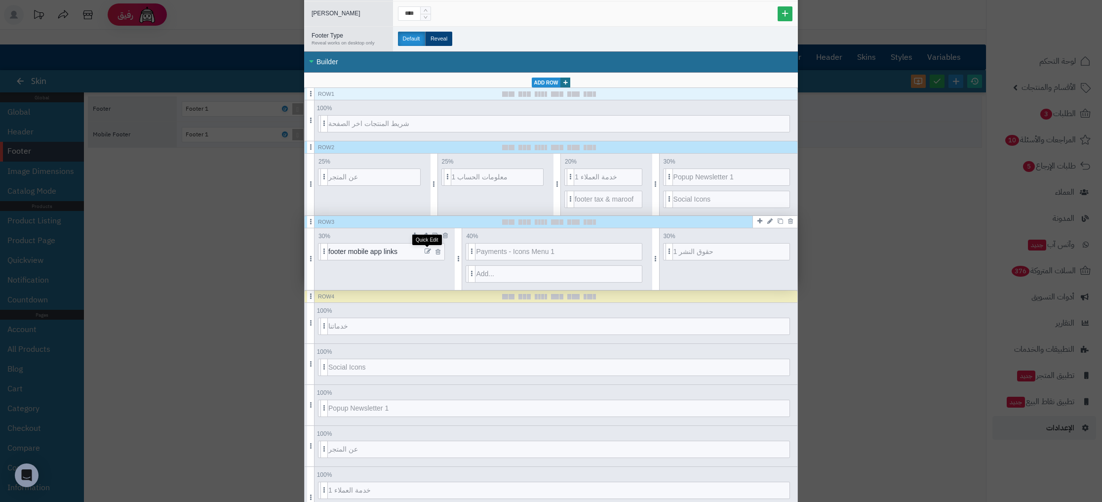
click at [429, 253] on icon at bounding box center [428, 251] width 6 height 7
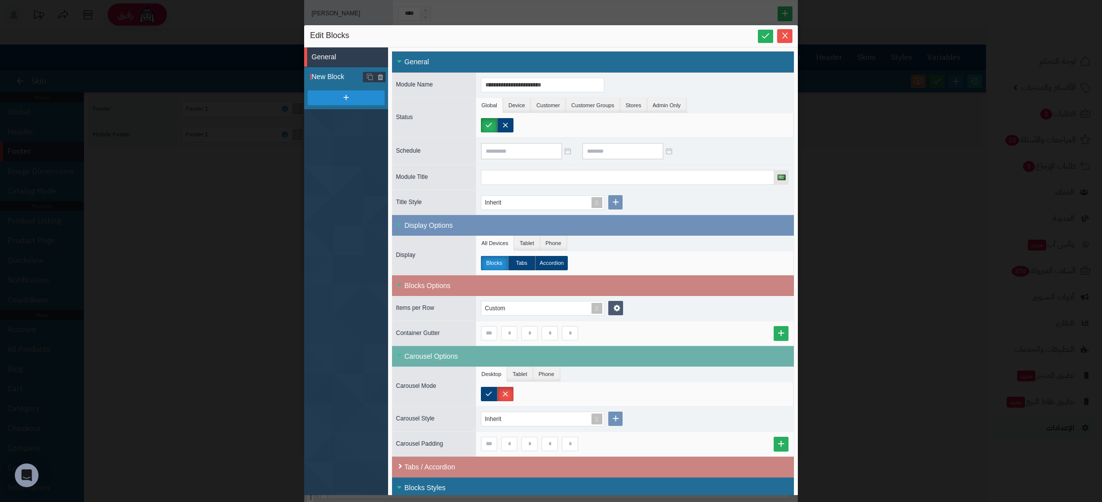
click at [340, 74] on span "New Block" at bounding box center [350, 77] width 77 height 10
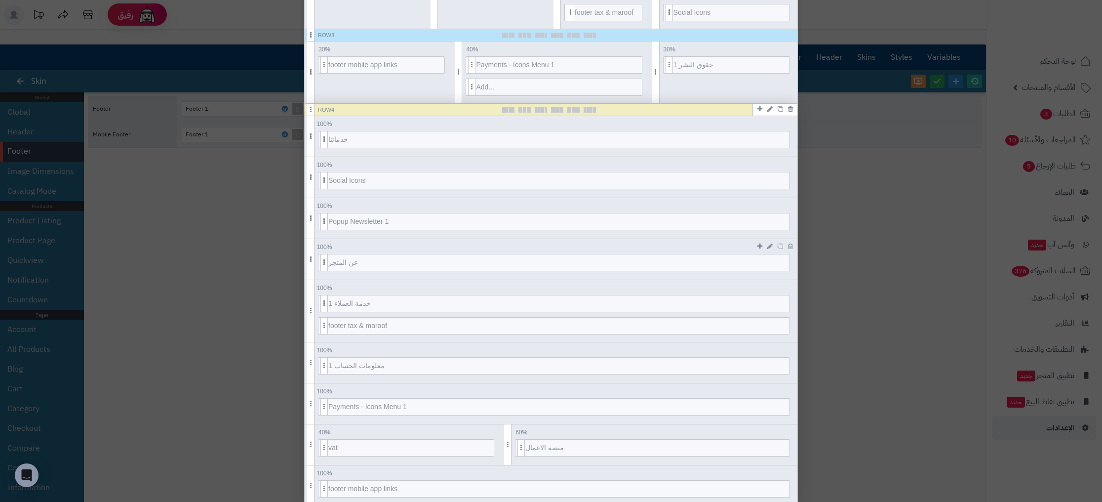
scroll to position [416, 0]
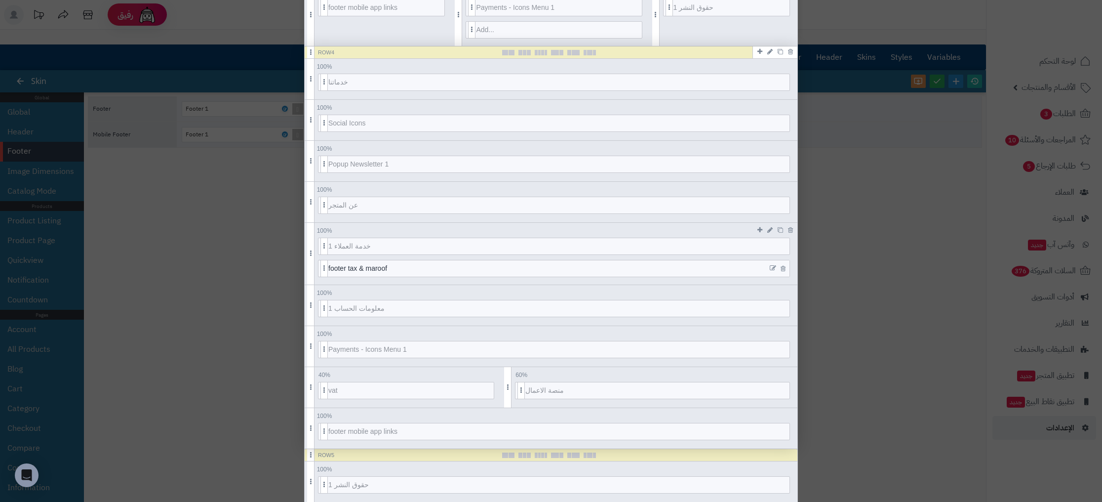
click at [776, 268] on icon at bounding box center [773, 268] width 6 height 7
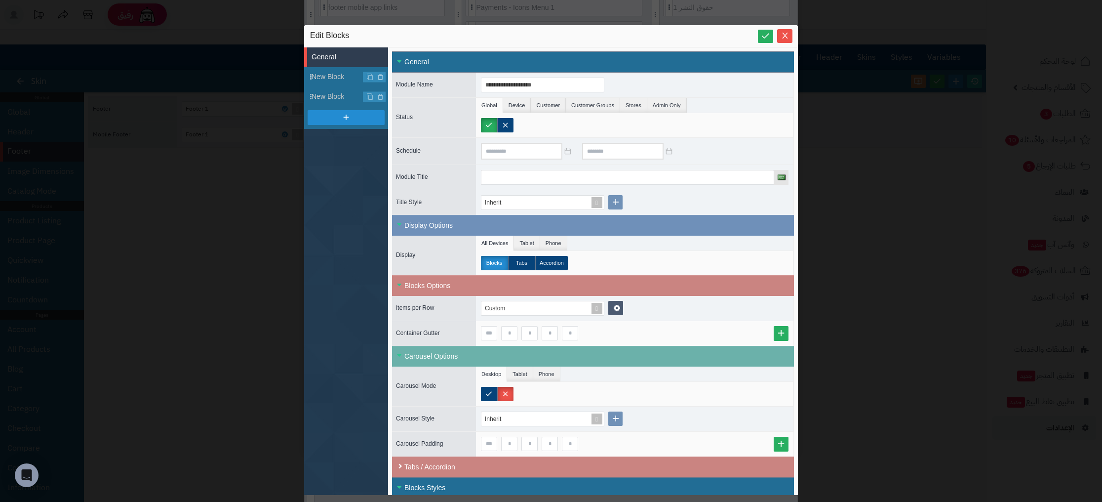
click at [933, 216] on div "**********" at bounding box center [551, 251] width 1102 height 502
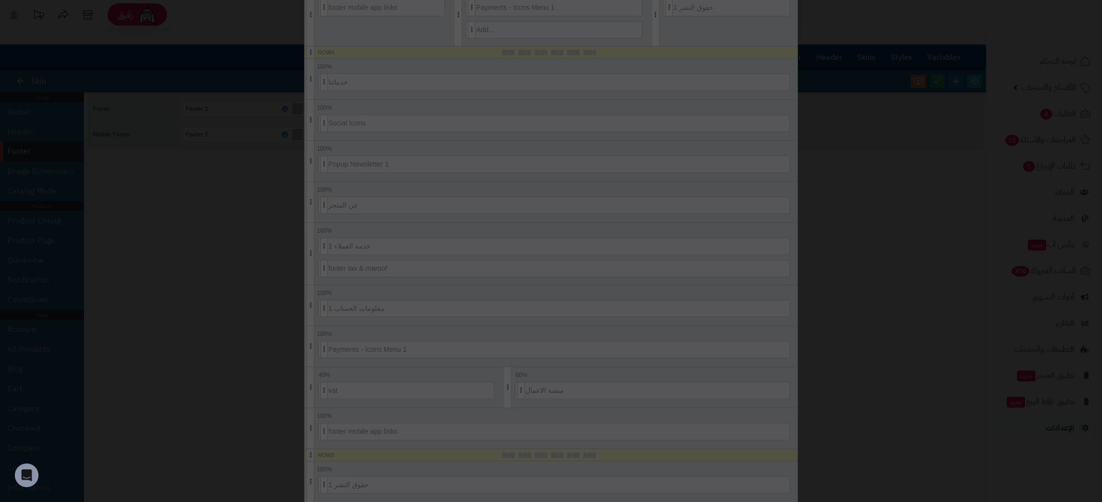
click at [933, 216] on div "**********" at bounding box center [551, 251] width 1102 height 502
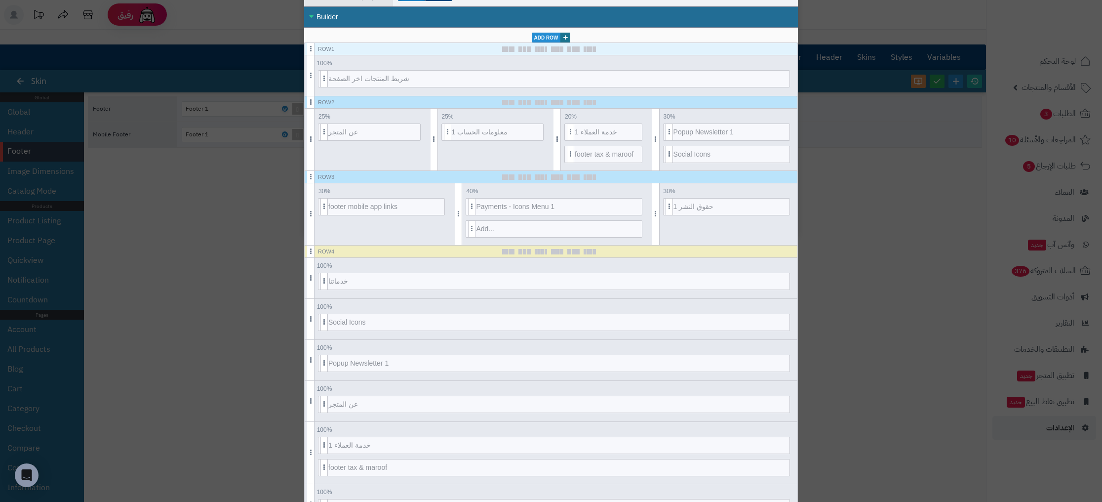
scroll to position [0, 0]
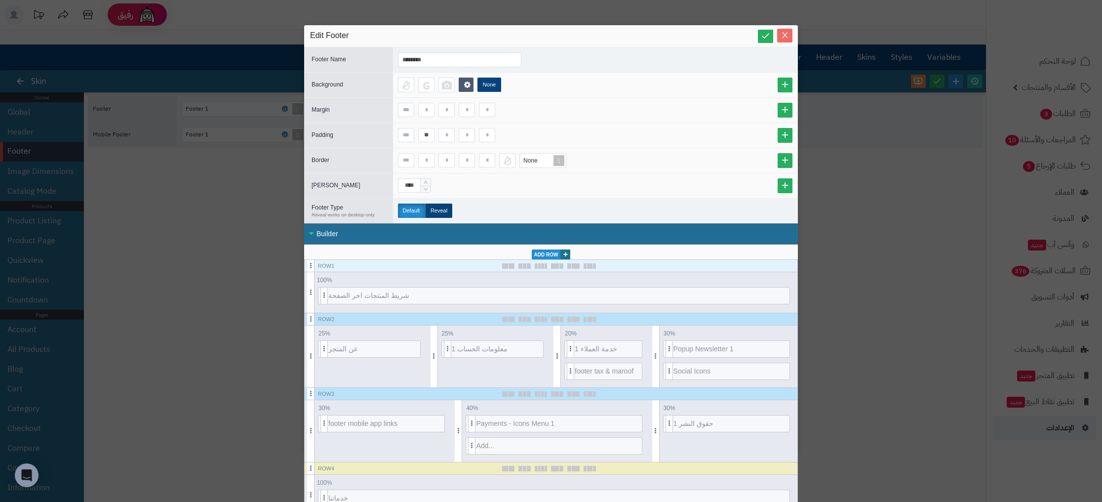
click at [788, 37] on icon "Close" at bounding box center [785, 35] width 8 height 8
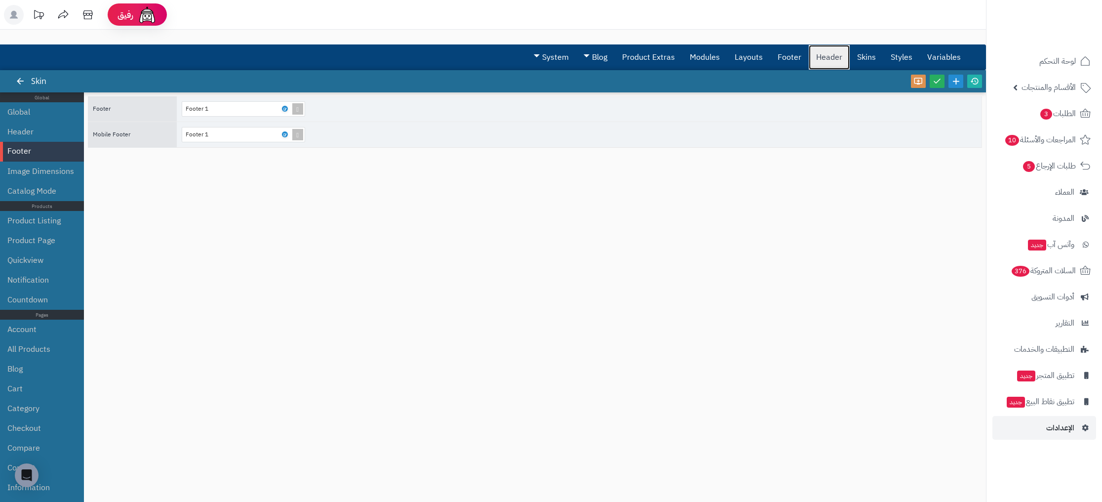
click at [849, 58] on link "Header" at bounding box center [829, 57] width 41 height 25
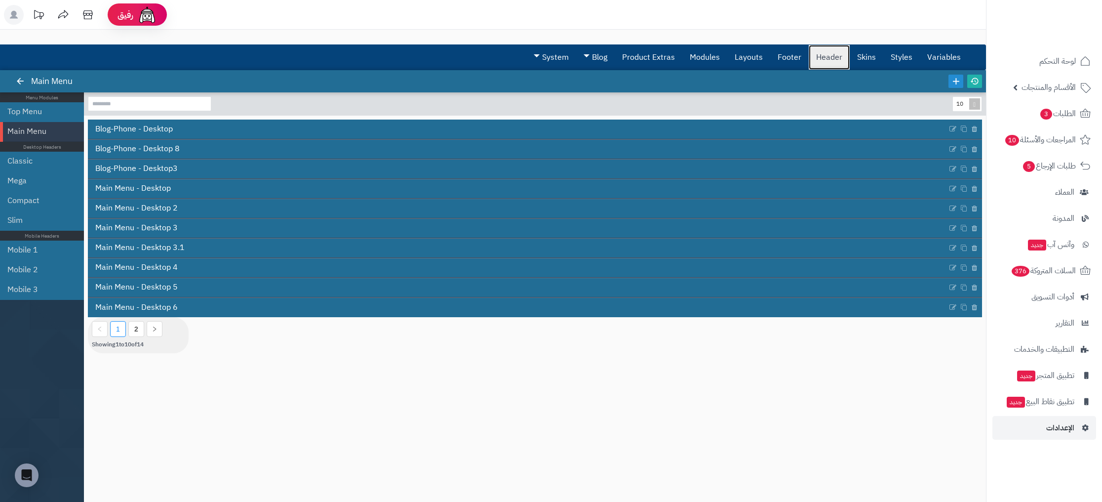
click at [810, 58] on link "Header" at bounding box center [829, 57] width 41 height 25
click at [797, 57] on link "Footer" at bounding box center [789, 57] width 39 height 25
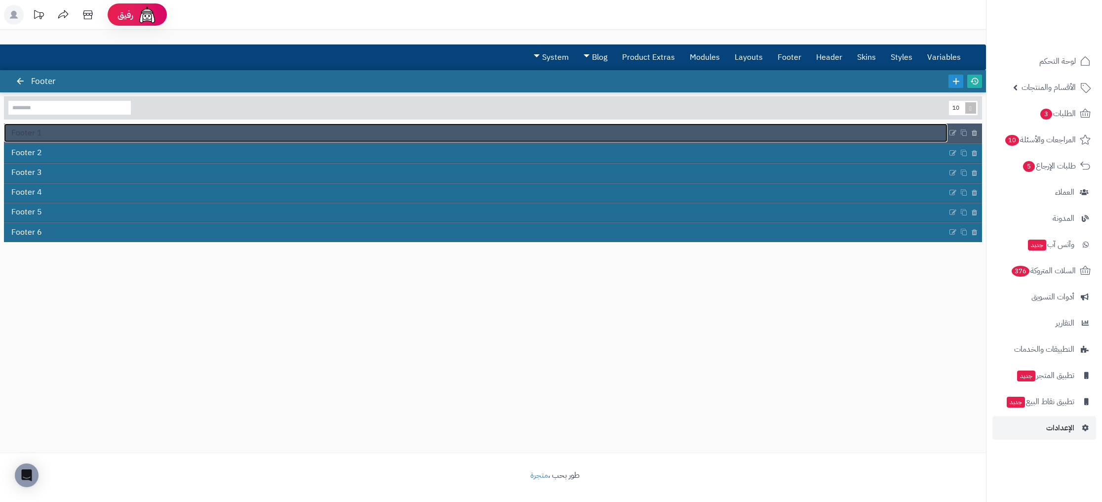
click at [45, 131] on link "Footer 1" at bounding box center [476, 132] width 944 height 19
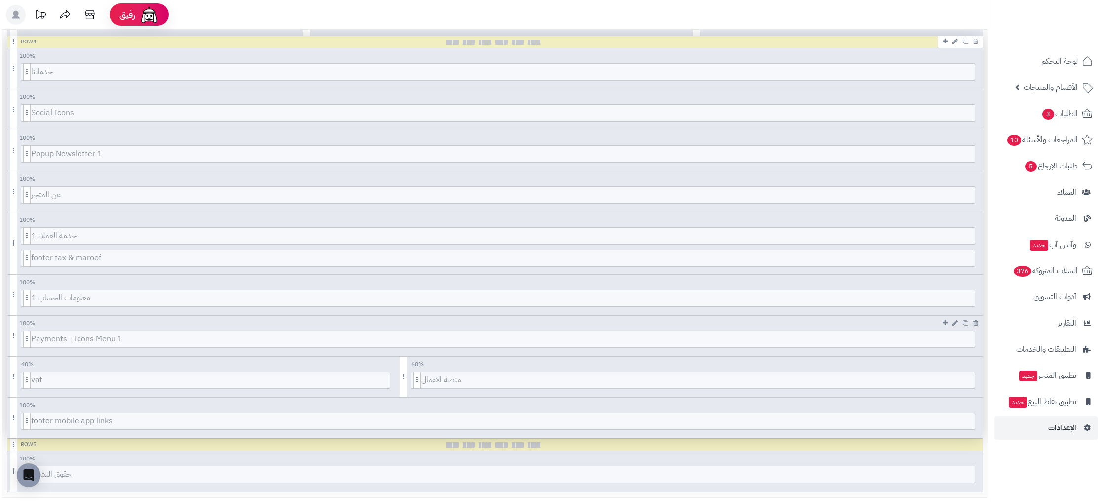
scroll to position [478, 0]
click at [957, 233] on icon at bounding box center [956, 234] width 6 height 7
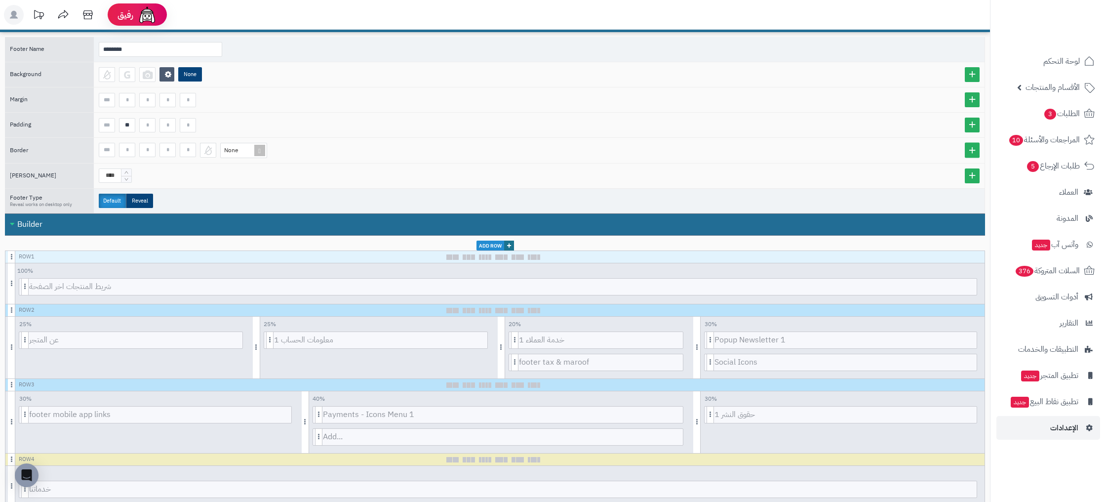
scroll to position [0, 0]
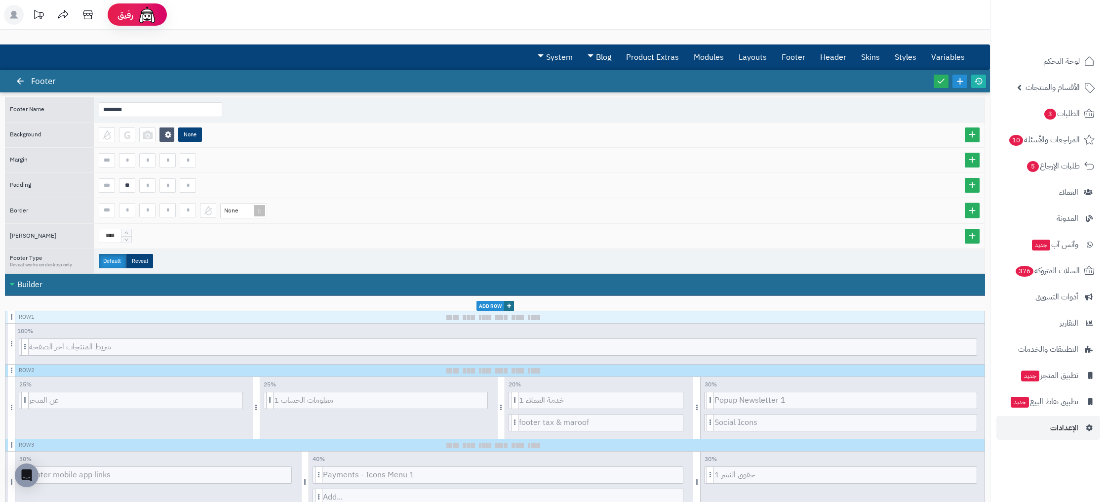
click at [41, 15] on icon at bounding box center [39, 15] width 20 height 20
click at [46, 15] on icon at bounding box center [39, 15] width 20 height 20
click at [1037, 54] on link "لوحة التحكم" at bounding box center [1048, 61] width 104 height 24
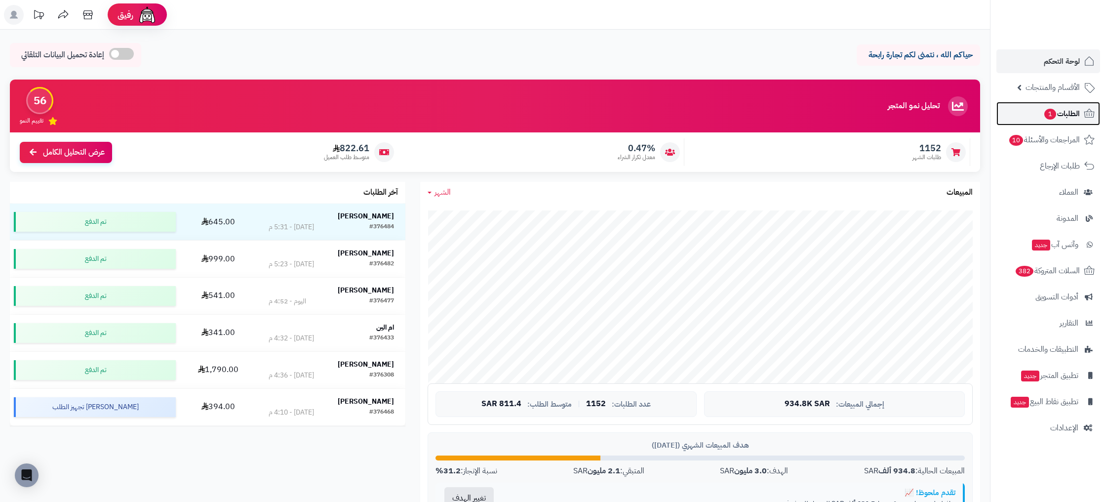
click at [1077, 110] on span "الطلبات 1" at bounding box center [1061, 114] width 37 height 14
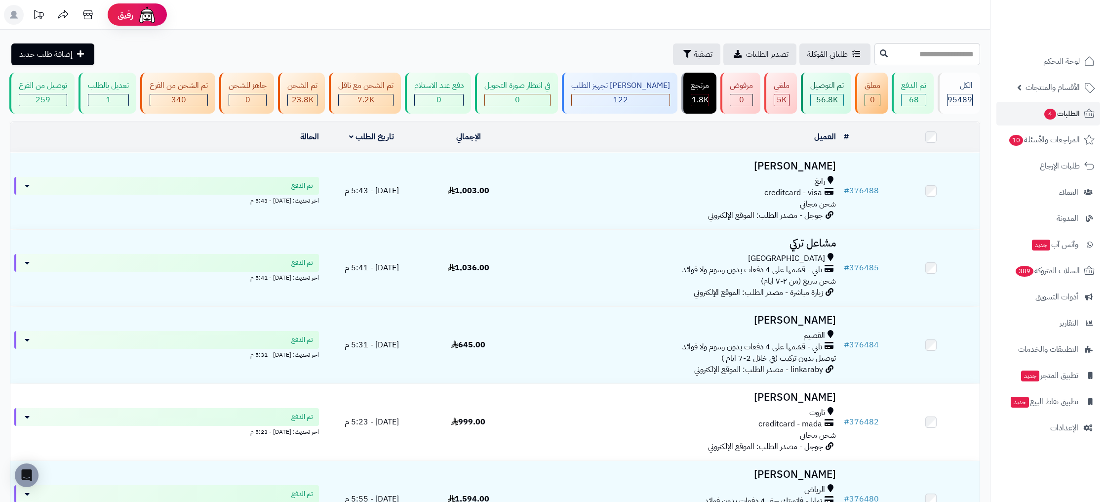
click at [587, 66] on div "**********" at bounding box center [495, 505] width 990 height 951
